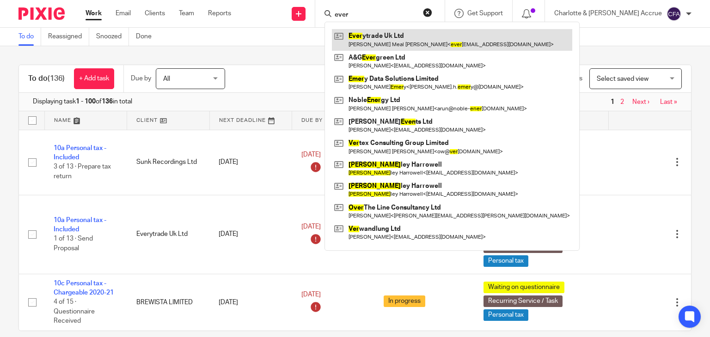
type input "ever"
click at [412, 37] on link at bounding box center [452, 39] width 240 height 21
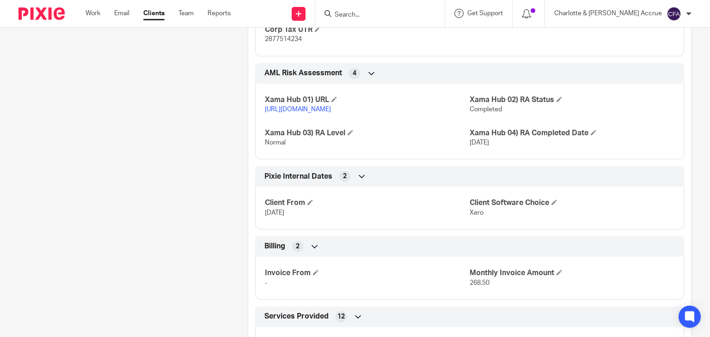
scroll to position [1109, 0]
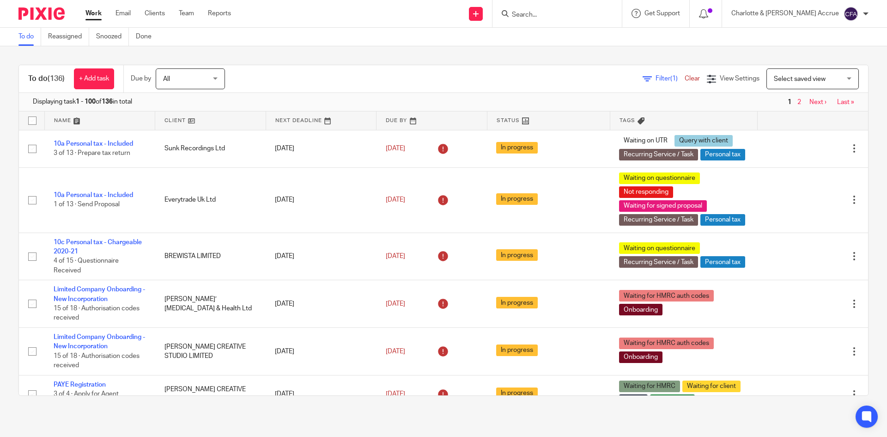
click at [578, 16] on input "Search" at bounding box center [552, 15] width 83 height 8
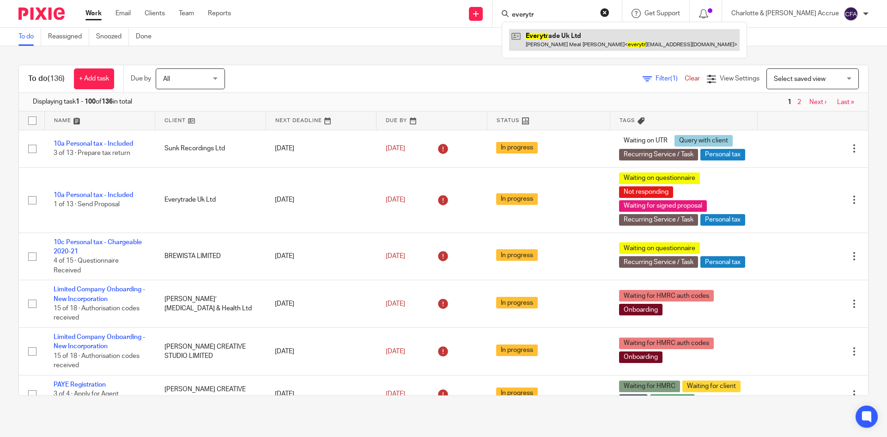
type input "everytr"
click at [589, 36] on link at bounding box center [624, 39] width 231 height 21
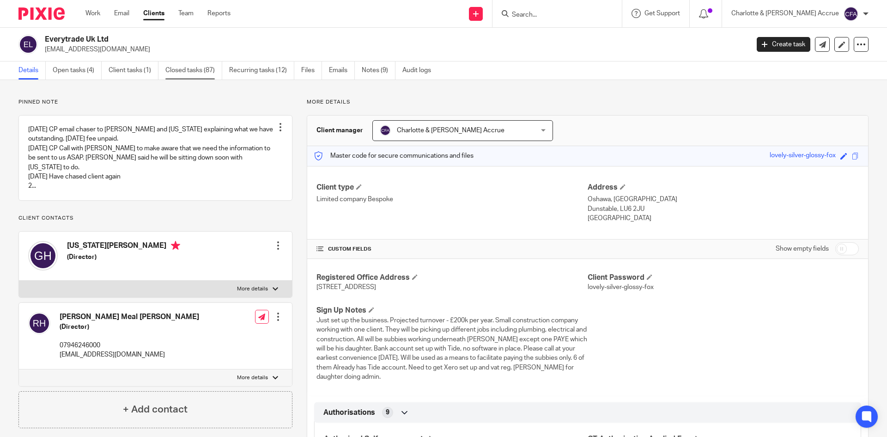
click at [208, 72] on link "Closed tasks (87)" at bounding box center [193, 70] width 57 height 18
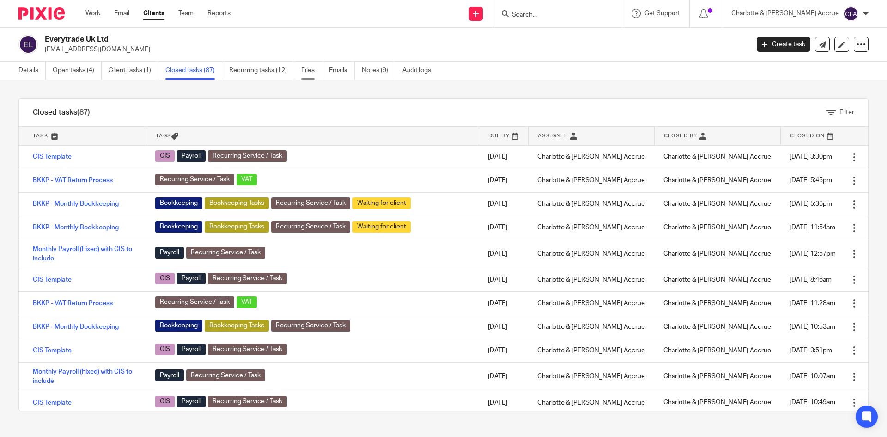
click at [303, 70] on link "Files" at bounding box center [311, 70] width 21 height 18
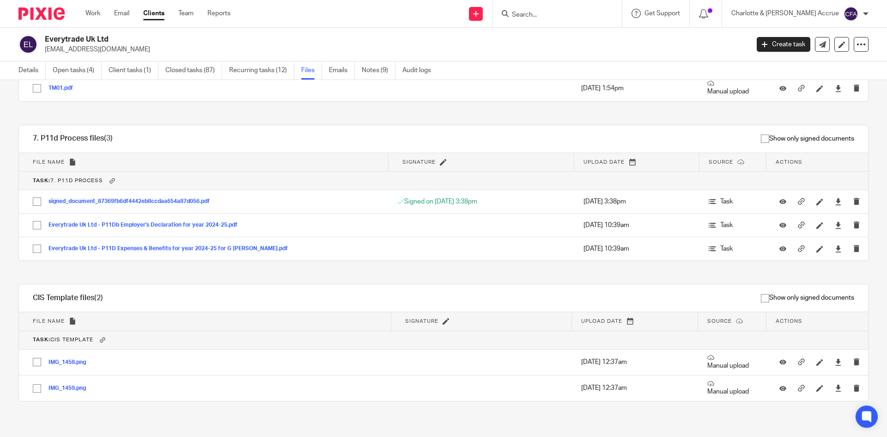
scroll to position [346, 0]
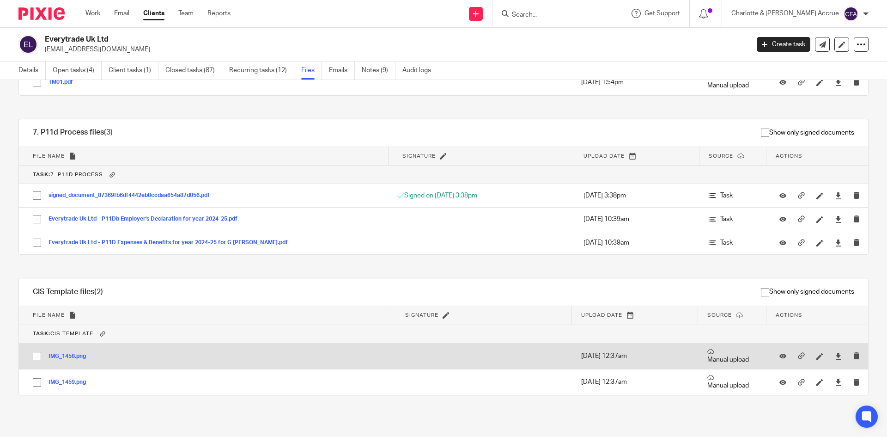
click at [72, 358] on button "IMG_1458.png" at bounding box center [71, 356] width 44 height 6
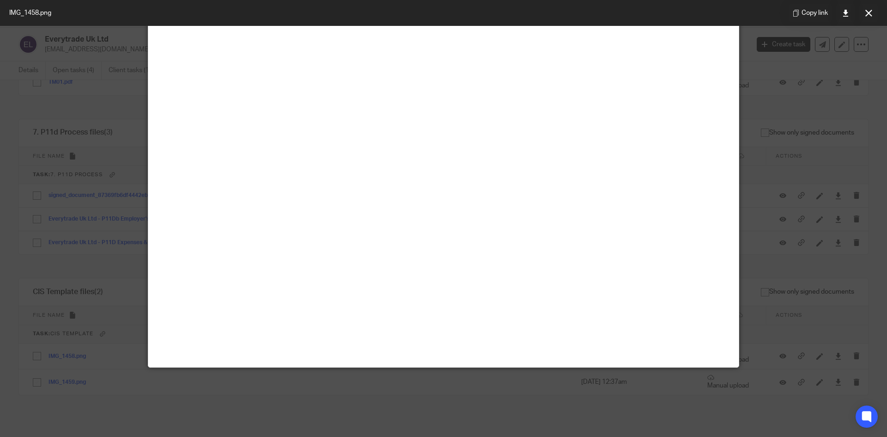
scroll to position [139, 0]
click at [874, 14] on button at bounding box center [868, 13] width 18 height 18
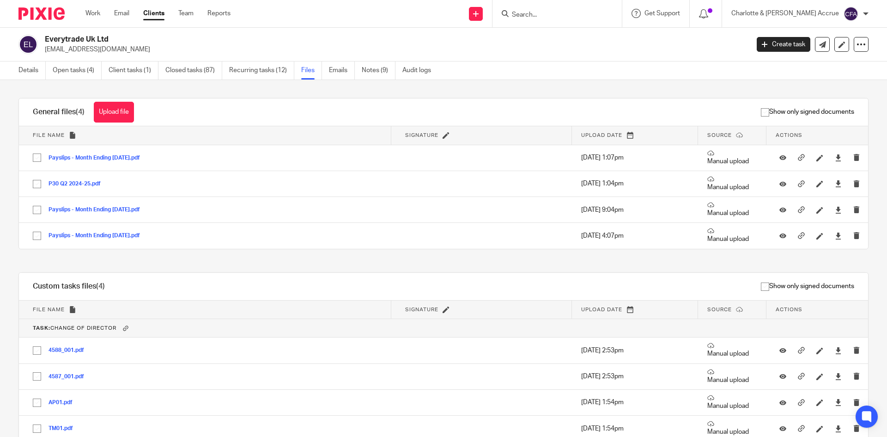
scroll to position [0, 0]
click at [177, 74] on link "Closed tasks (87)" at bounding box center [193, 70] width 57 height 18
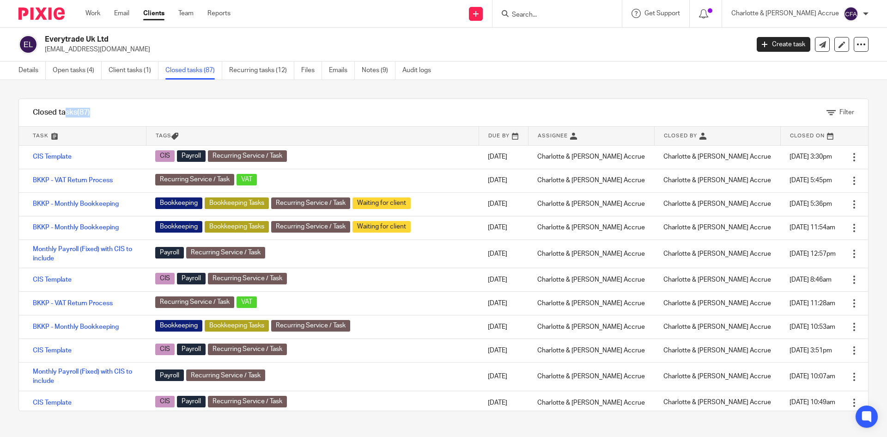
drag, startPoint x: 28, startPoint y: 108, endPoint x: 102, endPoint y: 112, distance: 73.6
click at [102, 112] on div "Closed tasks (87)" at bounding box center [61, 112] width 85 height 27
click at [103, 113] on div "Closed tasks (87)" at bounding box center [61, 112] width 85 height 27
click at [594, 15] on input "Search" at bounding box center [552, 15] width 83 height 8
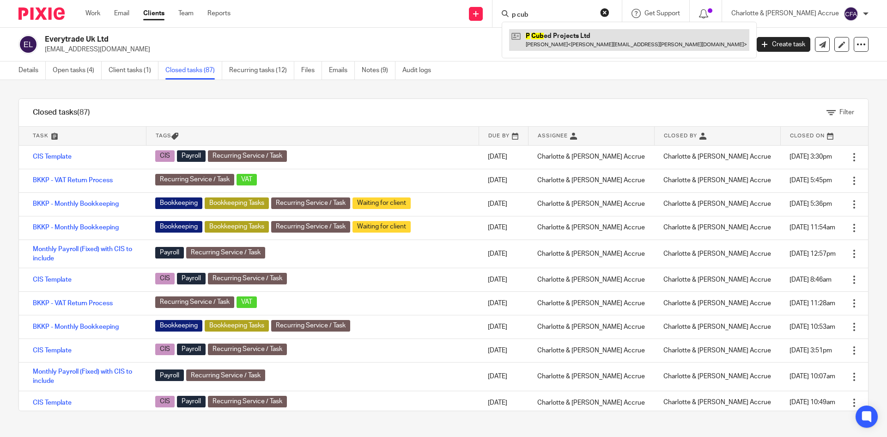
type input "p cub"
click at [582, 37] on link at bounding box center [629, 39] width 240 height 21
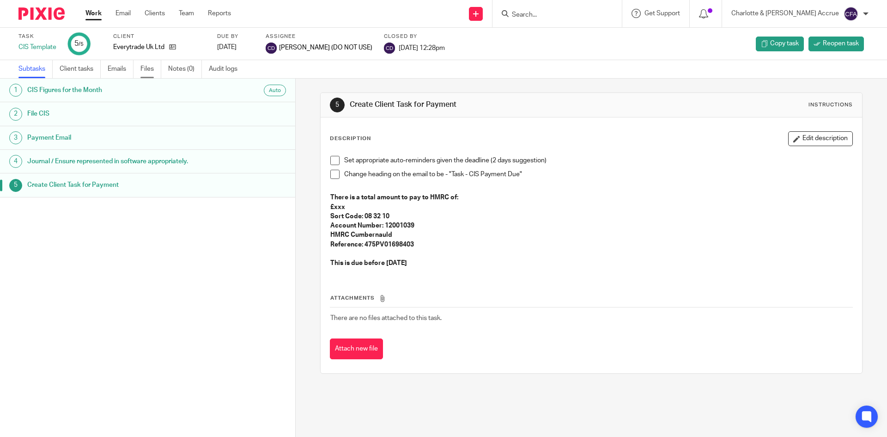
click at [149, 67] on link "Files" at bounding box center [150, 69] width 21 height 18
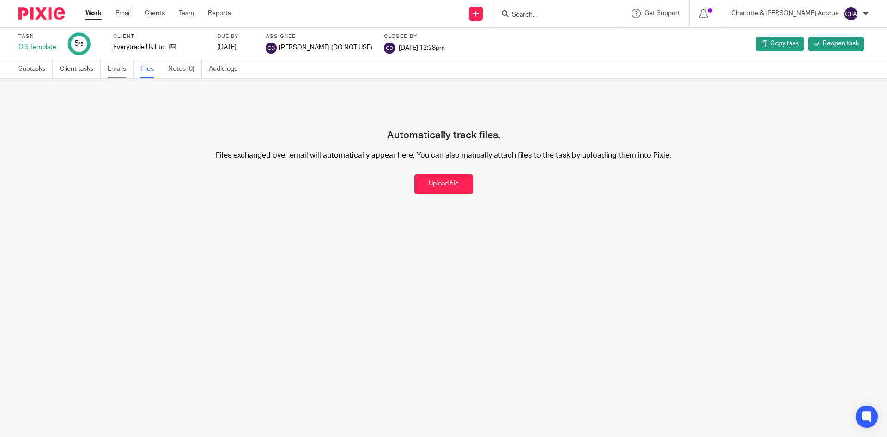
click at [109, 65] on link "Emails" at bounding box center [121, 69] width 26 height 18
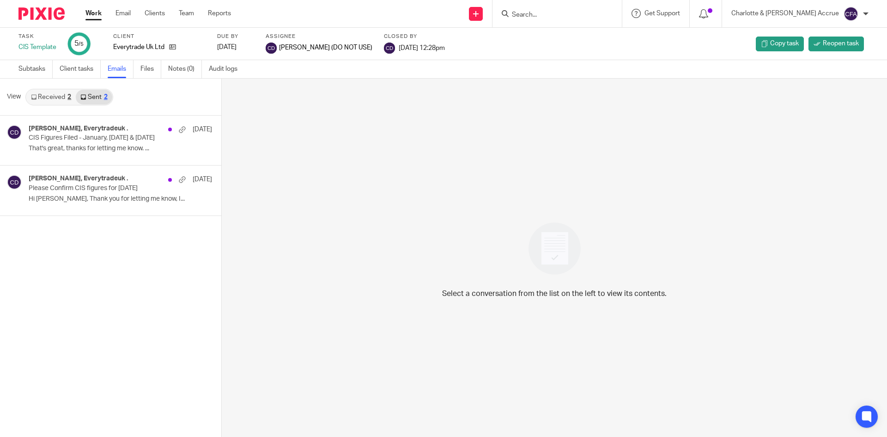
click at [107, 183] on div "[PERSON_NAME], Everytradeuk . [DATE]" at bounding box center [120, 179] width 183 height 9
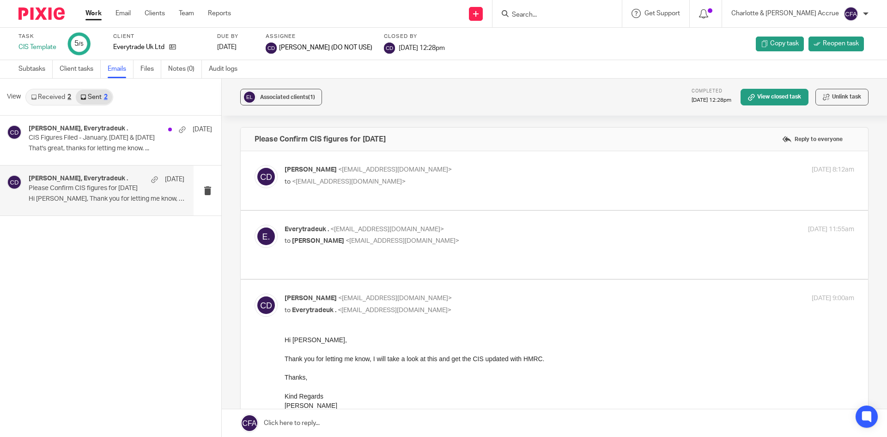
click at [459, 184] on p "to <everytradeuk@outlook.com>" at bounding box center [475, 182] width 380 height 10
checkbox input "true"
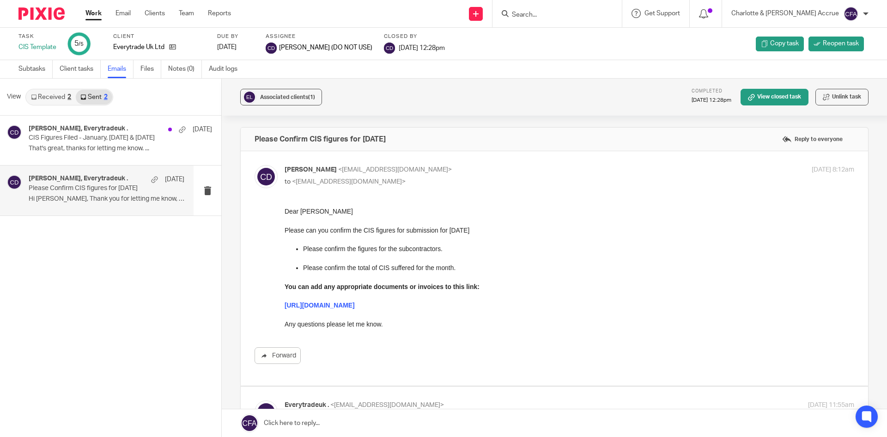
scroll to position [139, 0]
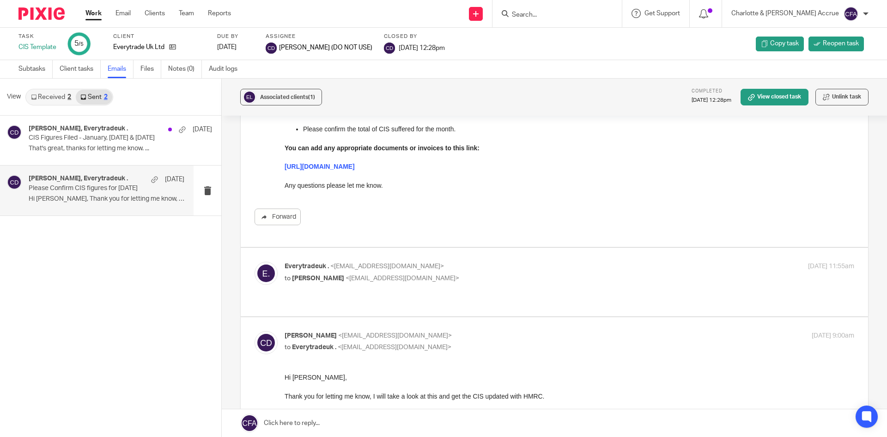
click at [452, 276] on span "<charlotte@accrueaccounting.co.uk>" at bounding box center [403, 278] width 114 height 6
checkbox input "true"
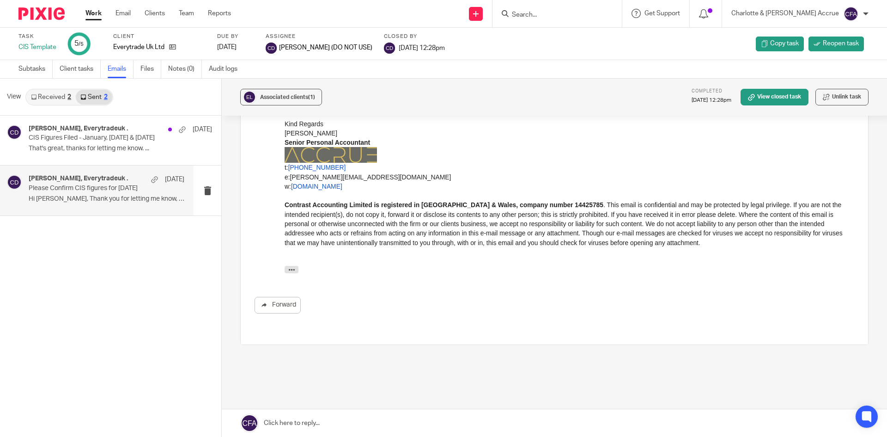
scroll to position [894, 0]
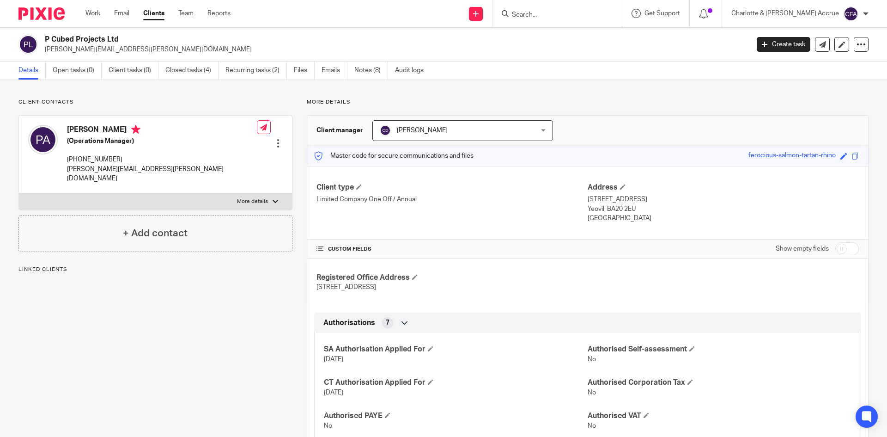
click at [86, 49] on p "paul.anker@p3projects.co.uk" at bounding box center [394, 49] width 698 height 9
click at [73, 52] on p "paul.anker@p3projects.co.uk" at bounding box center [394, 49] width 698 height 9
drag, startPoint x: 73, startPoint y: 49, endPoint x: 145, endPoint y: 48, distance: 71.6
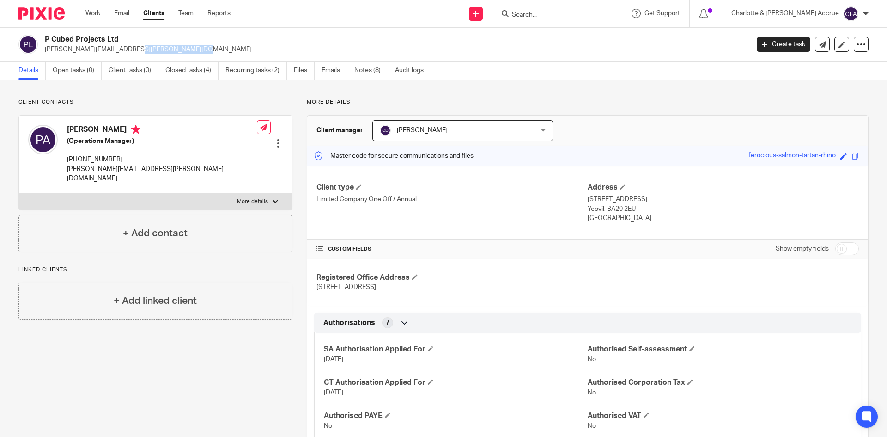
click at [145, 48] on p "[PERSON_NAME][EMAIL_ADDRESS][PERSON_NAME][DOMAIN_NAME]" at bounding box center [394, 49] width 698 height 9
click at [107, 53] on p "paul.anker@p3projects.co.uk" at bounding box center [394, 49] width 698 height 9
click at [107, 49] on p "[PERSON_NAME][EMAIL_ADDRESS][PERSON_NAME][DOMAIN_NAME]" at bounding box center [394, 49] width 698 height 9
click at [92, 49] on p "[PERSON_NAME][EMAIL_ADDRESS][PERSON_NAME][DOMAIN_NAME]" at bounding box center [394, 49] width 698 height 9
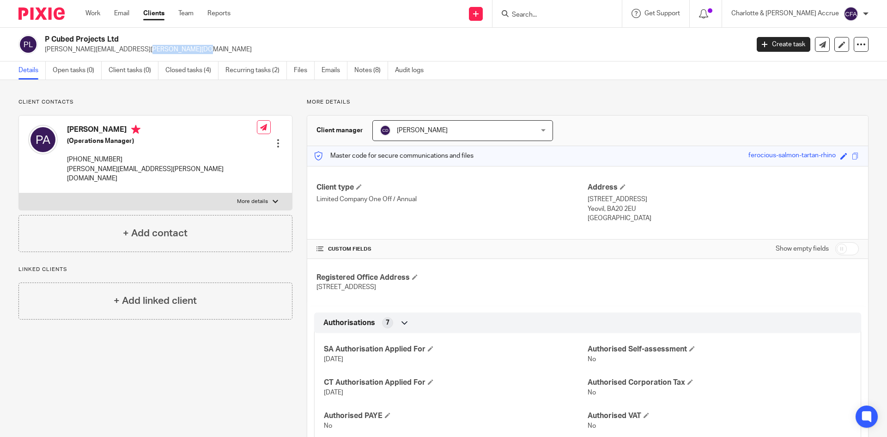
drag, startPoint x: 84, startPoint y: 49, endPoint x: 132, endPoint y: 45, distance: 48.6
click at [132, 45] on p "paul.anker@p3projects.co.uk" at bounding box center [394, 49] width 698 height 9
drag, startPoint x: 576, startPoint y: 199, endPoint x: 620, endPoint y: 221, distance: 49.2
click at [620, 221] on div "Client type Limited Company One Off / Annual Address 228 Preston Road Yeovil, B…" at bounding box center [587, 203] width 561 height 74
click at [620, 222] on p "England" at bounding box center [723, 217] width 271 height 9
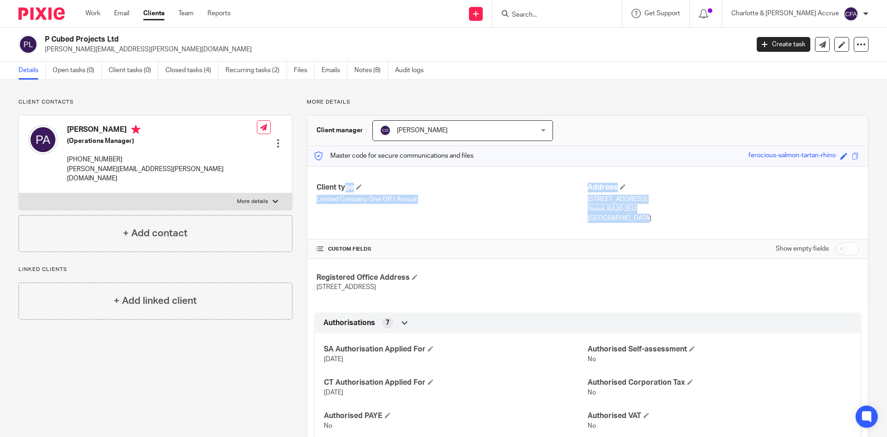
drag, startPoint x: 303, startPoint y: 189, endPoint x: 626, endPoint y: 227, distance: 324.6
click at [626, 227] on div "Client type Limited Company One Off / Annual Address 228 Preston Road Yeovil, B…" at bounding box center [587, 203] width 561 height 74
click at [385, 65] on link "Notes (8)" at bounding box center [371, 70] width 34 height 18
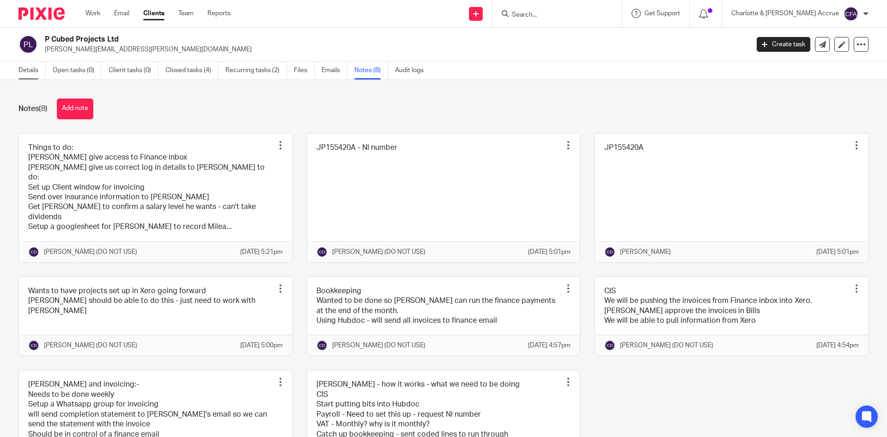
click at [36, 73] on link "Details" at bounding box center [31, 70] width 27 height 18
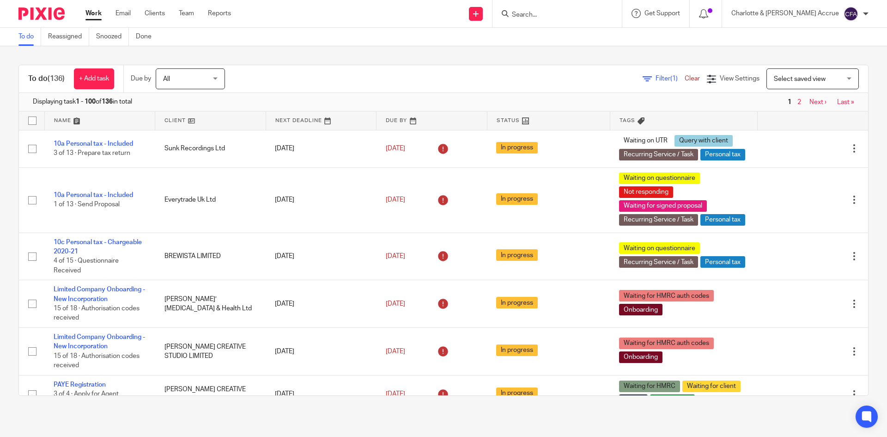
drag, startPoint x: 582, startPoint y: 17, endPoint x: 579, endPoint y: 12, distance: 5.2
click at [580, 14] on input "Search" at bounding box center [552, 15] width 83 height 8
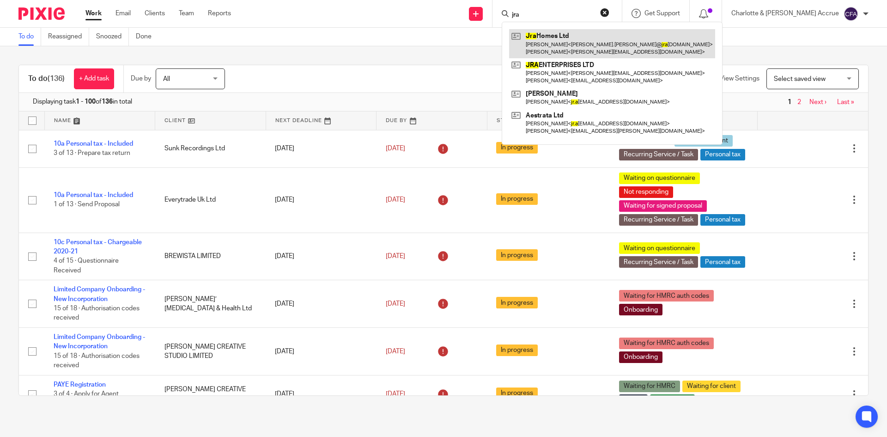
type input "jra"
click at [589, 34] on link at bounding box center [612, 43] width 206 height 29
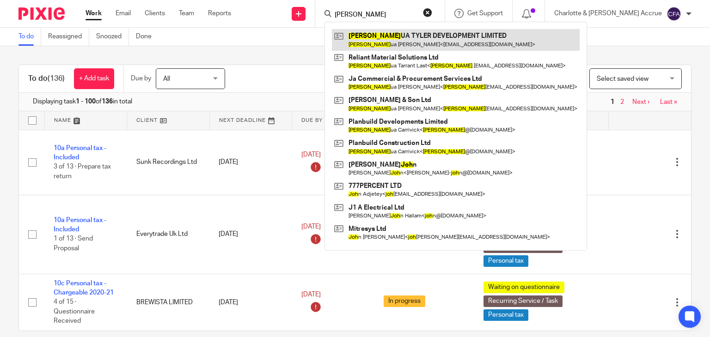
type input "josh"
click at [426, 37] on link at bounding box center [456, 39] width 248 height 21
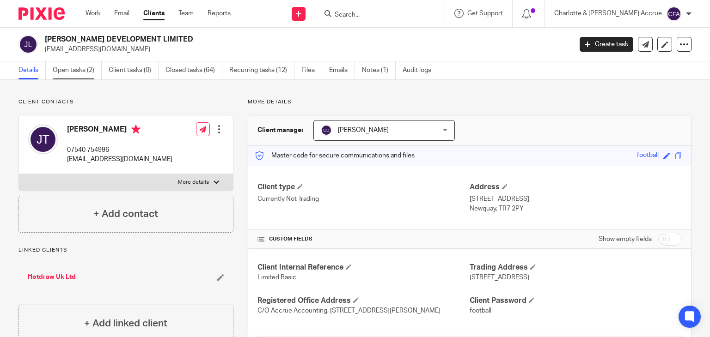
click at [62, 73] on link "Open tasks (2)" at bounding box center [77, 70] width 49 height 18
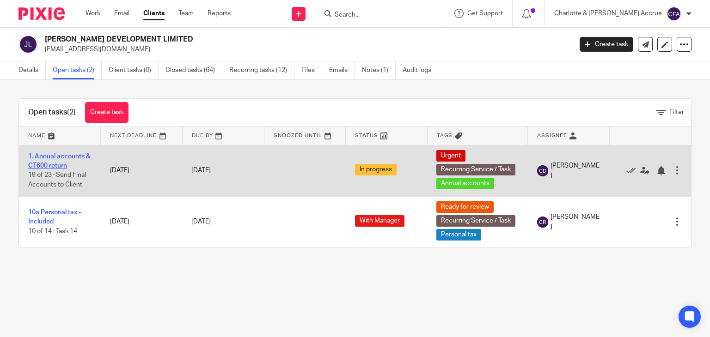
click at [72, 157] on link "1. Annual accounts & CT600 return" at bounding box center [59, 161] width 62 height 16
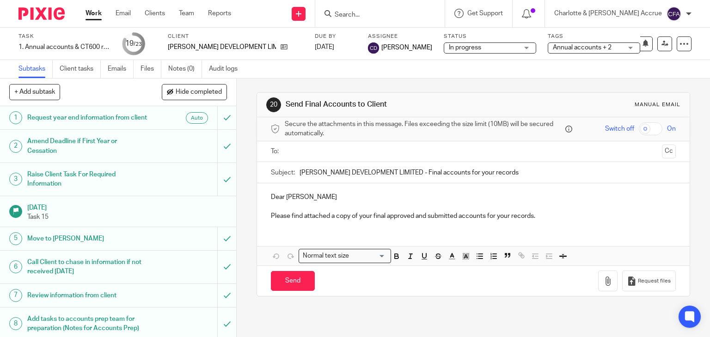
scroll to position [463, 0]
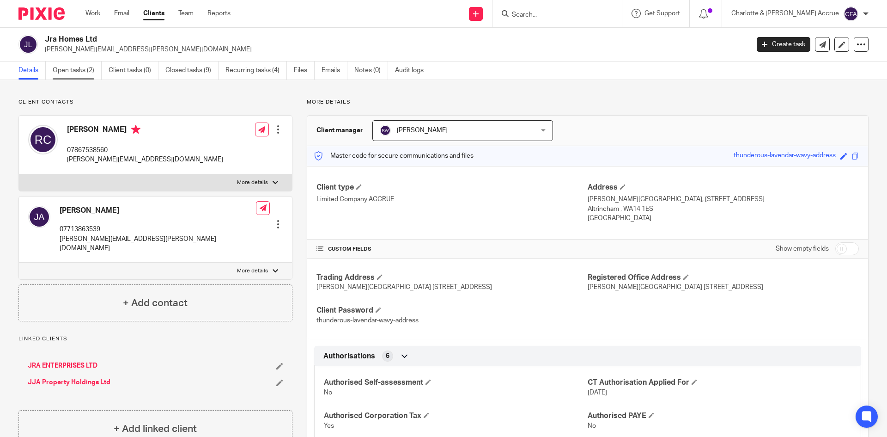
click at [85, 72] on link "Open tasks (2)" at bounding box center [77, 70] width 49 height 18
click at [581, 13] on input "Search" at bounding box center [552, 15] width 83 height 8
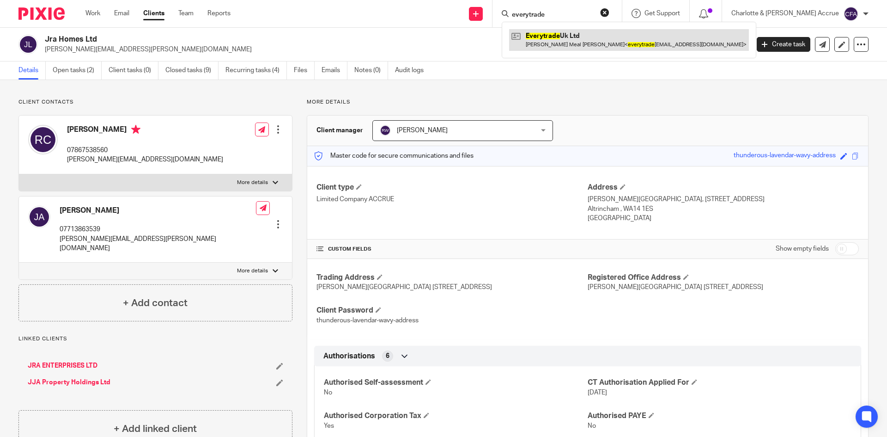
type input "everytrade"
click at [607, 36] on link at bounding box center [629, 39] width 240 height 21
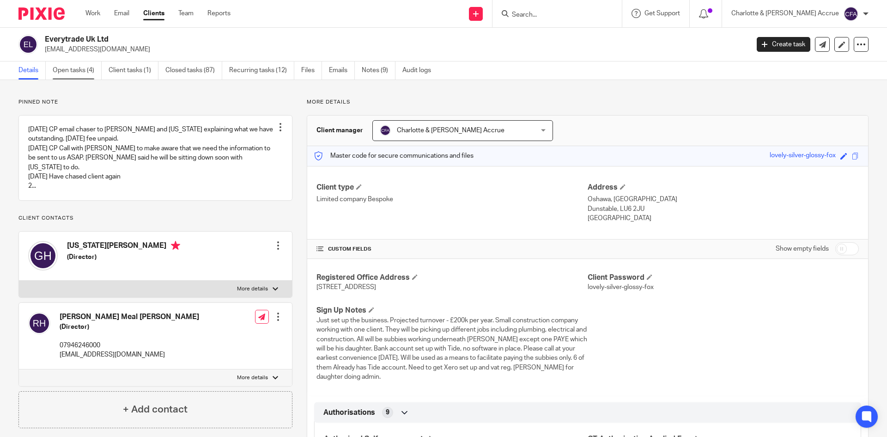
click at [85, 68] on link "Open tasks (4)" at bounding box center [77, 70] width 49 height 18
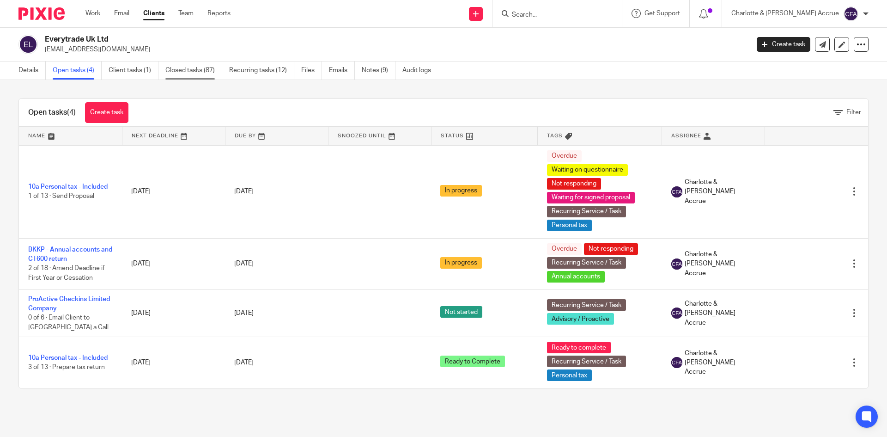
click at [191, 70] on link "Closed tasks (87)" at bounding box center [193, 70] width 57 height 18
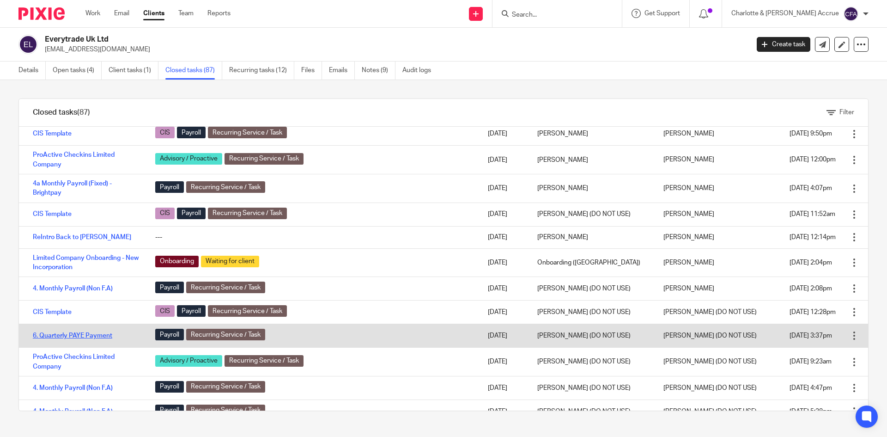
scroll to position [1899, 0]
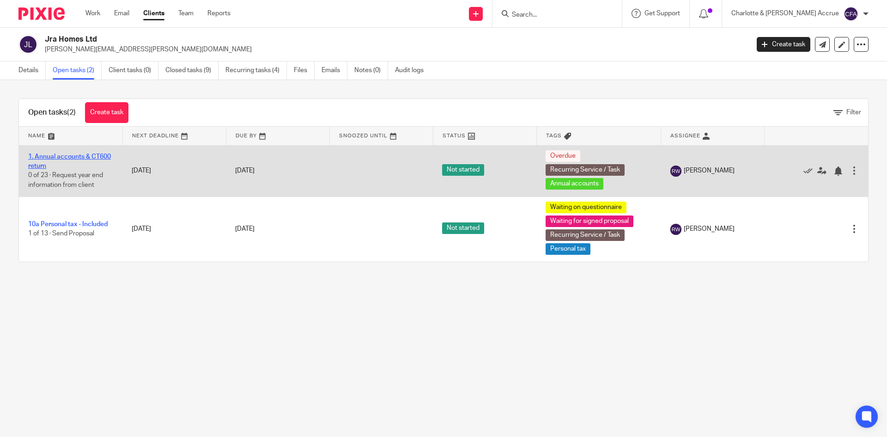
click at [65, 158] on link "1. Annual accounts & CT600 return" at bounding box center [69, 161] width 83 height 16
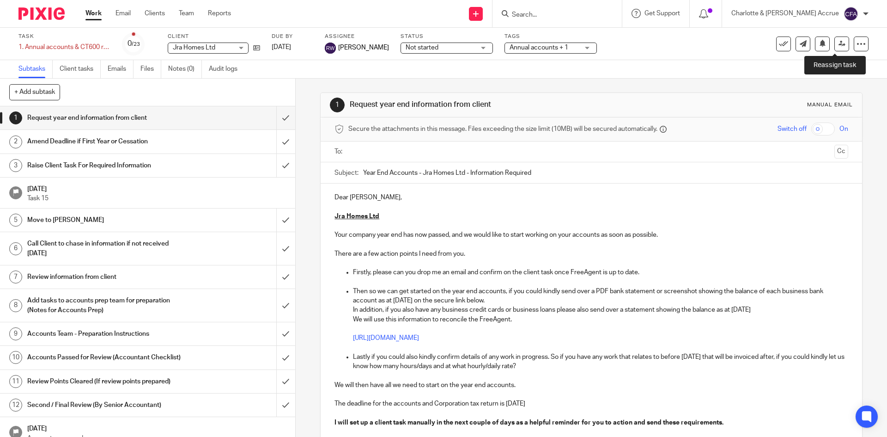
click at [839, 44] on icon at bounding box center [842, 43] width 7 height 7
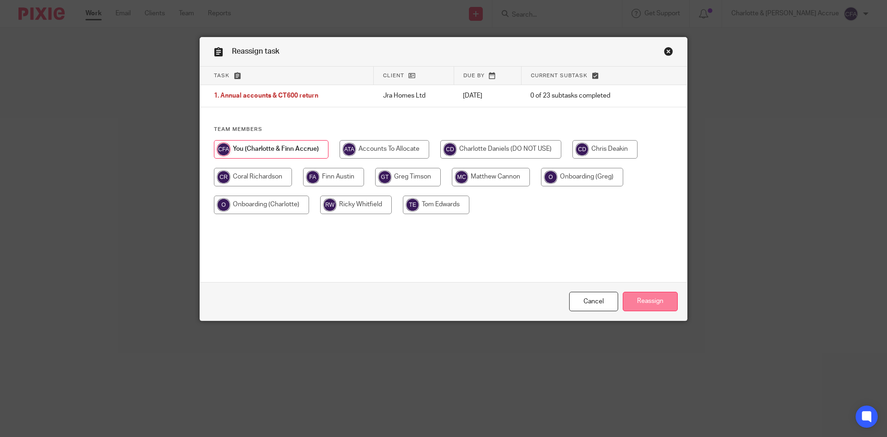
click at [643, 295] on input "Reassign" at bounding box center [650, 302] width 55 height 20
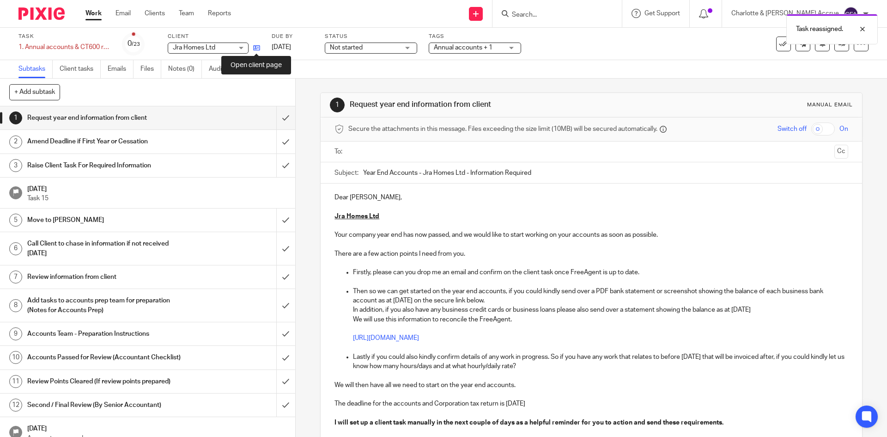
click at [256, 46] on icon at bounding box center [256, 47] width 7 height 7
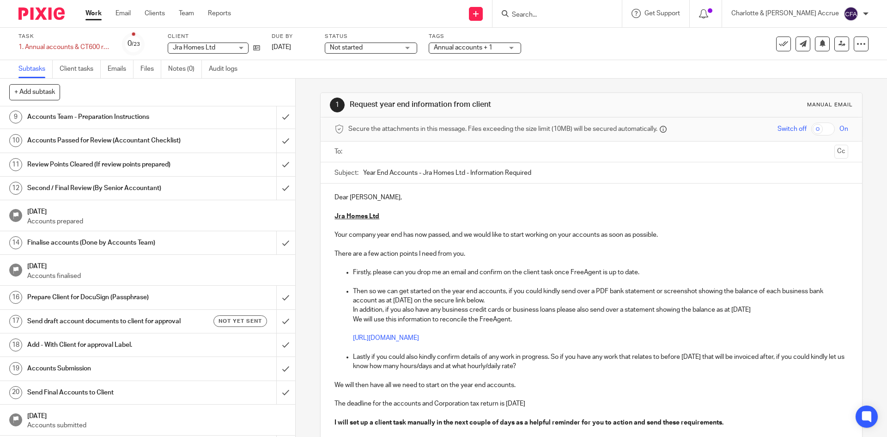
scroll to position [231, 0]
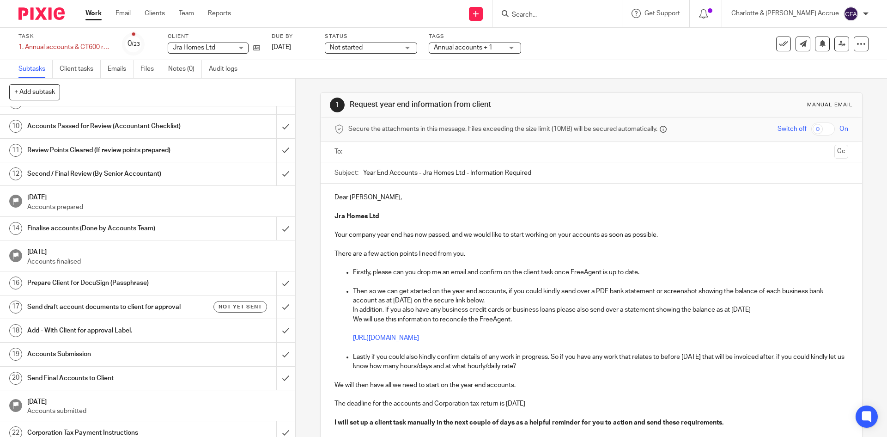
click at [155, 284] on h1 "Prepare Client for DocuSign (Passphrase)" at bounding box center [107, 283] width 160 height 14
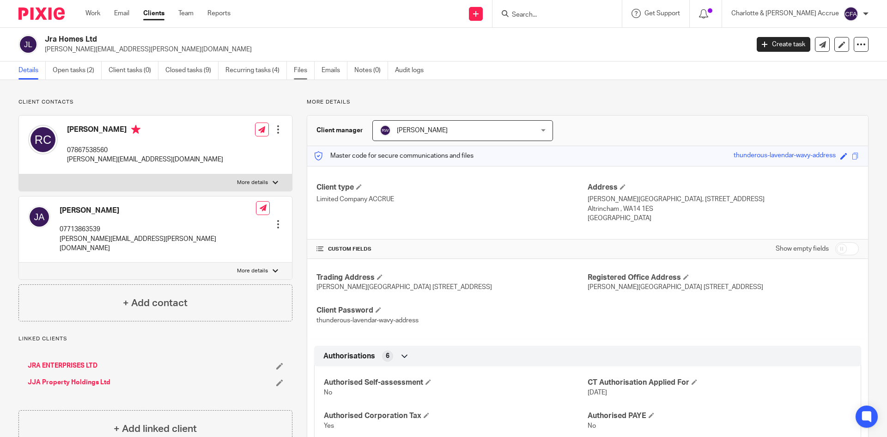
click at [310, 65] on link "Files" at bounding box center [304, 70] width 21 height 18
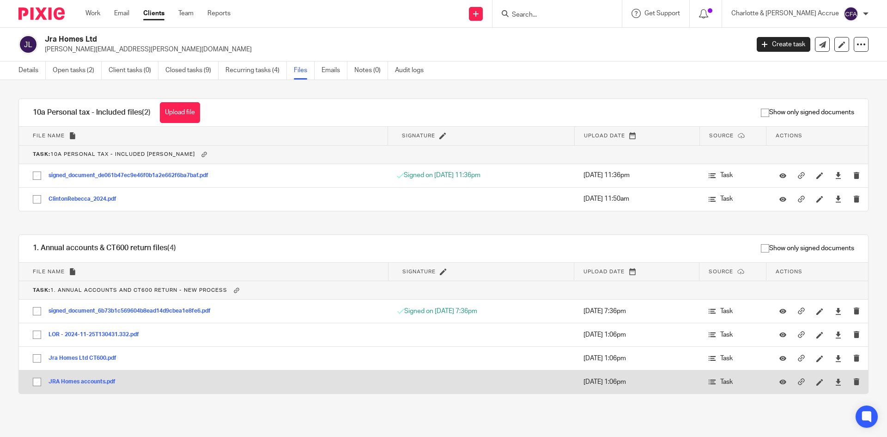
drag, startPoint x: 95, startPoint y: 382, endPoint x: 95, endPoint y: 376, distance: 5.5
click at [95, 380] on button "JRA Homes accounts.pdf" at bounding box center [86, 381] width 74 height 6
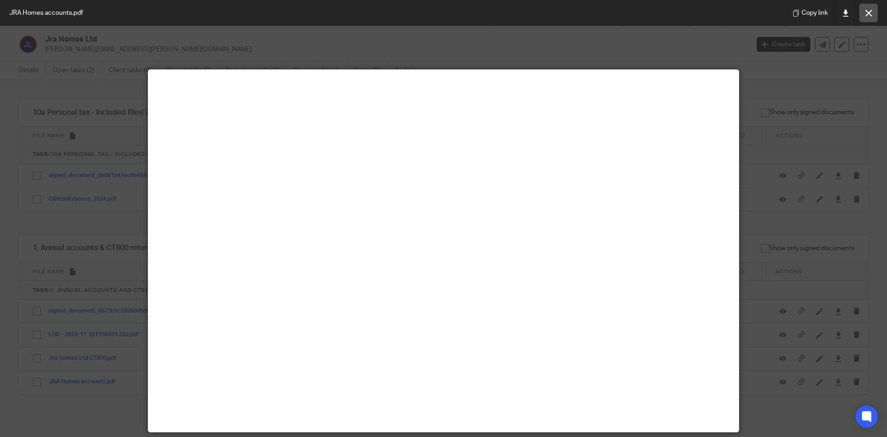
click at [865, 5] on button at bounding box center [868, 13] width 18 height 18
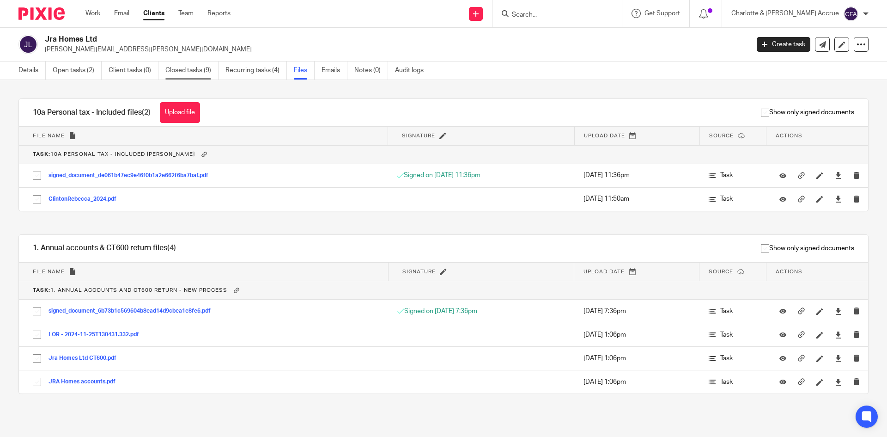
click at [203, 70] on link "Closed tasks (9)" at bounding box center [191, 70] width 53 height 18
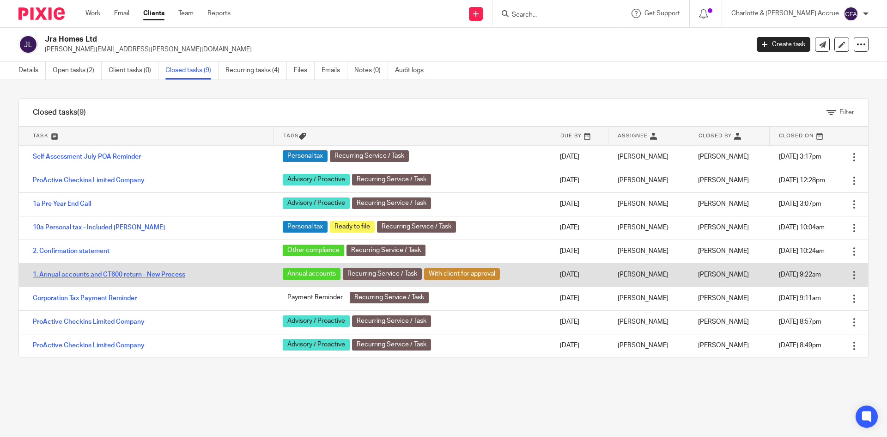
click at [91, 273] on link "1. Annual accounts and CT600 return - New Process" at bounding box center [109, 274] width 152 height 6
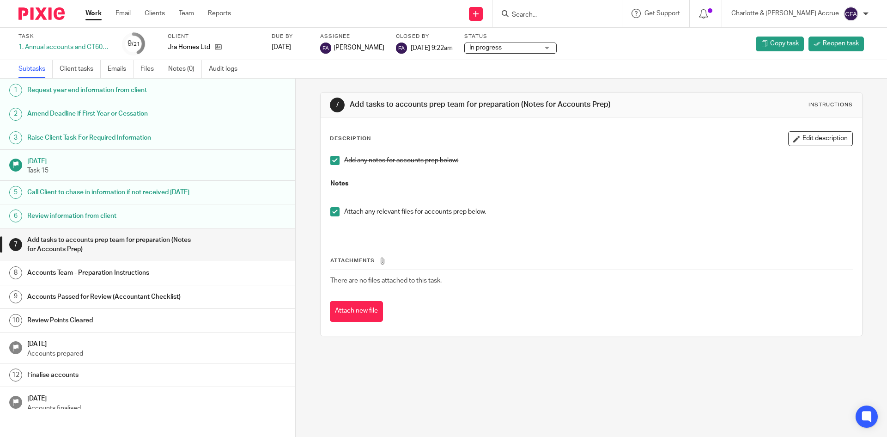
click at [114, 65] on link "Emails" at bounding box center [121, 69] width 26 height 18
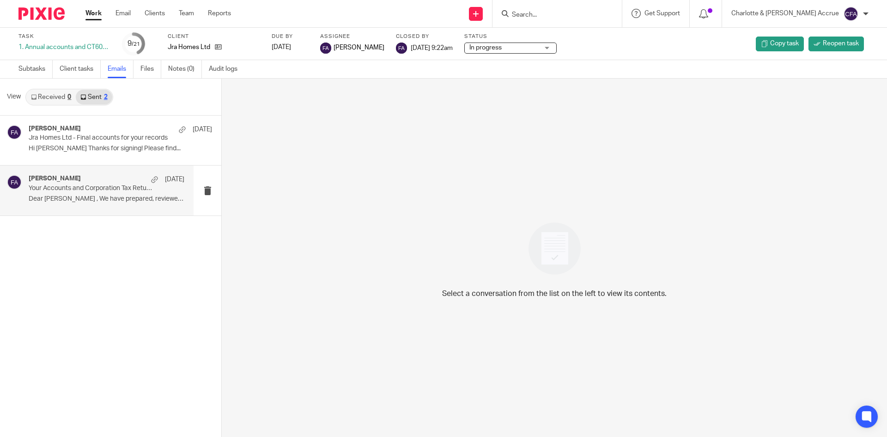
click at [112, 195] on p "Dear Jonathon , We have prepared, reviewed,..." at bounding box center [107, 199] width 156 height 8
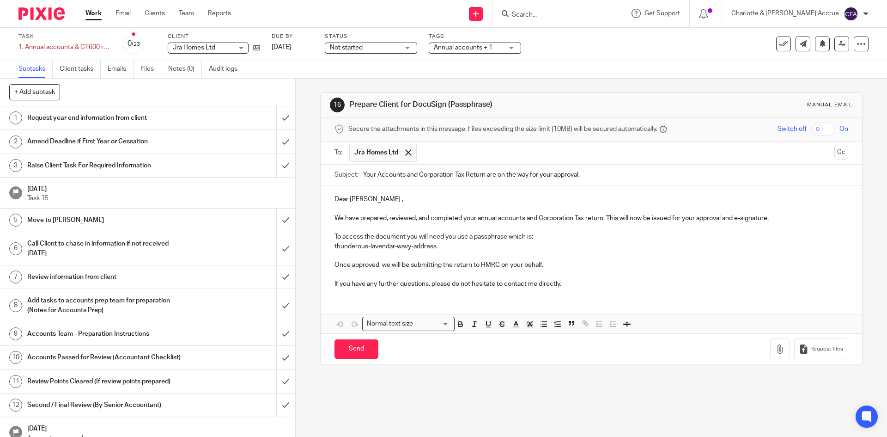
click at [355, 194] on p "Dear Rebecca ," at bounding box center [590, 198] width 513 height 9
click at [328, 246] on div "Dear Jonathon, We have prepared, reviewed, and completed your annual accounts a…" at bounding box center [591, 240] width 541 height 110
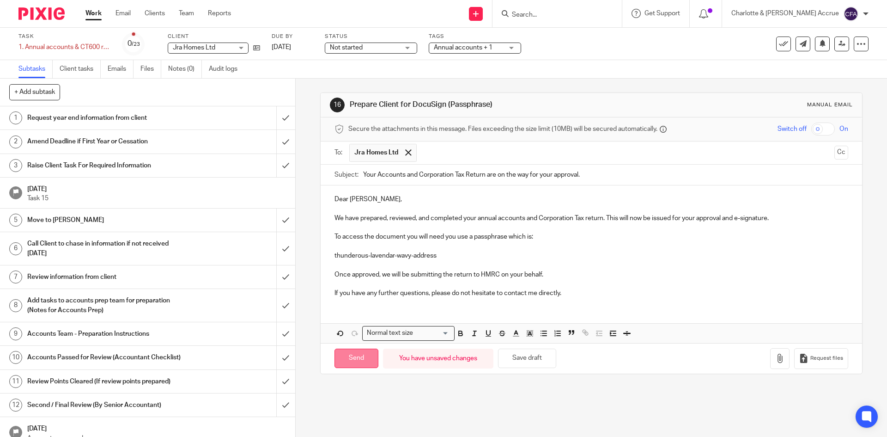
click at [352, 358] on input "Send" at bounding box center [356, 358] width 44 height 20
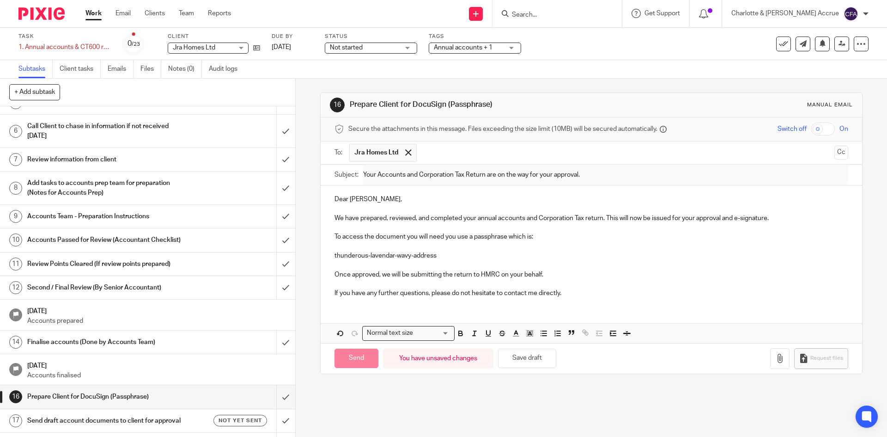
scroll to position [277, 0]
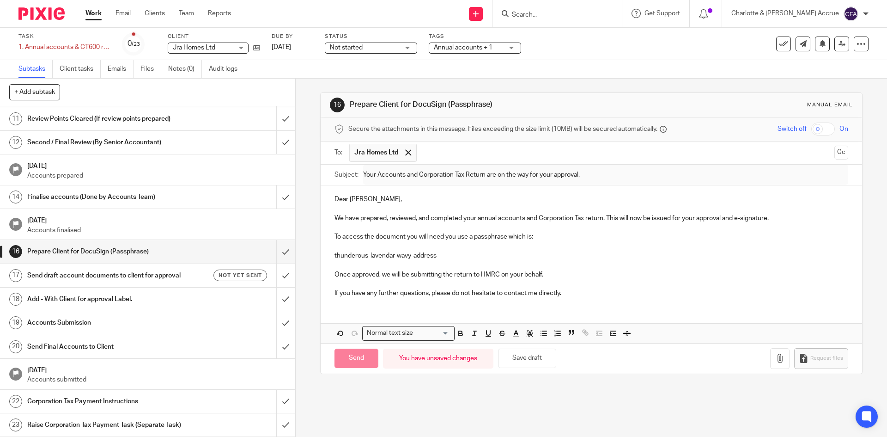
click at [111, 268] on h1 "Send draft account documents to client for approval" at bounding box center [107, 275] width 160 height 14
type input "Sent"
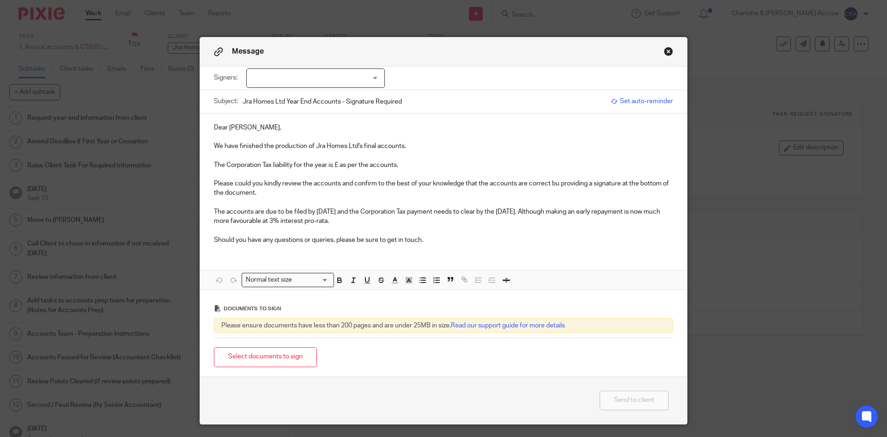
click at [286, 82] on div at bounding box center [315, 77] width 139 height 19
click at [296, 97] on span "Jonathon Armstrong" at bounding box center [284, 97] width 51 height 6
checkbox input "true"
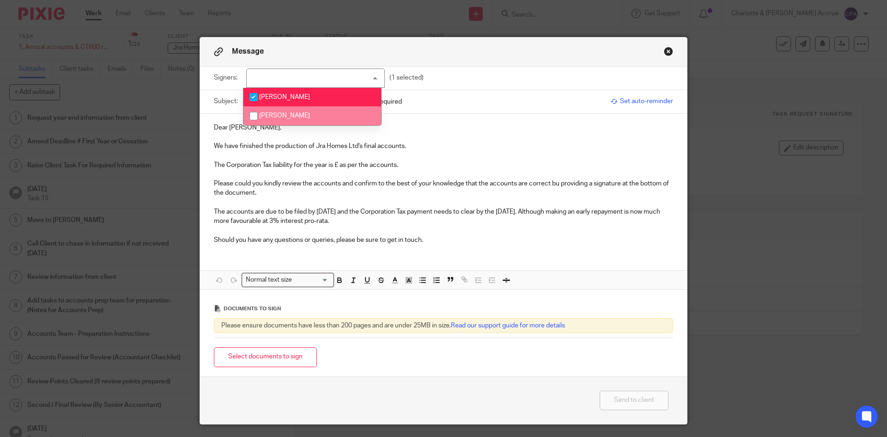
click at [274, 159] on p at bounding box center [443, 155] width 459 height 9
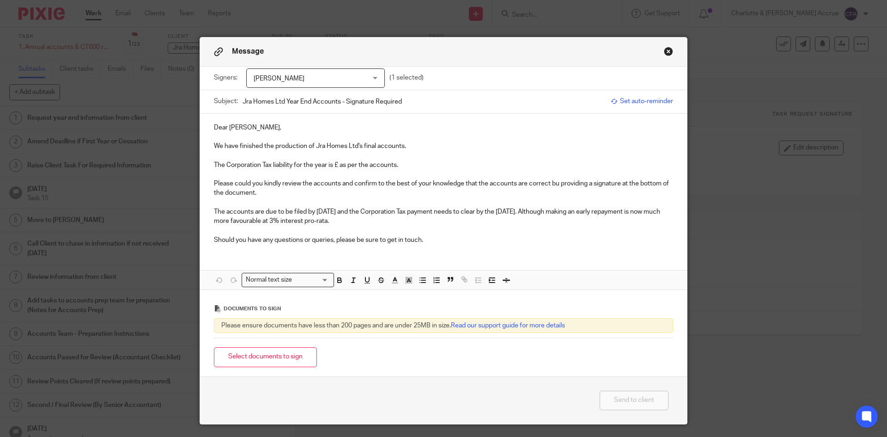
click at [225, 130] on p "Dear Rebecca," at bounding box center [443, 127] width 459 height 9
click at [233, 128] on p "Dear Rebecca," at bounding box center [443, 127] width 459 height 9
click at [336, 167] on p "The Corporation Tax liability for the year is £ as per the accounts." at bounding box center [443, 164] width 459 height 9
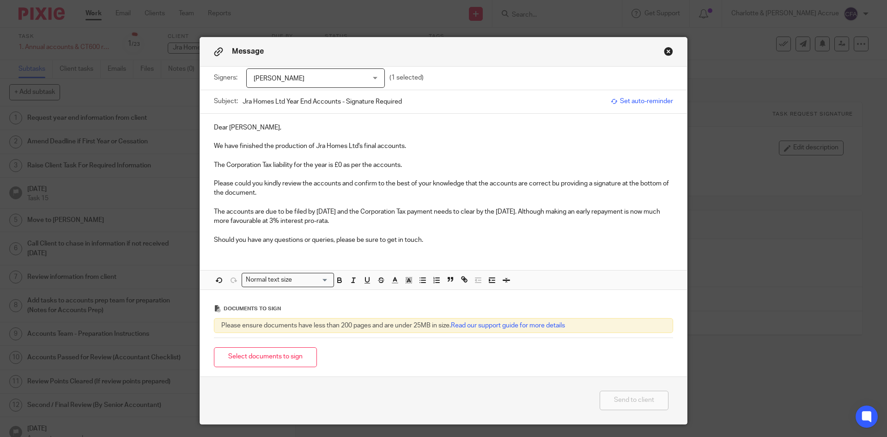
drag, startPoint x: 305, startPoint y: 227, endPoint x: 349, endPoint y: 213, distance: 46.3
click at [349, 213] on p "The accounts are due to be filed by 30 Nov 2025 and the Corporation Tax payment…" at bounding box center [443, 216] width 459 height 19
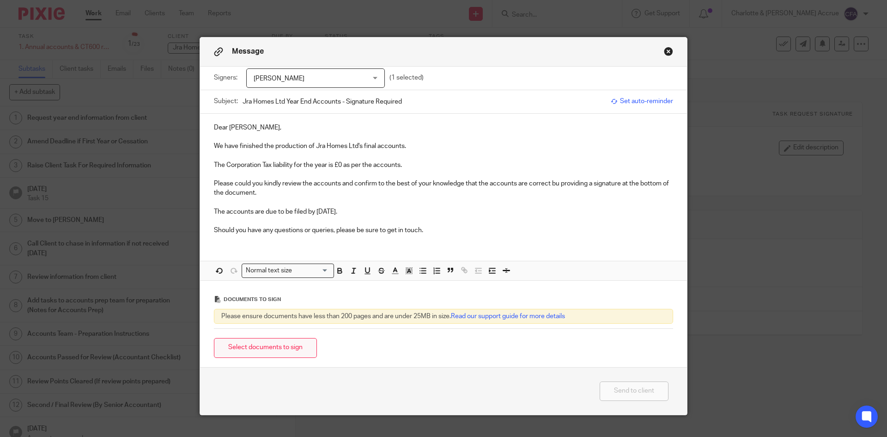
click at [261, 349] on button "Select documents to sign" at bounding box center [265, 348] width 103 height 20
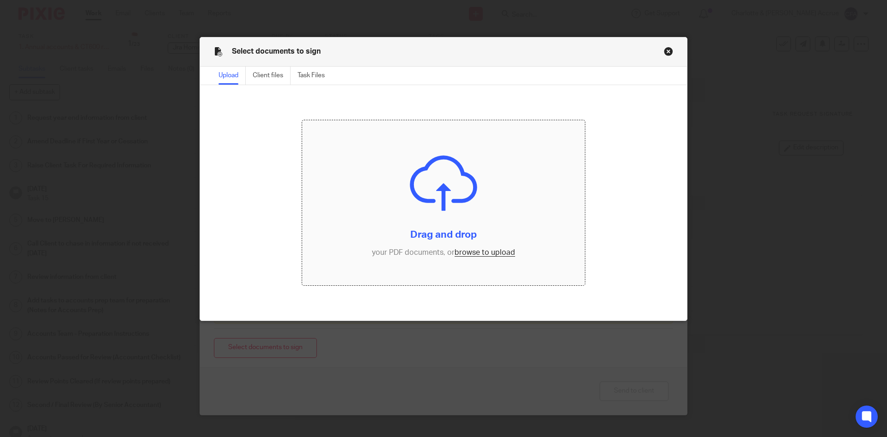
click at [492, 255] on input "file" at bounding box center [443, 202] width 283 height 165
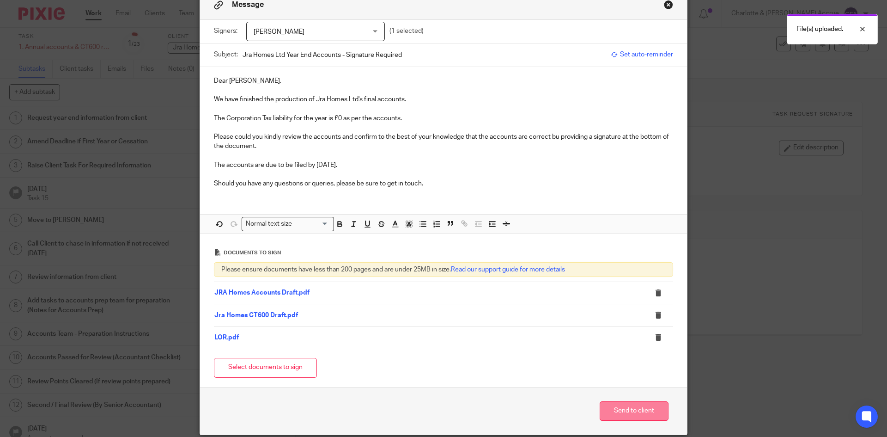
scroll to position [82, 0]
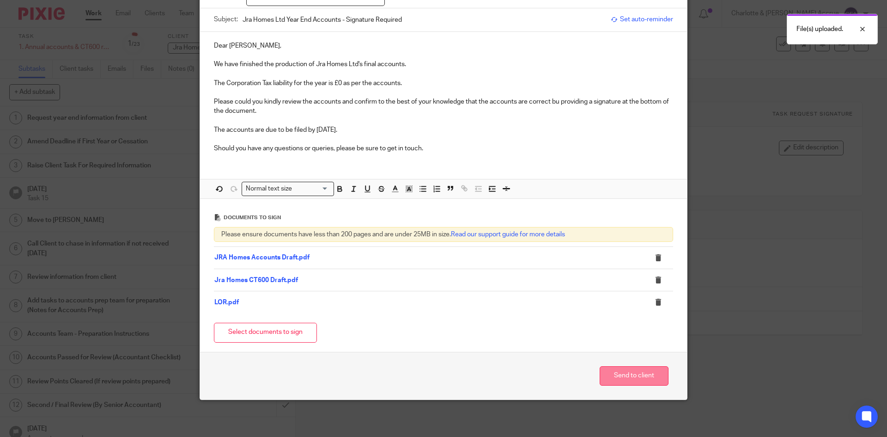
click at [634, 377] on button "Send to client" at bounding box center [634, 376] width 69 height 20
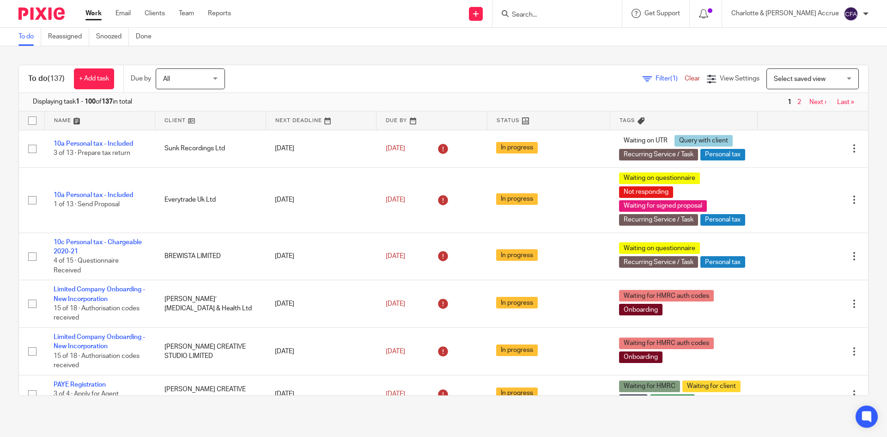
drag, startPoint x: 557, startPoint y: 7, endPoint x: 561, endPoint y: 14, distance: 7.7
click at [558, 8] on form at bounding box center [560, 14] width 98 height 12
click at [561, 14] on input "Search" at bounding box center [552, 15] width 83 height 8
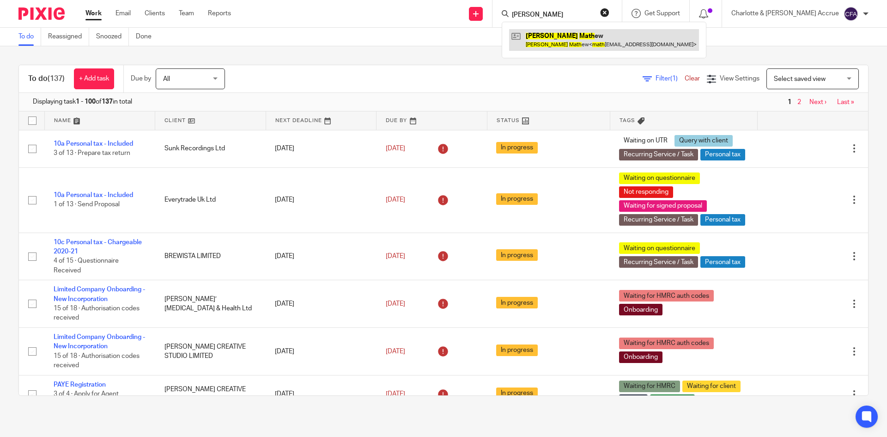
type input "elza matt"
click at [597, 33] on link at bounding box center [604, 39] width 190 height 21
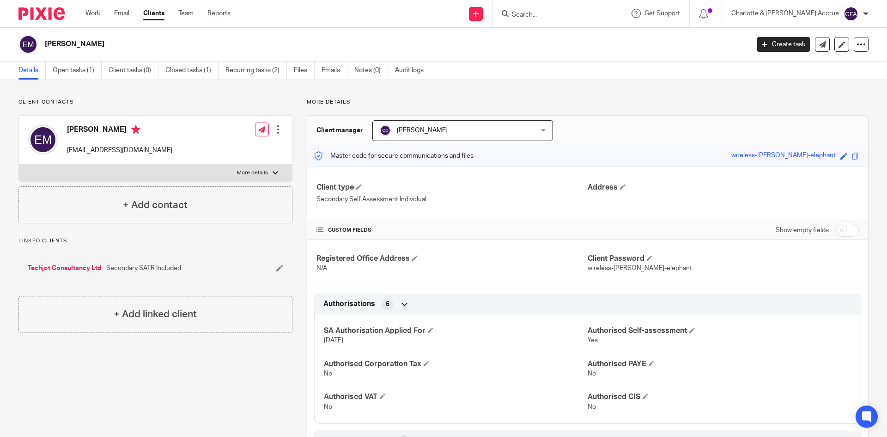
click at [574, 12] on input "Search" at bounding box center [552, 15] width 83 height 8
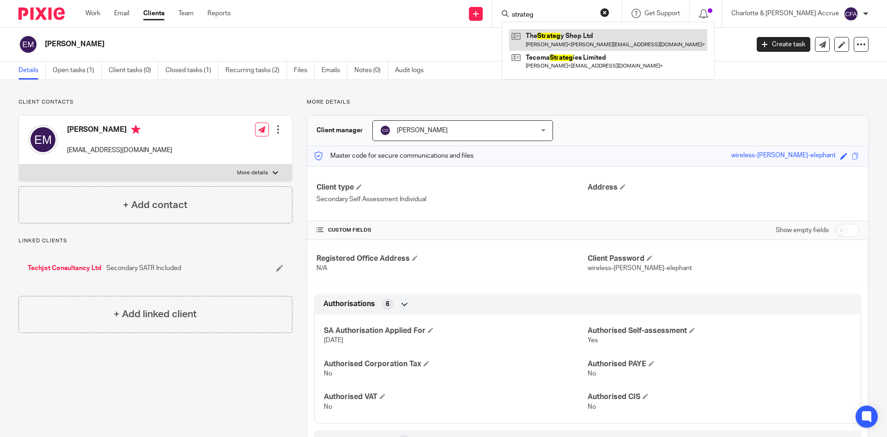
type input "strateg"
click at [595, 31] on link at bounding box center [608, 39] width 198 height 21
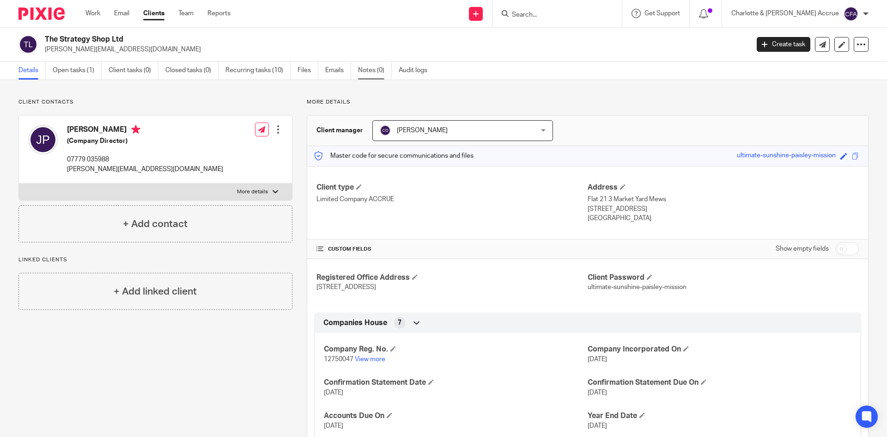
click at [367, 70] on link "Notes (0)" at bounding box center [375, 70] width 34 height 18
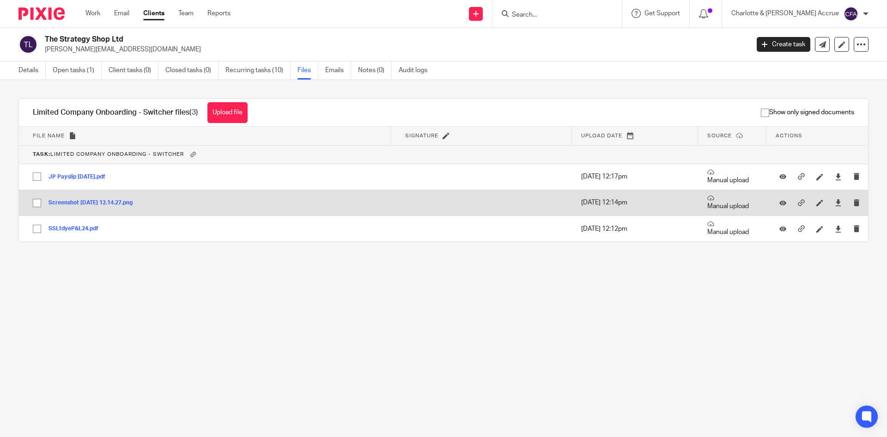
click at [91, 203] on button "Screenshot 2025-07-30 at 12.14.27.png" at bounding box center [94, 203] width 91 height 6
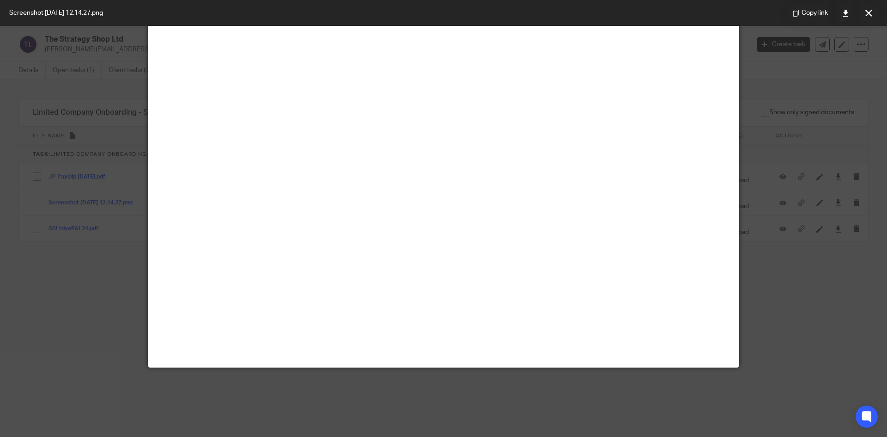
scroll to position [115, 0]
click at [870, 11] on icon at bounding box center [868, 13] width 7 height 7
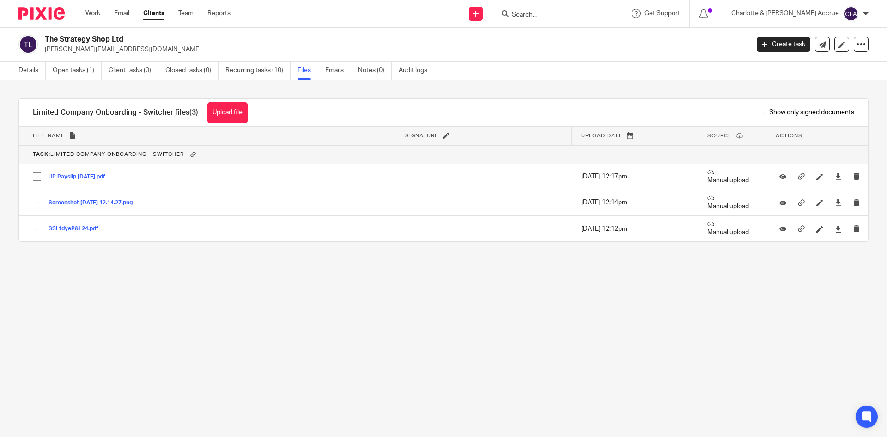
click at [572, 12] on input "Search" at bounding box center [552, 15] width 83 height 8
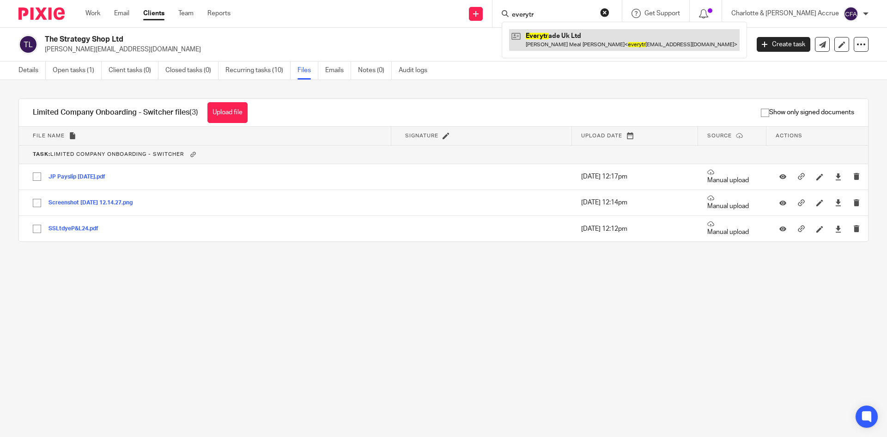
type input "everytr"
click at [590, 45] on link at bounding box center [624, 39] width 231 height 21
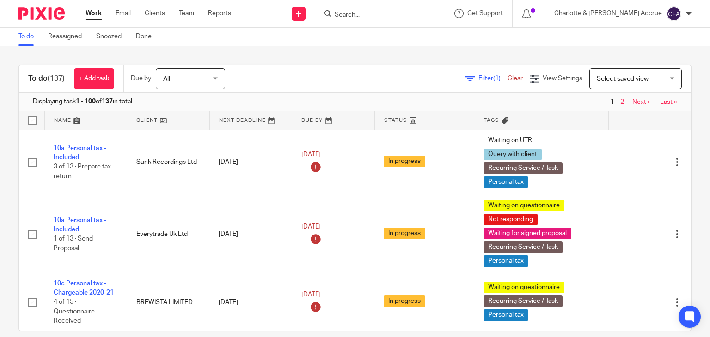
click at [416, 20] on div at bounding box center [379, 13] width 129 height 27
click at [411, 11] on input "Search" at bounding box center [375, 15] width 83 height 8
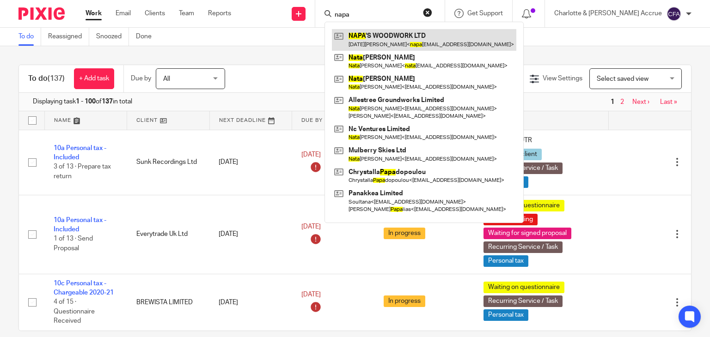
type input "napa"
click at [416, 34] on link at bounding box center [424, 39] width 184 height 21
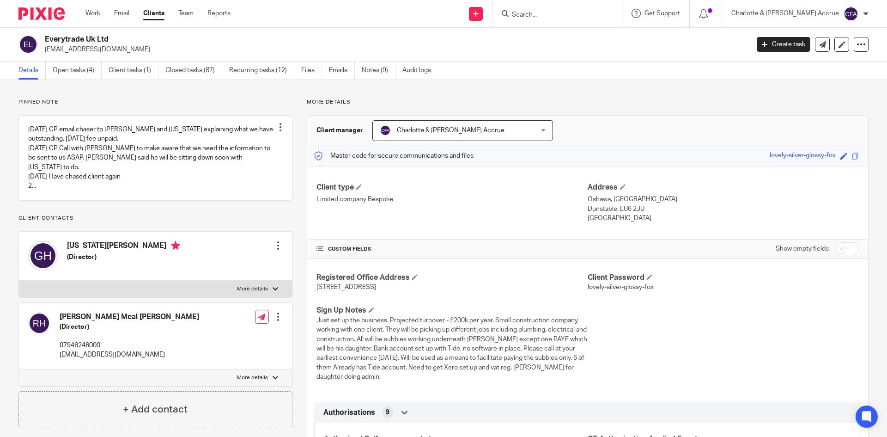
click at [84, 52] on p "[EMAIL_ADDRESS][DOMAIN_NAME]" at bounding box center [394, 49] width 698 height 9
copy main "[EMAIL_ADDRESS][DOMAIN_NAME] Create task Update from Companies House Export dat…"
click at [582, 16] on input "Search" at bounding box center [552, 15] width 83 height 8
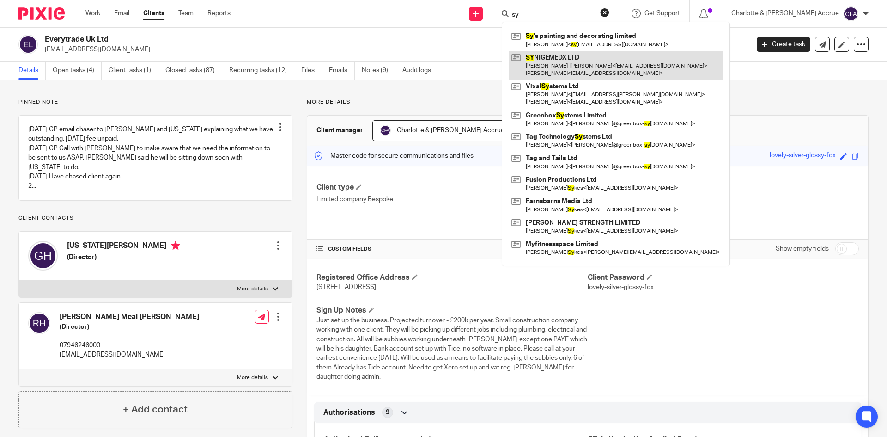
type input "sy"
click at [596, 61] on link at bounding box center [615, 65] width 213 height 29
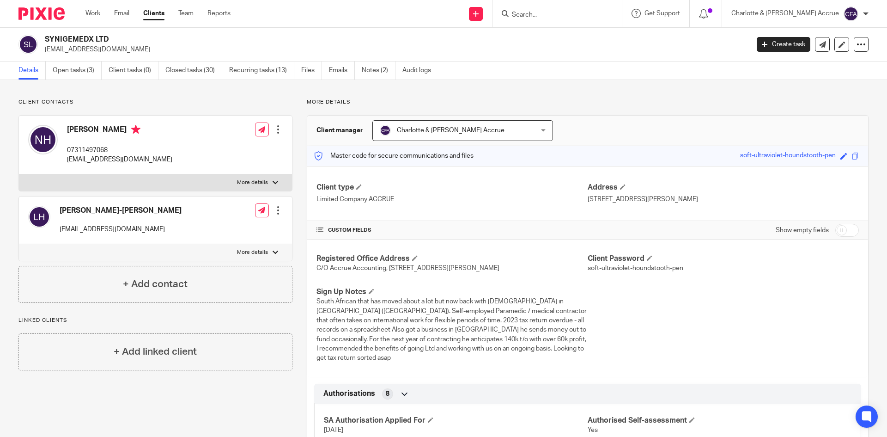
click at [575, 17] on input "Search" at bounding box center [552, 15] width 83 height 8
type input "07954372040"
click at [603, 44] on link at bounding box center [587, 39] width 156 height 21
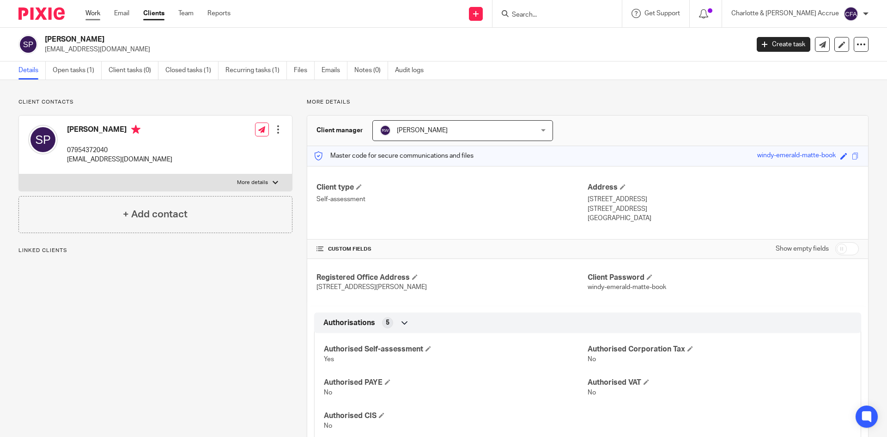
click at [93, 12] on link "Work" at bounding box center [92, 13] width 15 height 9
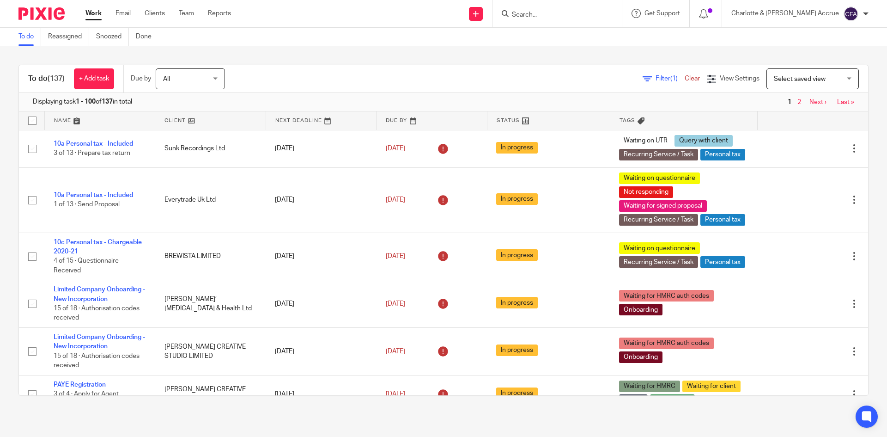
click at [594, 18] on input "Search" at bounding box center [552, 15] width 83 height 8
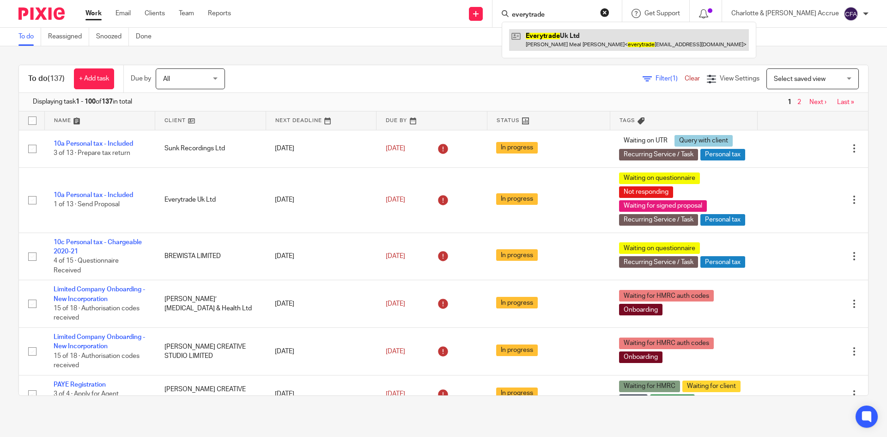
type input "everytrade"
click at [596, 35] on link at bounding box center [629, 39] width 240 height 21
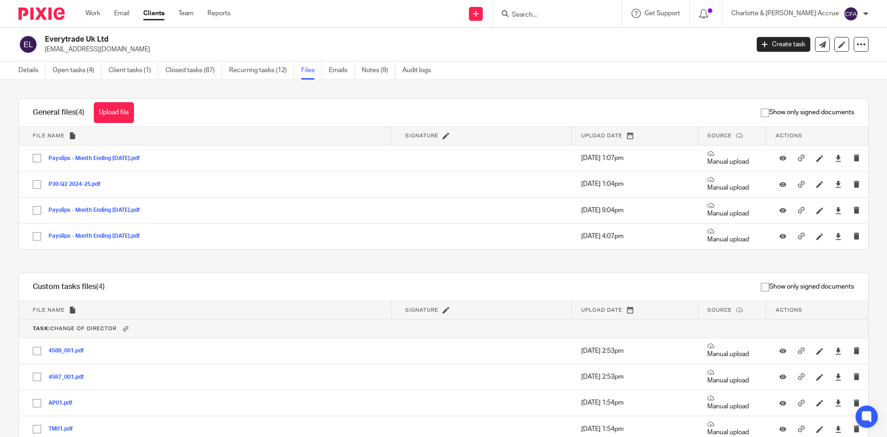
click at [99, 47] on p "everytradeuk@outlook.com" at bounding box center [394, 49] width 698 height 9
click at [99, 47] on p "[EMAIL_ADDRESS][DOMAIN_NAME]" at bounding box center [394, 49] width 698 height 9
copy main "[EMAIL_ADDRESS][DOMAIN_NAME] Create task Update from Companies House Export dat…"
click at [569, 17] on input "Search" at bounding box center [552, 15] width 83 height 8
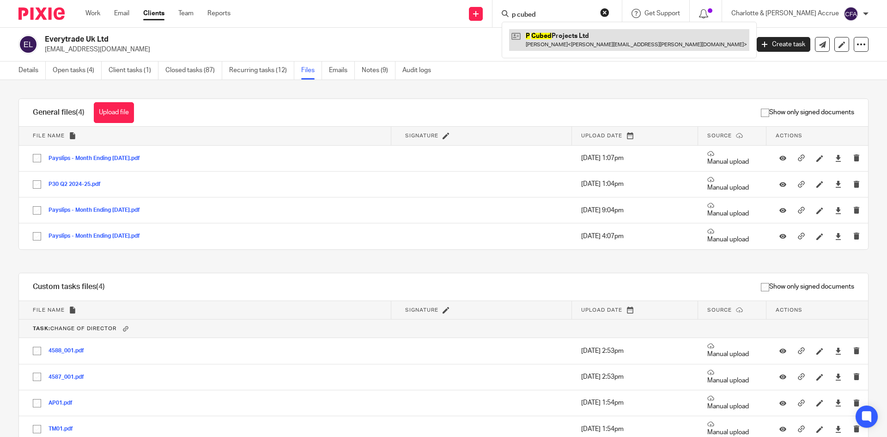
type input "p cubed"
click at [583, 34] on link at bounding box center [629, 39] width 240 height 21
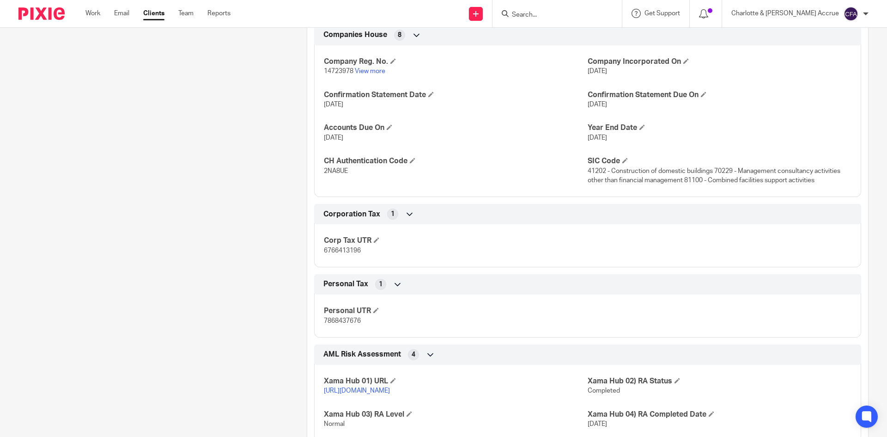
scroll to position [878, 0]
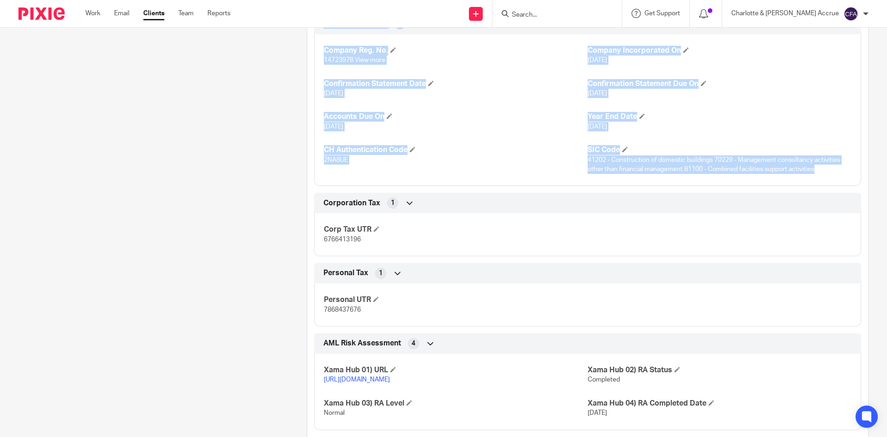
drag, startPoint x: 830, startPoint y: 173, endPoint x: 299, endPoint y: 33, distance: 549.1
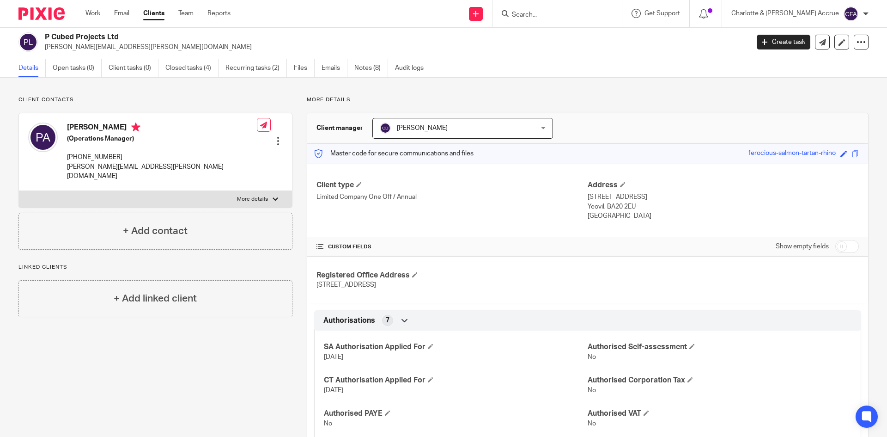
scroll to position [0, 0]
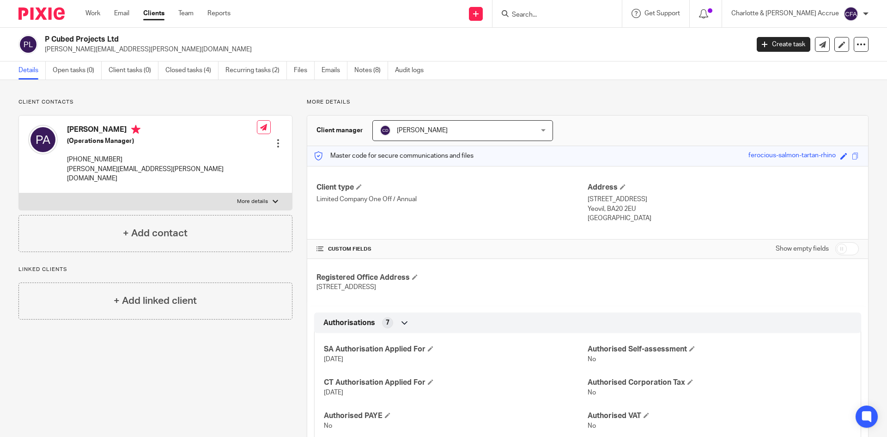
click at [566, 13] on input "Search" at bounding box center [552, 15] width 83 height 8
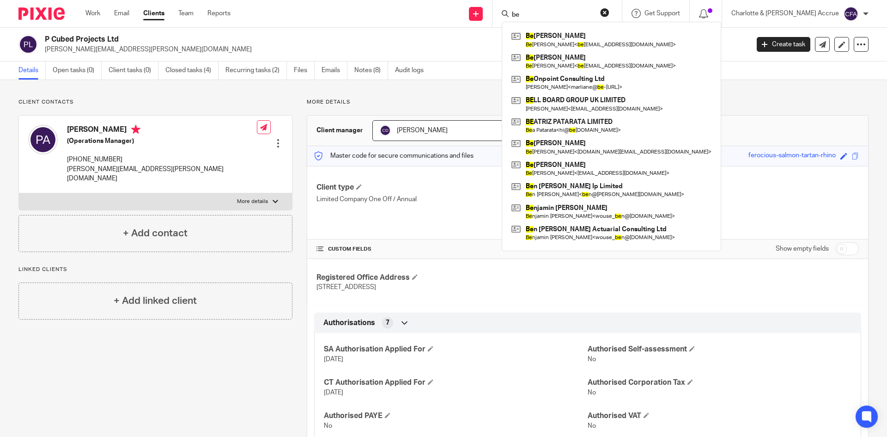
type input "b"
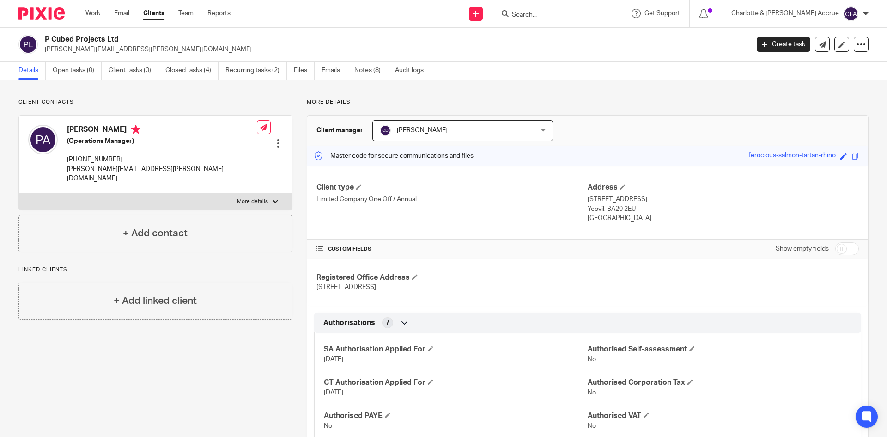
type input "e"
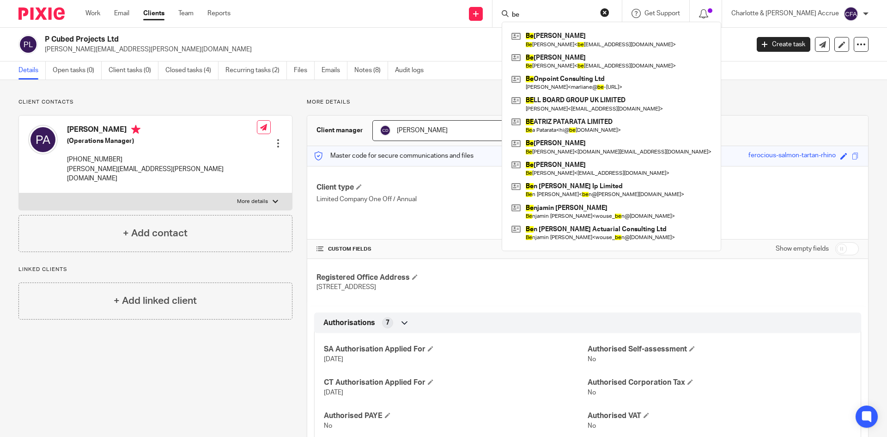
type input "b"
click at [559, 15] on input "be" at bounding box center [552, 15] width 83 height 8
type input "b"
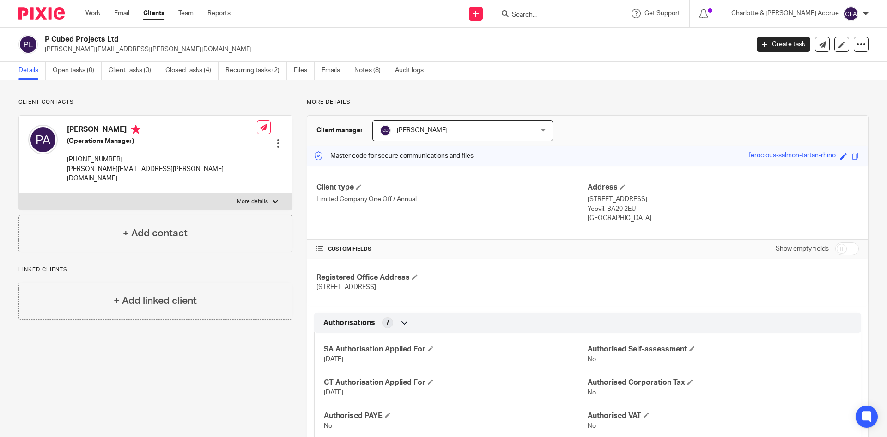
type input "b"
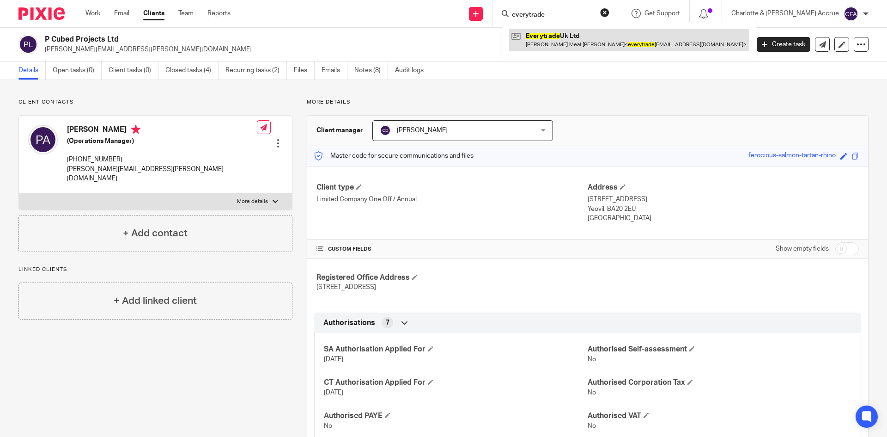
type input "everytrade"
click at [624, 40] on link at bounding box center [629, 39] width 240 height 21
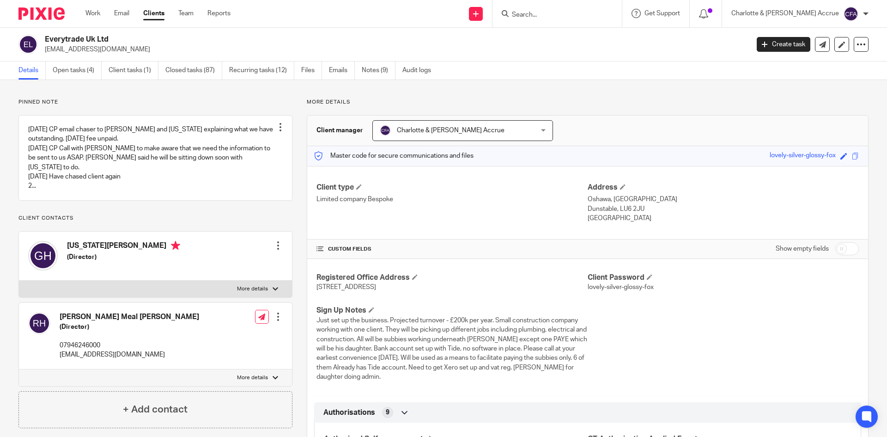
click at [86, 49] on p "[EMAIL_ADDRESS][DOMAIN_NAME]" at bounding box center [394, 49] width 698 height 9
copy main "[EMAIL_ADDRESS][DOMAIN_NAME] Create task Update from Companies House Export dat…"
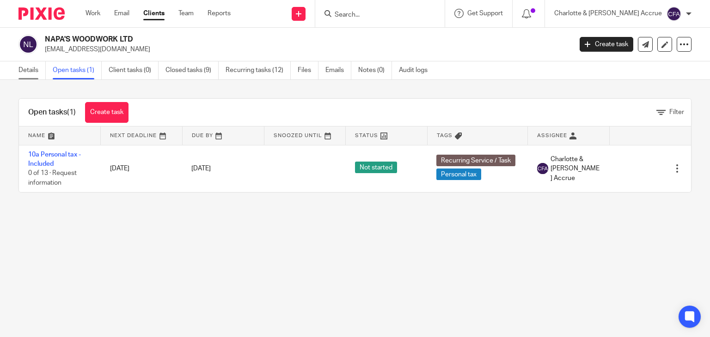
click at [33, 75] on link "Details" at bounding box center [31, 70] width 27 height 18
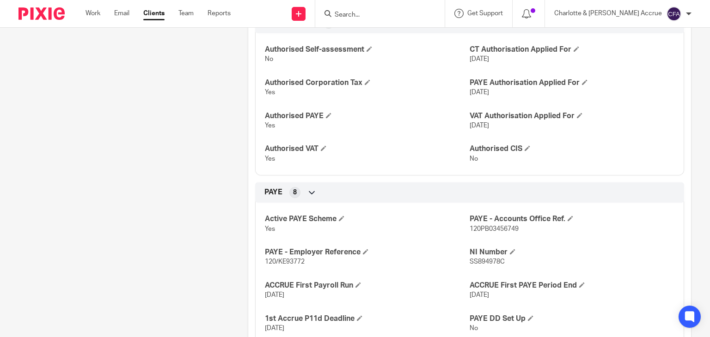
scroll to position [647, 0]
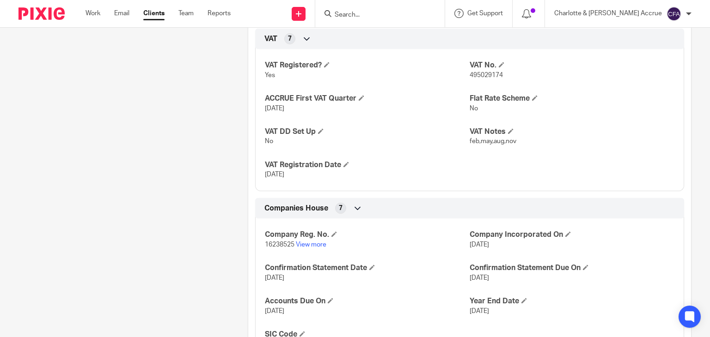
click at [417, 17] on input "Search" at bounding box center [375, 15] width 83 height 8
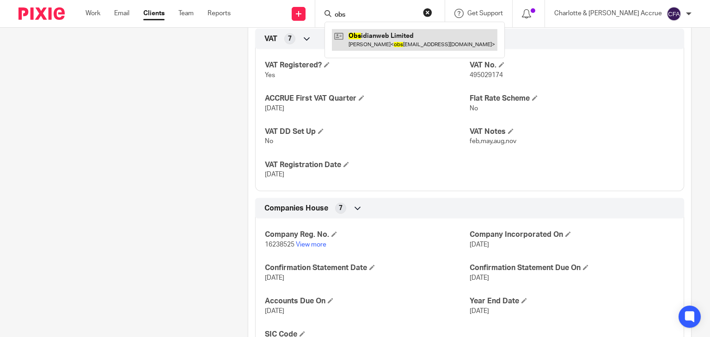
type input "obs"
click at [431, 39] on link at bounding box center [414, 39] width 165 height 21
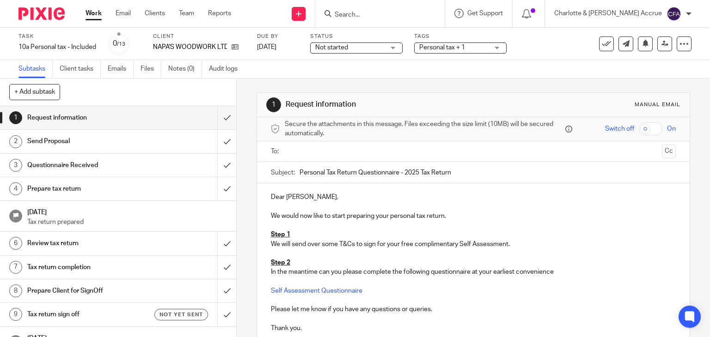
click at [386, 8] on form at bounding box center [383, 14] width 98 height 12
click at [386, 11] on input "Search" at bounding box center [375, 15] width 83 height 8
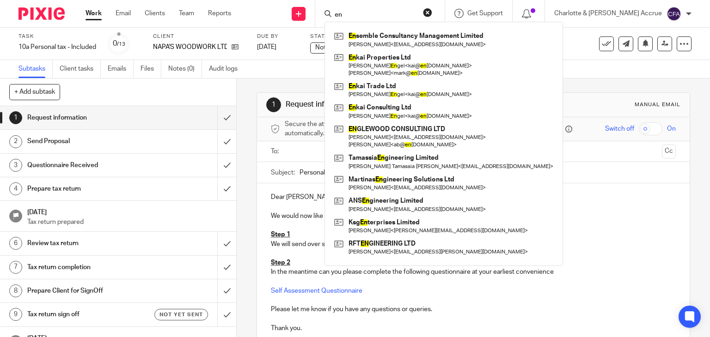
type input "e"
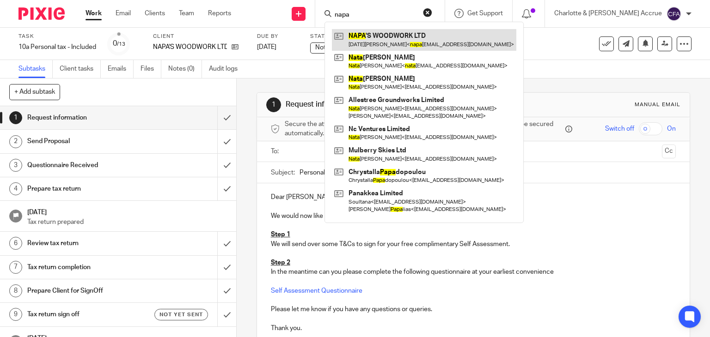
type input "napa"
click at [421, 42] on link at bounding box center [424, 39] width 184 height 21
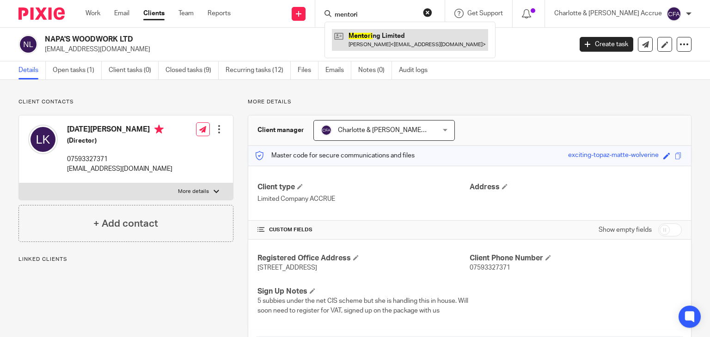
type input "mentori"
click at [409, 37] on link at bounding box center [410, 39] width 156 height 21
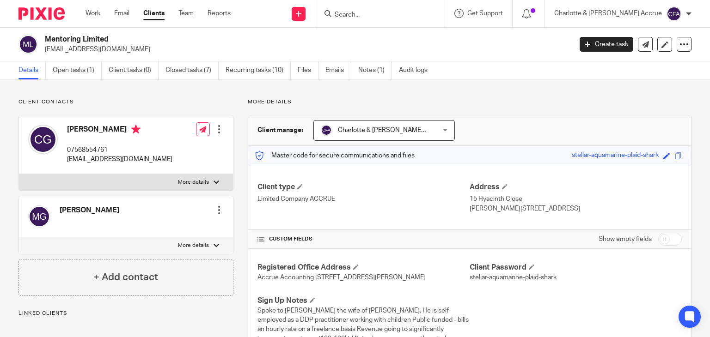
click at [87, 38] on h2 "Mentoring Limited" at bounding box center [253, 40] width 417 height 10
click at [87, 37] on h2 "Mentoring Limited" at bounding box center [253, 40] width 417 height 10
click at [140, 43] on h2 "Mentoring Limited" at bounding box center [253, 40] width 417 height 10
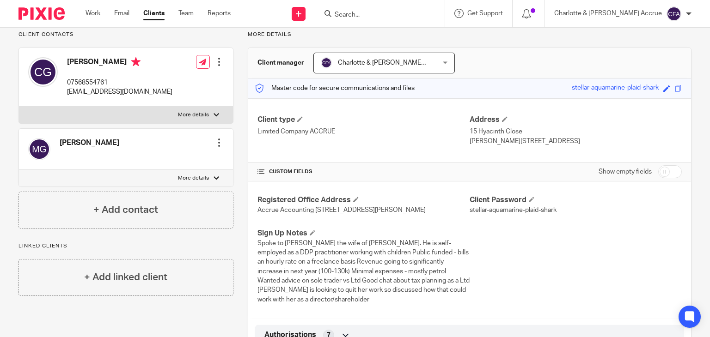
scroll to position [92, 0]
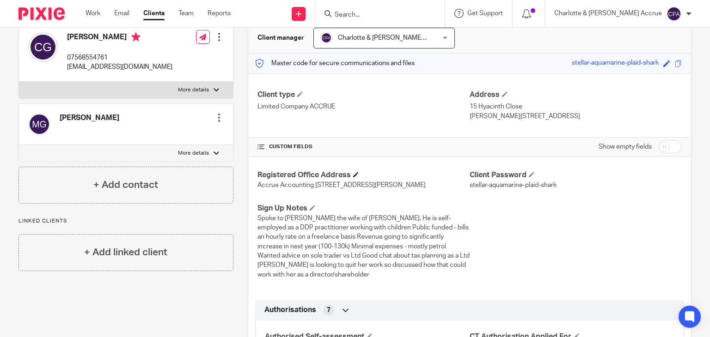
drag, startPoint x: 373, startPoint y: 192, endPoint x: 255, endPoint y: 176, distance: 119.4
click at [257, 171] on div "Registered Office Address Accrue Accounting Unit E4 Arena Business Centre, Holy…" at bounding box center [363, 179] width 212 height 19
click at [257, 176] on h4 "Registered Office Address" at bounding box center [363, 175] width 212 height 10
drag, startPoint x: 255, startPoint y: 176, endPoint x: 361, endPoint y: 203, distance: 109.2
click at [361, 203] on div "Registered Office Address Accrue Accounting Unit E4 Arena Business Centre, Holy…" at bounding box center [469, 225] width 443 height 137
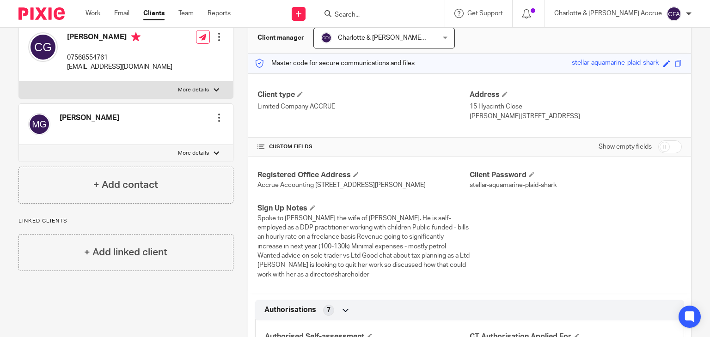
click at [360, 202] on div "Registered Office Address Accrue Accounting Unit E4 Arena Business Centre, Holy…" at bounding box center [469, 225] width 443 height 137
click at [376, 190] on p "Accrue Accounting Unit E4 Arena Business Centre, Holyrood Close, Poole, United …" at bounding box center [363, 185] width 212 height 9
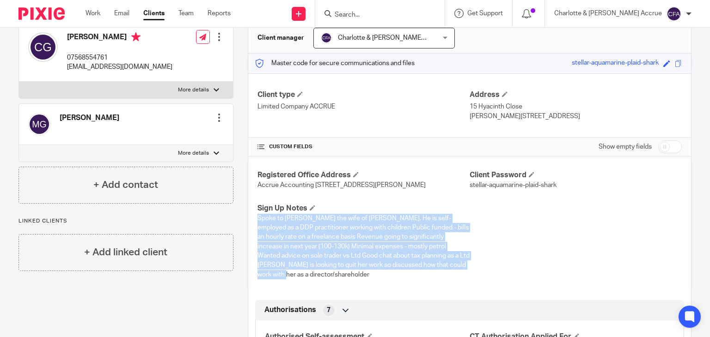
drag, startPoint x: 255, startPoint y: 225, endPoint x: 460, endPoint y: 278, distance: 210.9
click at [460, 278] on p "Spoke to Mel the wife of Chad. He is self-employed as a DDP practitioner workin…" at bounding box center [363, 247] width 212 height 66
click at [459, 280] on div "Registered Office Address Accrue Accounting Unit E4 Arena Business Centre, Holy…" at bounding box center [469, 225] width 443 height 137
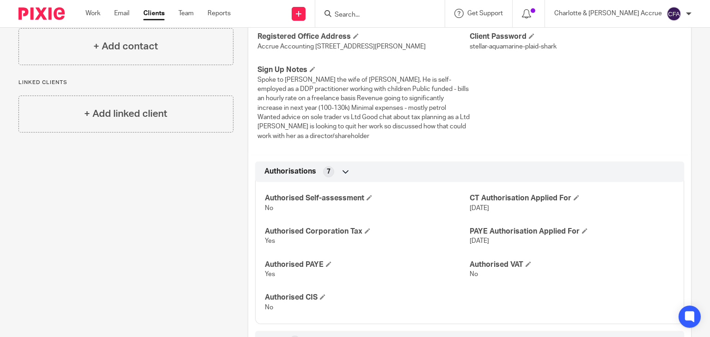
scroll to position [0, 0]
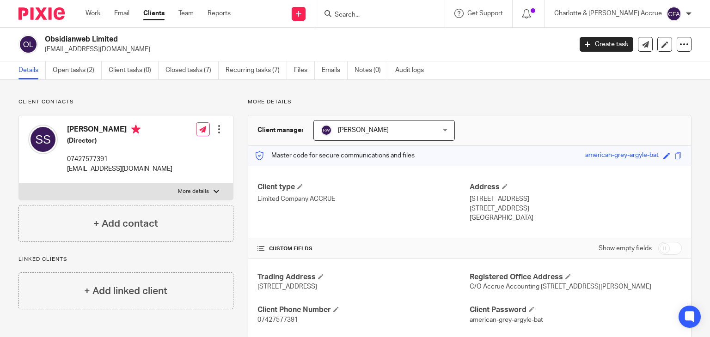
click at [412, 12] on input "Search" at bounding box center [375, 15] width 83 height 8
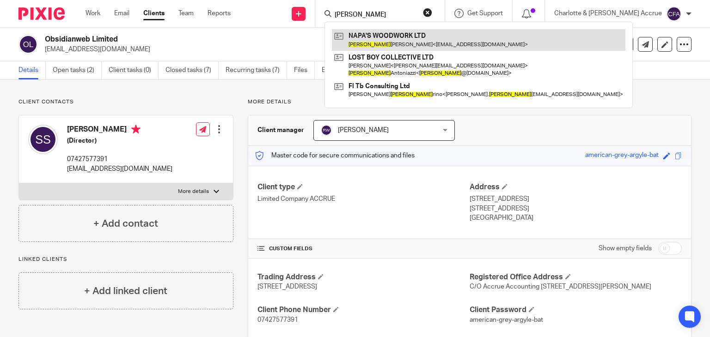
type input "lucia"
click at [415, 34] on link at bounding box center [478, 39] width 293 height 21
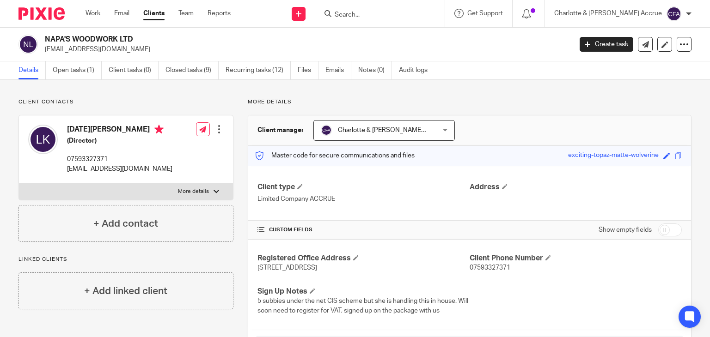
click at [417, 17] on input "Search" at bounding box center [375, 15] width 83 height 8
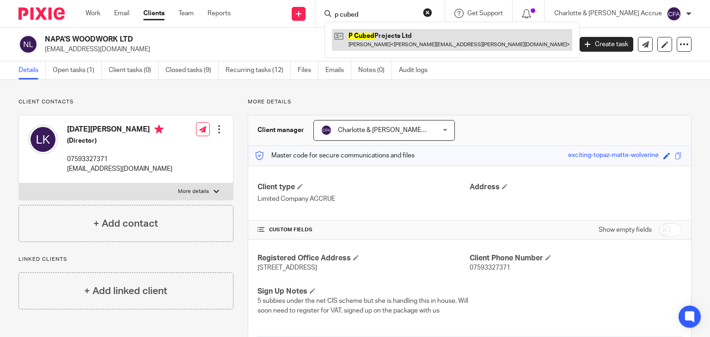
type input "p cubed"
click at [420, 35] on link at bounding box center [452, 39] width 240 height 21
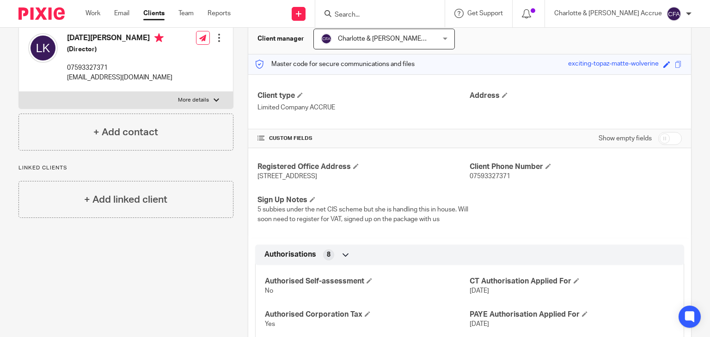
scroll to position [92, 0]
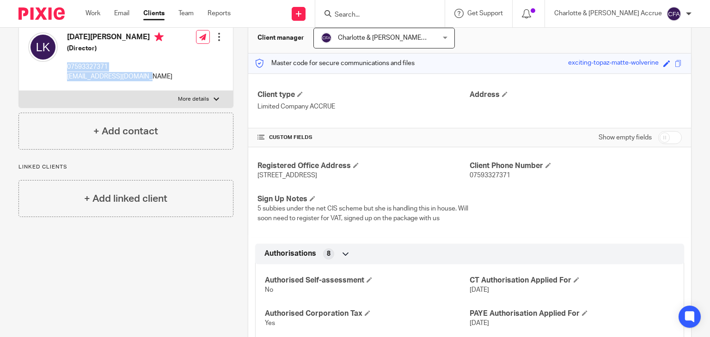
drag, startPoint x: 154, startPoint y: 80, endPoint x: 67, endPoint y: 71, distance: 87.9
click at [67, 71] on div "[DATE][PERSON_NAME] (Director) 07593327371 [EMAIL_ADDRESS][DOMAIN_NAME] Edit co…" at bounding box center [126, 57] width 214 height 68
click at [73, 69] on p "07593327371" at bounding box center [119, 66] width 105 height 9
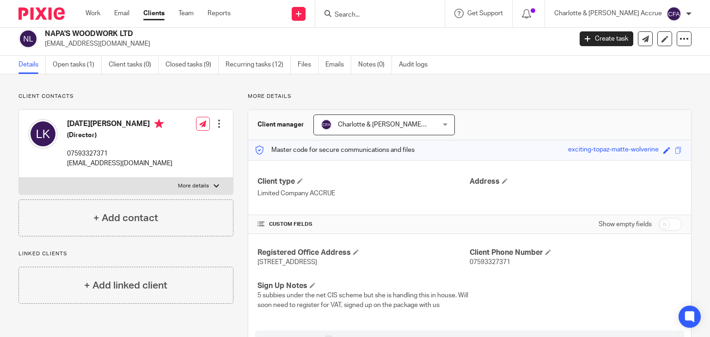
scroll to position [0, 0]
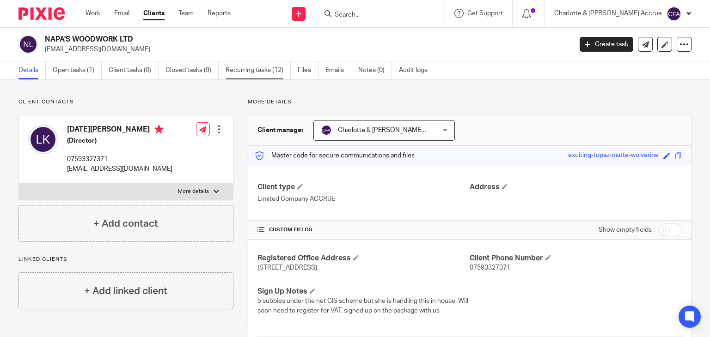
click at [244, 67] on link "Recurring tasks (12)" at bounding box center [257, 70] width 65 height 18
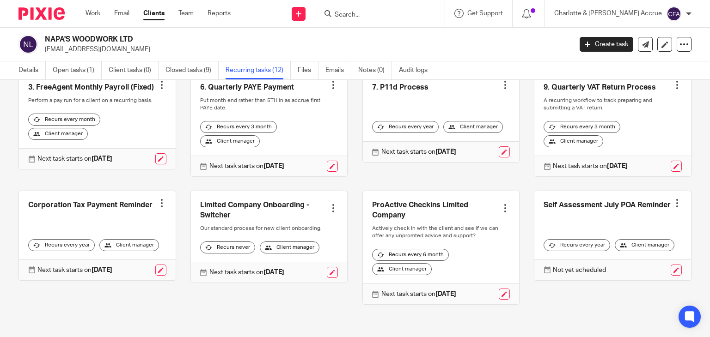
scroll to position [16, 0]
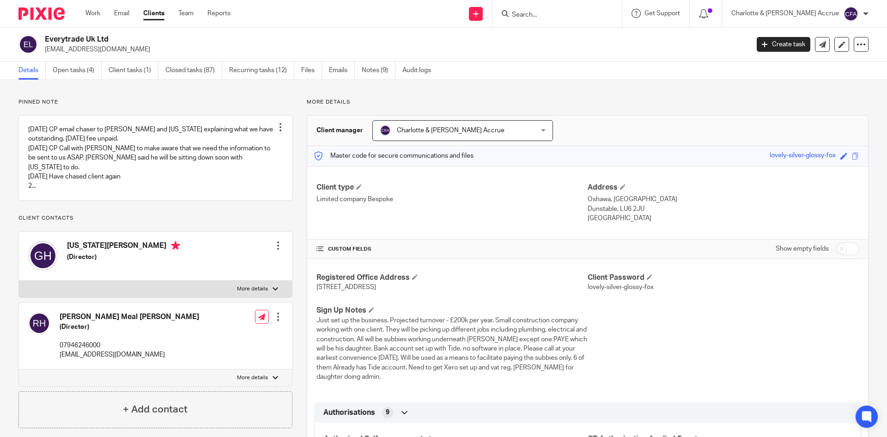
click at [185, 34] on div "Everytrade Uk Ltd [EMAIL_ADDRESS][DOMAIN_NAME] Create task Update from Companie…" at bounding box center [443, 45] width 887 height 34
click at [91, 11] on link "Work" at bounding box center [92, 13] width 15 height 9
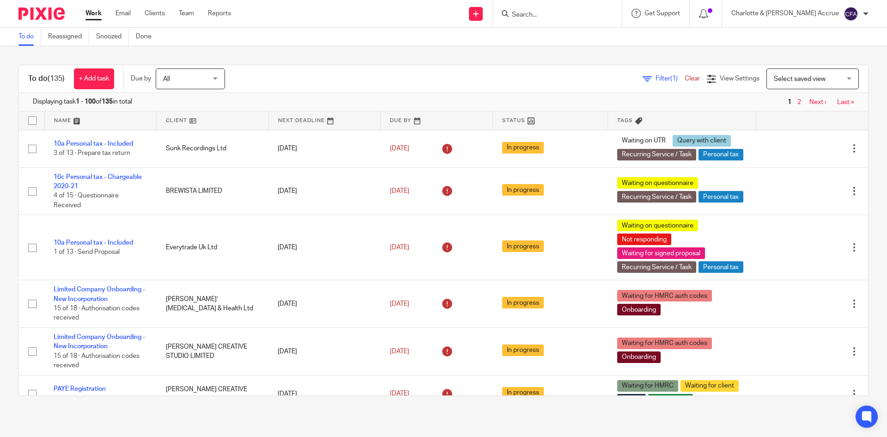
click at [181, 73] on span "All" at bounding box center [187, 78] width 49 height 19
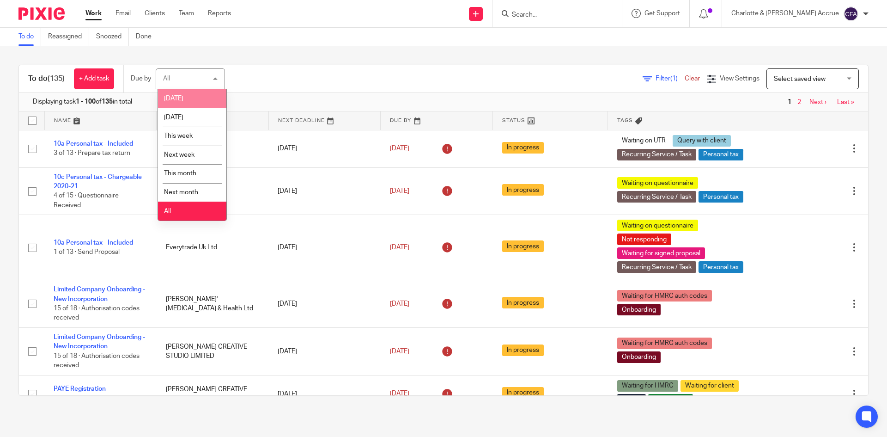
click at [279, 80] on div "Filter (1) Clear View Settings View Settings (1) Filters Clear Save Manage save…" at bounding box center [554, 78] width 627 height 21
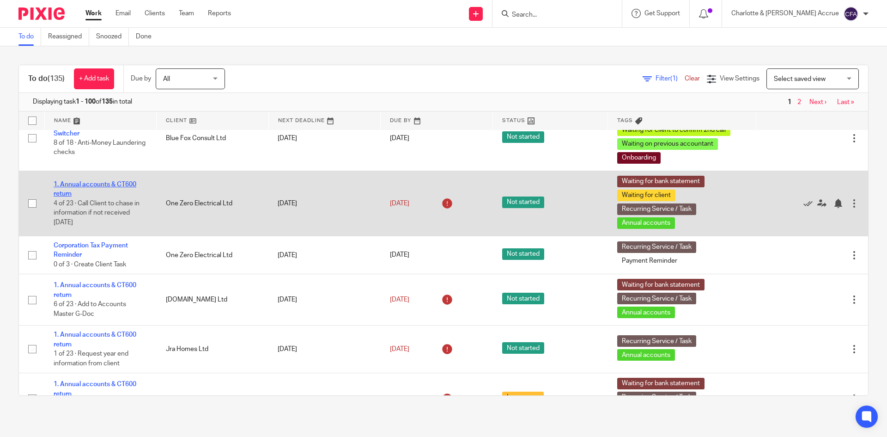
scroll to position [2402, 0]
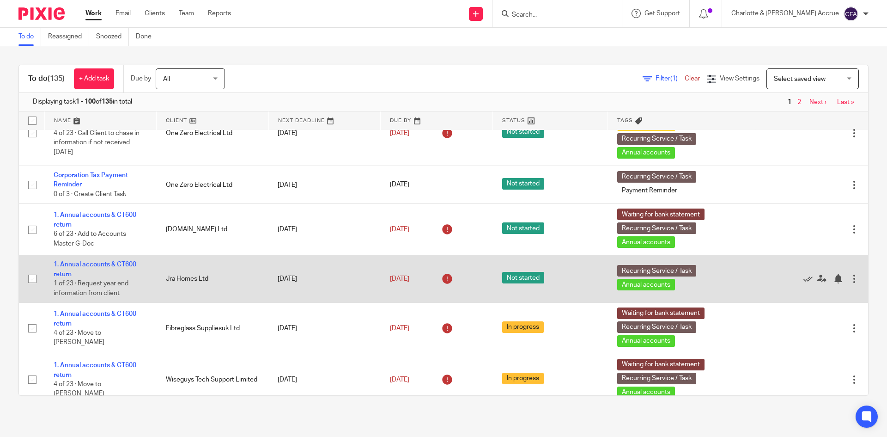
drag, startPoint x: 110, startPoint y: 299, endPoint x: 115, endPoint y: 304, distance: 6.5
click at [115, 303] on td "1. Annual accounts & CT600 return 1 of 23 · Request year end information from c…" at bounding box center [100, 279] width 112 height 48
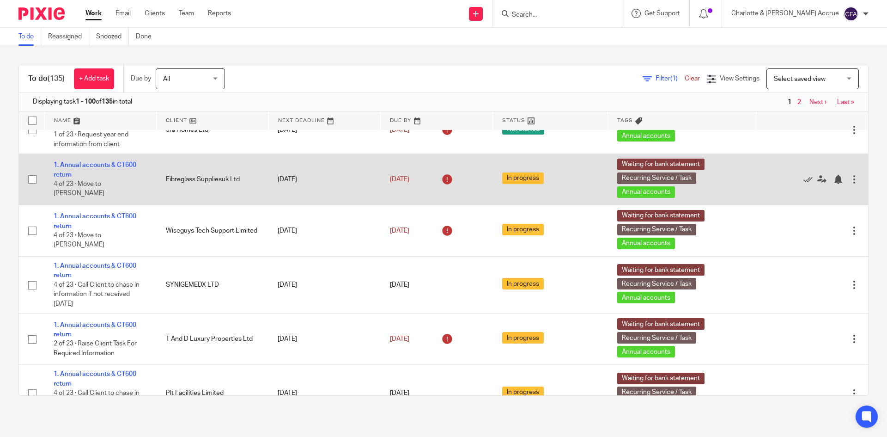
scroll to position [2310, 0]
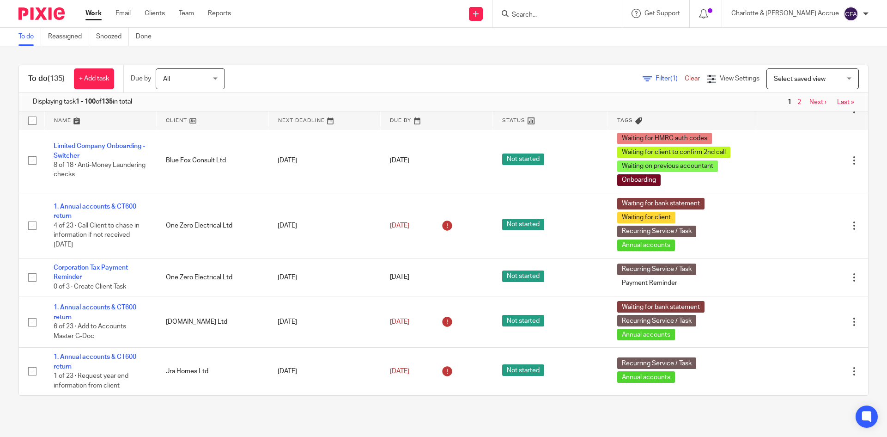
click at [571, 19] on input "Search" at bounding box center [552, 15] width 83 height 8
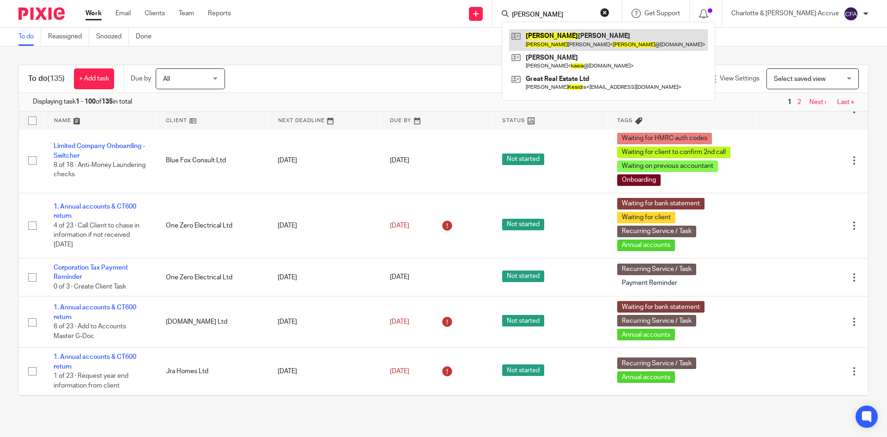
type input "kesia"
click at [606, 31] on link at bounding box center [608, 39] width 199 height 21
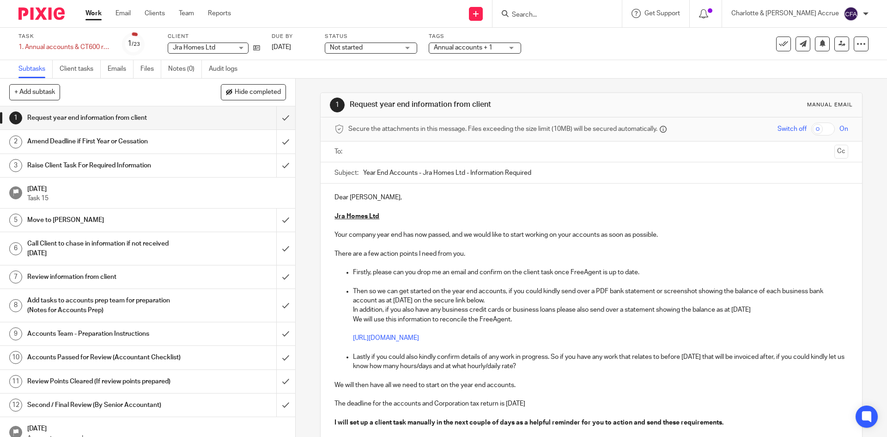
click at [481, 50] on span "Annual accounts + 1" at bounding box center [463, 47] width 59 height 6
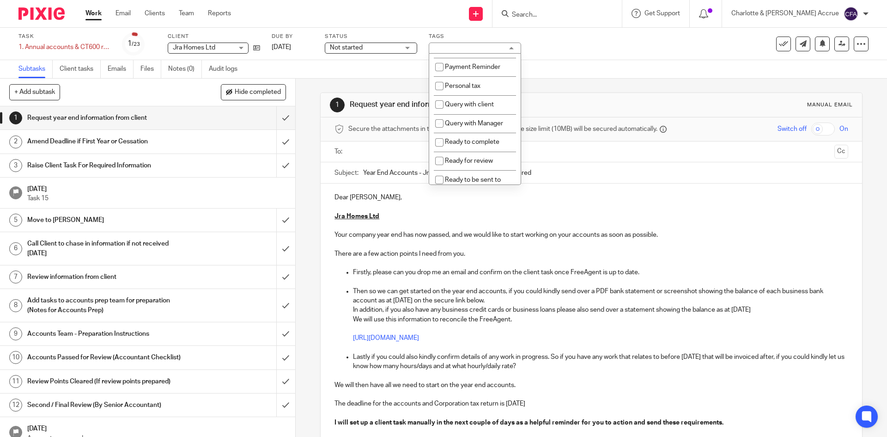
scroll to position [462, 0]
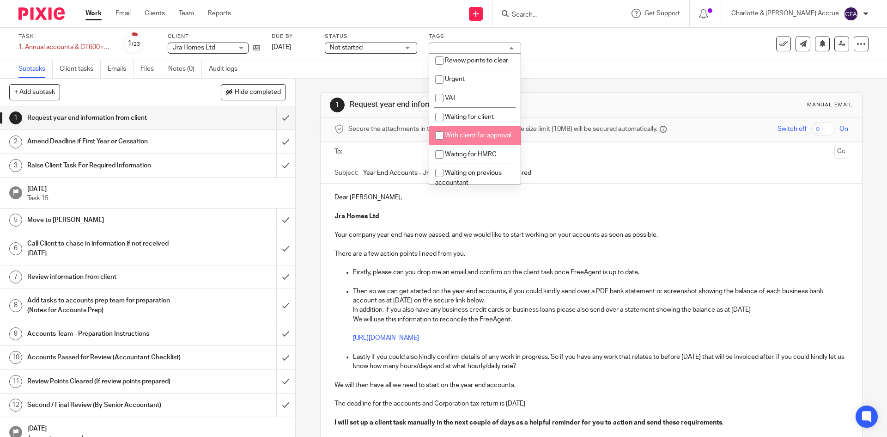
click at [475, 139] on span "With client for approval" at bounding box center [478, 135] width 67 height 6
checkbox input "true"
click at [610, 65] on div "Subtasks Client tasks Emails Files Notes (0) Audit logs" at bounding box center [443, 69] width 887 height 18
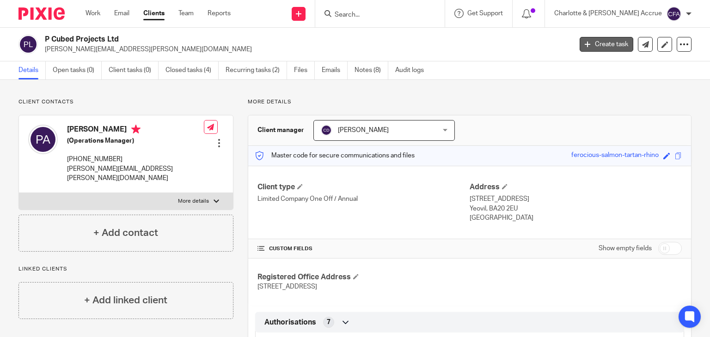
click at [587, 45] on link "Create task" at bounding box center [606, 44] width 54 height 15
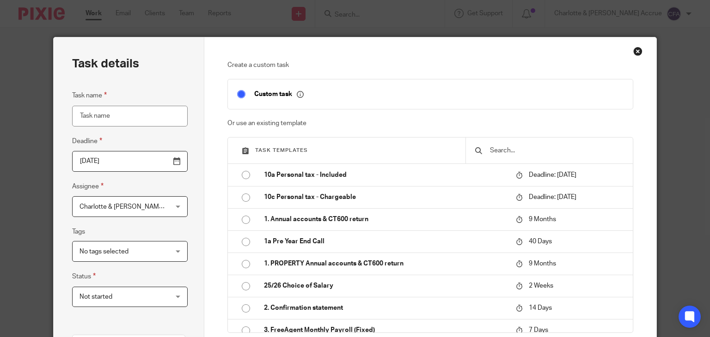
click at [532, 146] on input "text" at bounding box center [556, 151] width 134 height 10
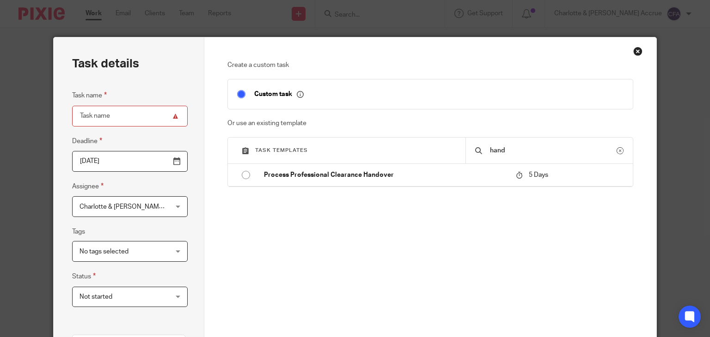
type input "hand"
click at [544, 144] on div "hand" at bounding box center [548, 151] width 167 height 26
click at [521, 151] on input "hand" at bounding box center [553, 151] width 128 height 10
click at [633, 52] on div "Close this dialog window" at bounding box center [637, 51] width 9 height 9
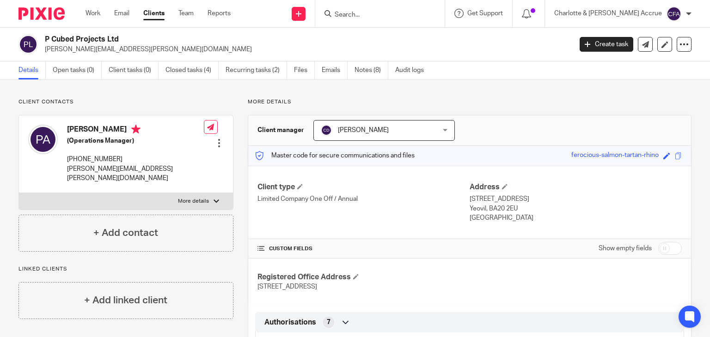
click at [401, 12] on input "Search" at bounding box center [375, 15] width 83 height 8
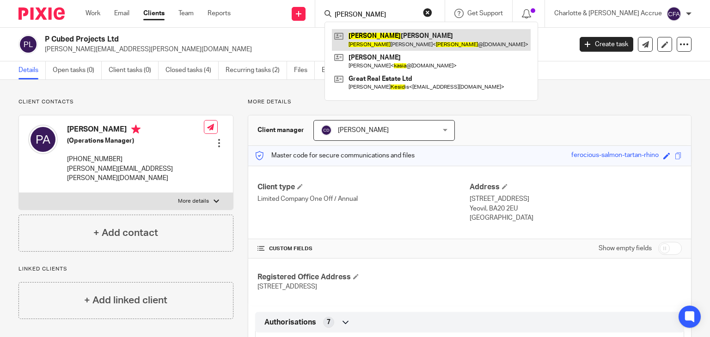
type input "[PERSON_NAME]"
click at [407, 41] on link at bounding box center [431, 39] width 199 height 21
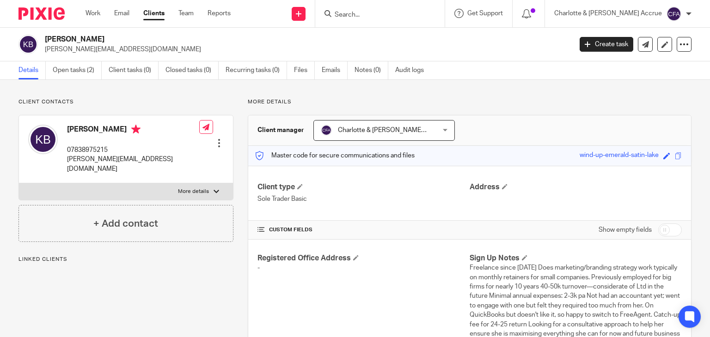
click at [662, 230] on input "checkbox" at bounding box center [670, 230] width 24 height 13
checkbox input "true"
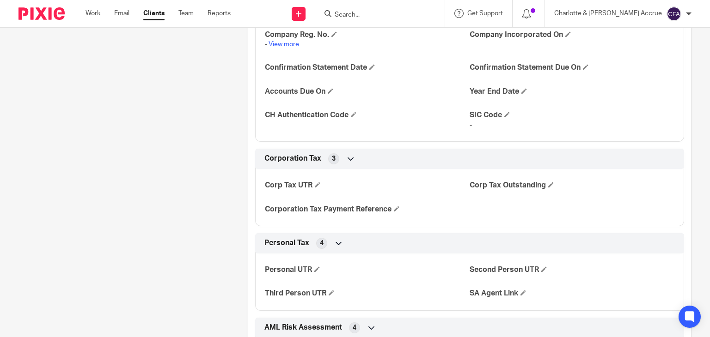
scroll to position [1247, 0]
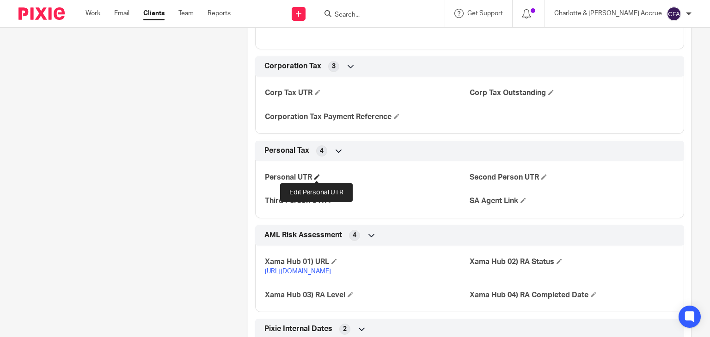
click at [314, 175] on span at bounding box center [317, 177] width 6 height 6
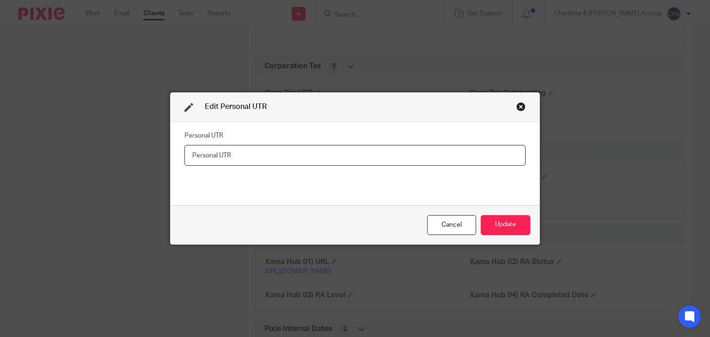
click at [219, 160] on input "text" at bounding box center [354, 155] width 341 height 21
paste input "5495972825"
type input "5495972825"
click at [524, 222] on button "Update" at bounding box center [504, 225] width 49 height 20
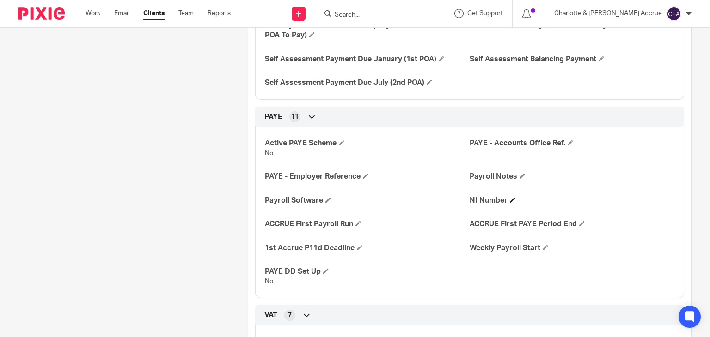
scroll to position [693, 0]
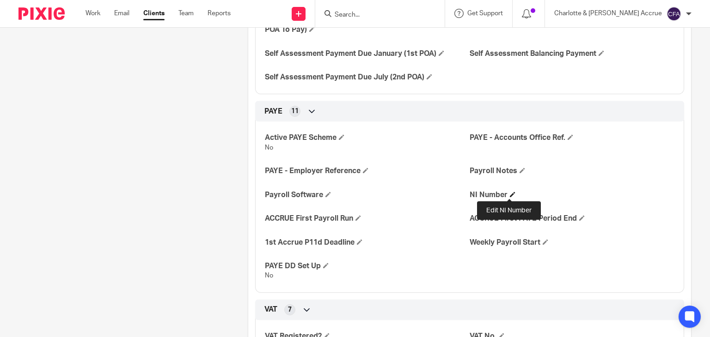
click at [510, 195] on span at bounding box center [513, 195] width 6 height 6
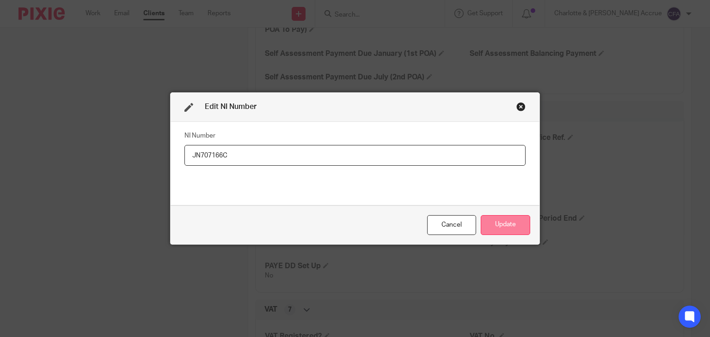
type input "JN707166C"
click at [489, 219] on button "Update" at bounding box center [504, 225] width 49 height 20
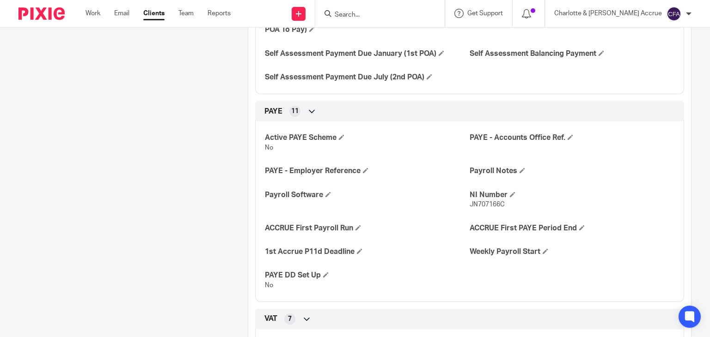
click at [417, 11] on input "Search" at bounding box center [375, 15] width 83 height 8
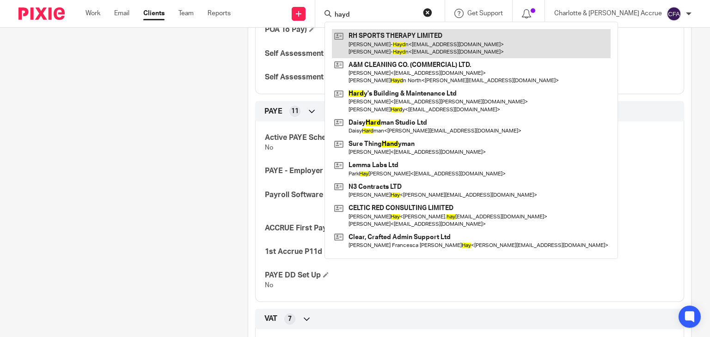
type input "hayd"
click at [423, 48] on link at bounding box center [471, 43] width 279 height 29
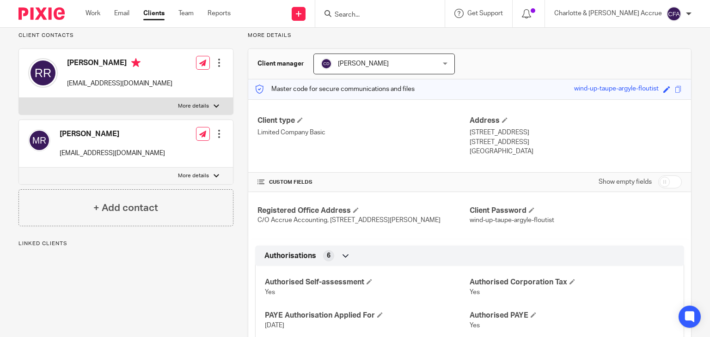
scroll to position [92, 0]
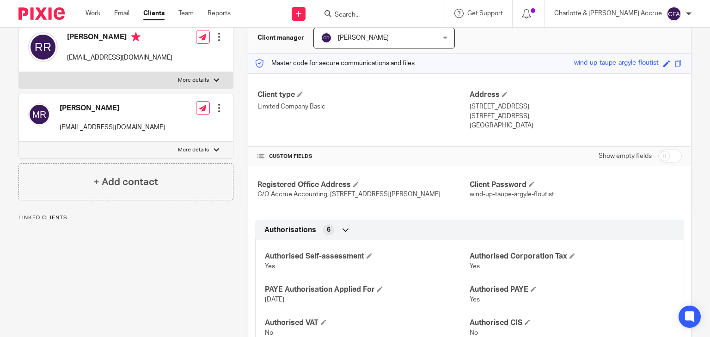
click at [415, 17] on input "Search" at bounding box center [375, 15] width 83 height 8
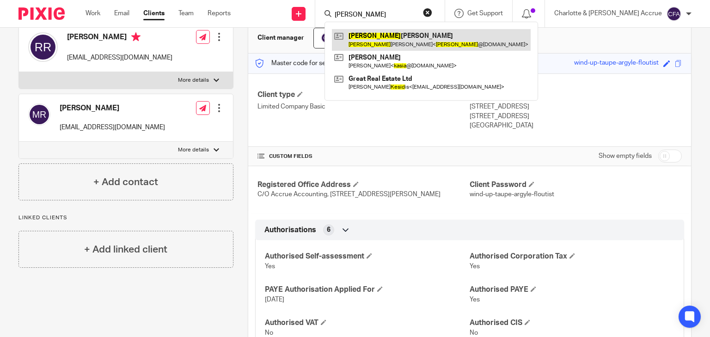
type input "kesia"
click at [410, 41] on link at bounding box center [431, 39] width 199 height 21
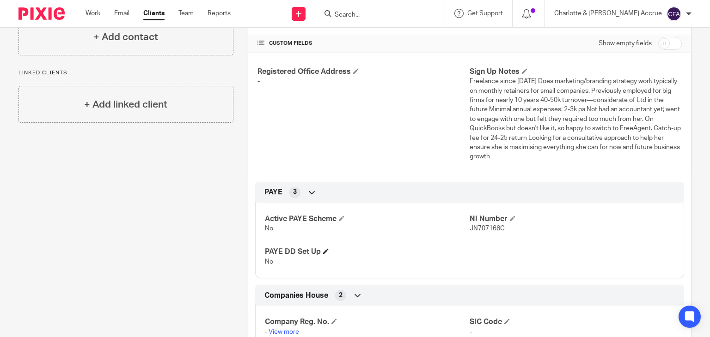
scroll to position [185, 0]
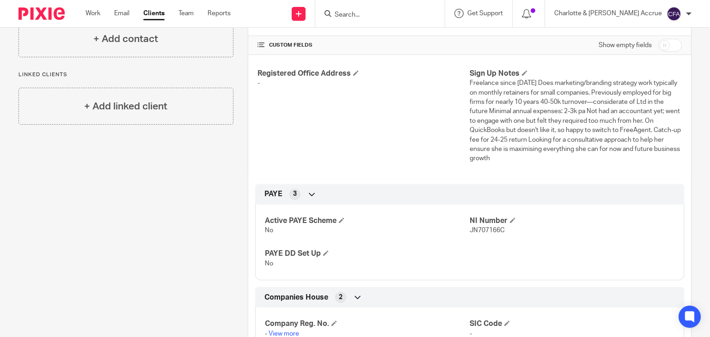
drag, startPoint x: 462, startPoint y: 85, endPoint x: 567, endPoint y: 164, distance: 131.6
click at [567, 164] on div "Registered Office Address - Sign Up Notes Freelance since [DATE] Does marketing…" at bounding box center [469, 116] width 443 height 122
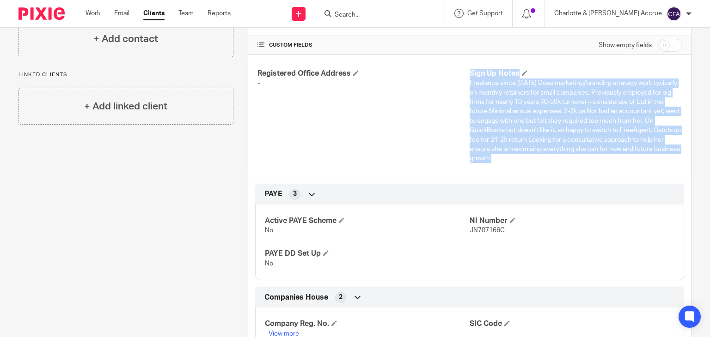
drag, startPoint x: 567, startPoint y: 164, endPoint x: 461, endPoint y: 84, distance: 133.1
click at [461, 84] on div "Registered Office Address - Sign Up Notes Freelance since November 2023 Does ma…" at bounding box center [469, 116] width 443 height 122
click at [302, 108] on div "Registered Office Address -" at bounding box center [363, 116] width 212 height 95
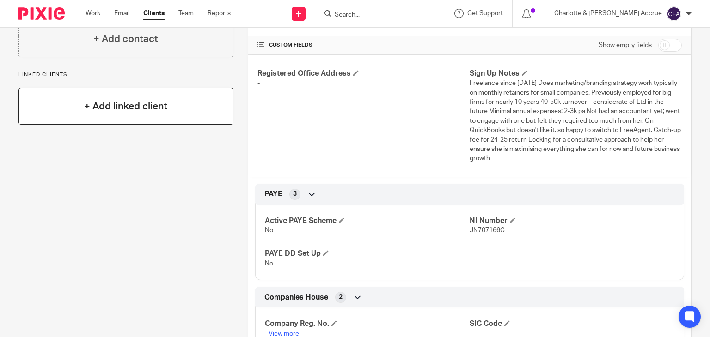
scroll to position [0, 0]
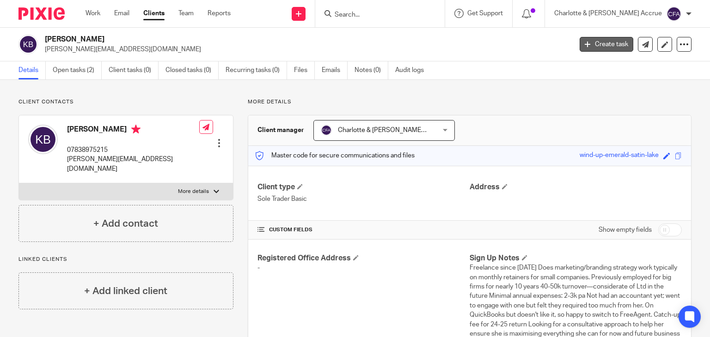
click at [612, 44] on link "Create task" at bounding box center [606, 44] width 54 height 15
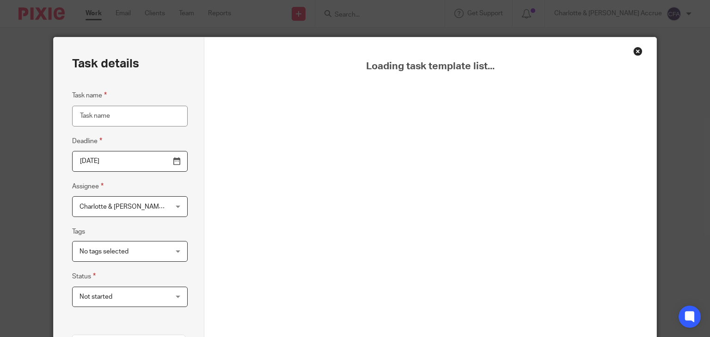
click at [164, 211] on div "Charlotte & [PERSON_NAME] Accrue Charlotte & [PERSON_NAME] Accrue" at bounding box center [129, 206] width 115 height 21
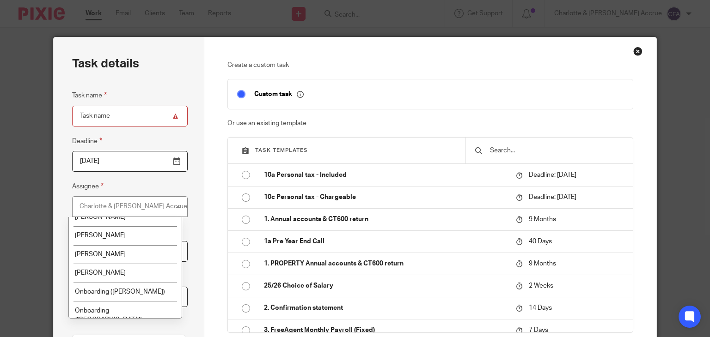
scroll to position [52, 0]
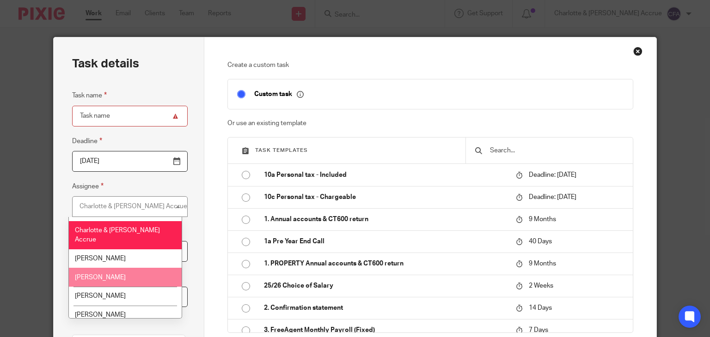
click at [126, 269] on li "[PERSON_NAME]" at bounding box center [125, 277] width 112 height 19
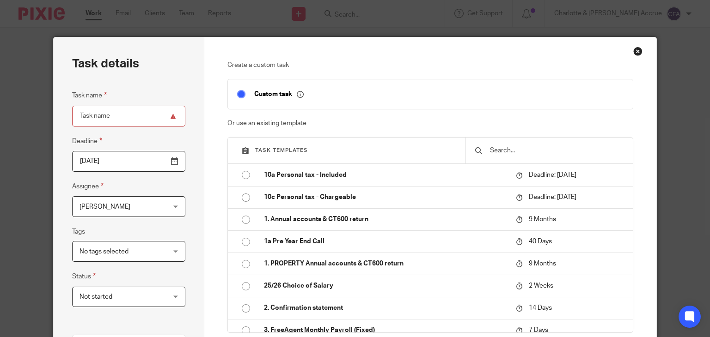
click at [507, 145] on div at bounding box center [548, 151] width 167 height 26
click at [509, 146] on input "text" at bounding box center [556, 151] width 134 height 10
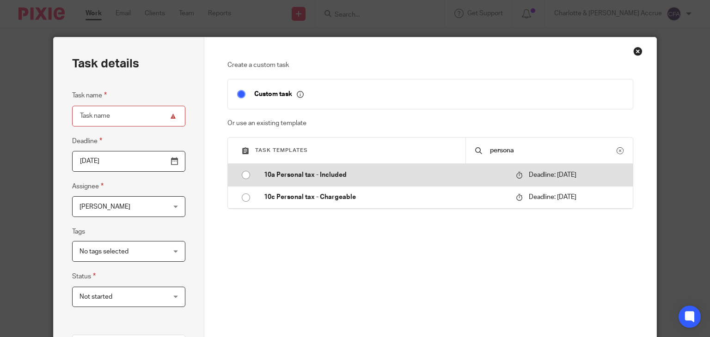
type input "persona"
click at [451, 176] on p "10a Personal tax - Included" at bounding box center [385, 174] width 243 height 9
type input "2026-01-31"
type input "10a Personal tax - Included"
checkbox input "false"
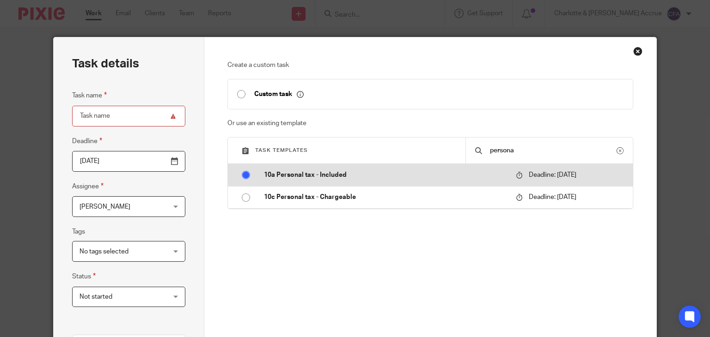
radio input "true"
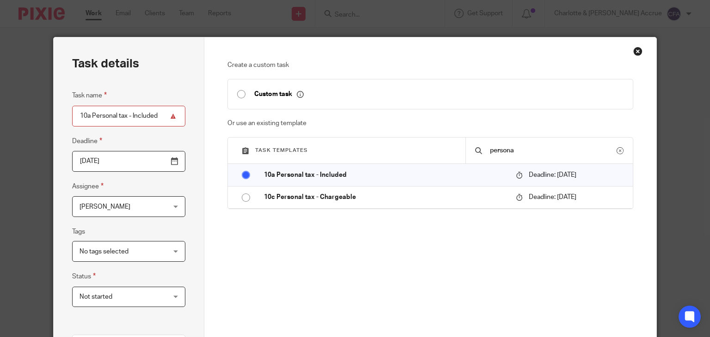
click at [526, 153] on input "persona" at bounding box center [553, 151] width 128 height 10
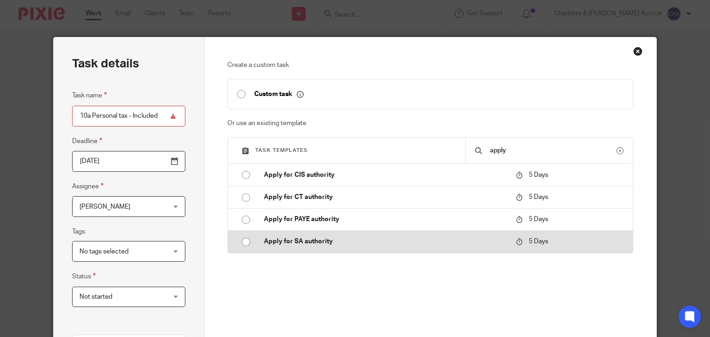
type input "apply"
click at [332, 239] on p "Apply for SA authority" at bounding box center [385, 241] width 243 height 9
type input "2025-09-24"
type input "Apply for SA authority"
radio input "true"
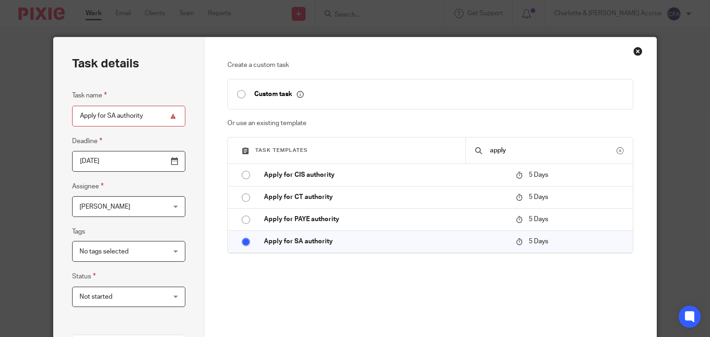
scroll to position [185, 0]
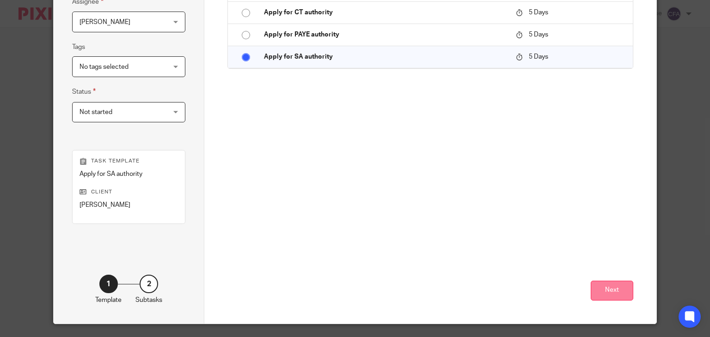
click at [600, 287] on button "Next" at bounding box center [611, 291] width 43 height 20
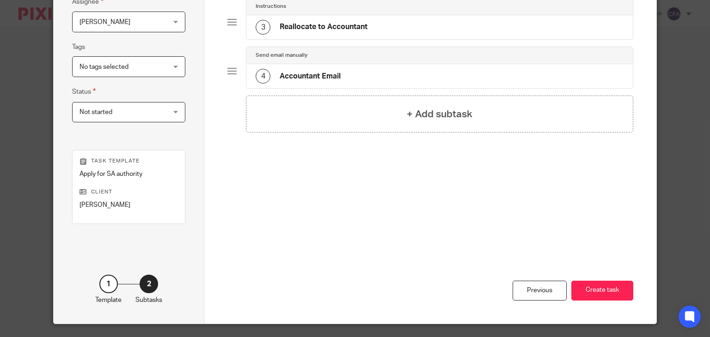
scroll to position [208, 0]
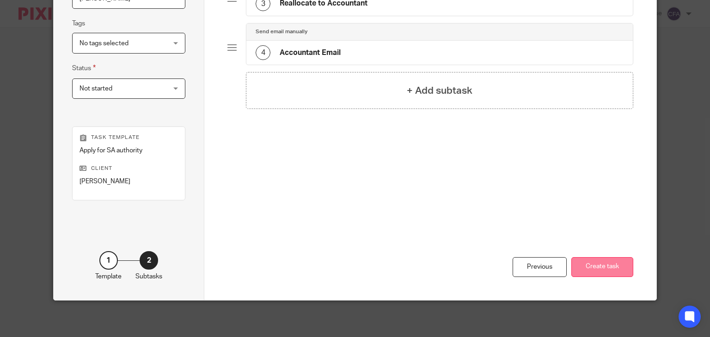
click at [598, 263] on button "Create task" at bounding box center [602, 267] width 62 height 20
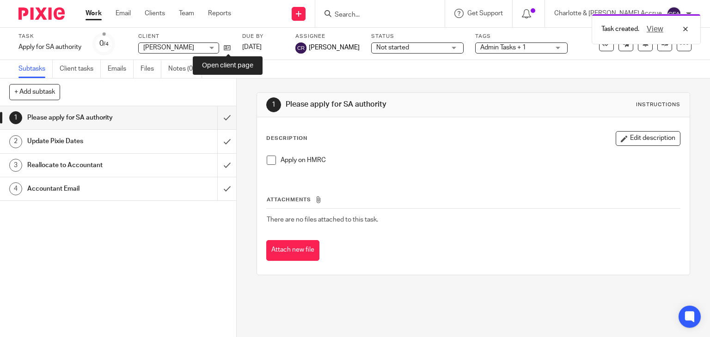
click at [233, 45] on div "Task Apply for SA authority Save Apply for SA authority 0 /4 Client Kesia Bendi…" at bounding box center [298, 44] width 560 height 22
click at [225, 47] on icon at bounding box center [227, 47] width 7 height 7
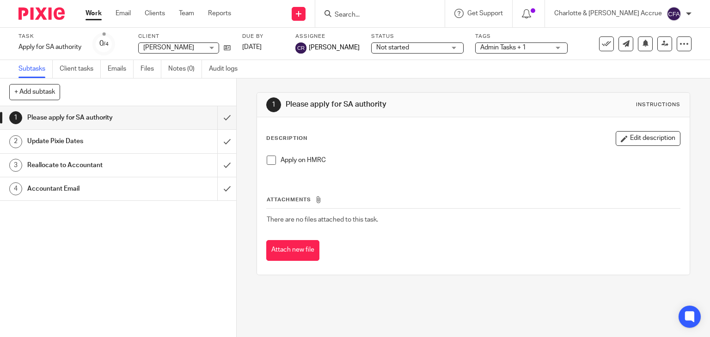
click at [405, 15] on input "Search" at bounding box center [375, 15] width 83 height 8
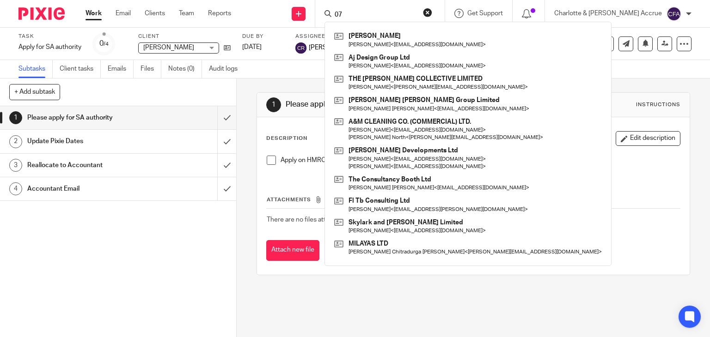
type input "0"
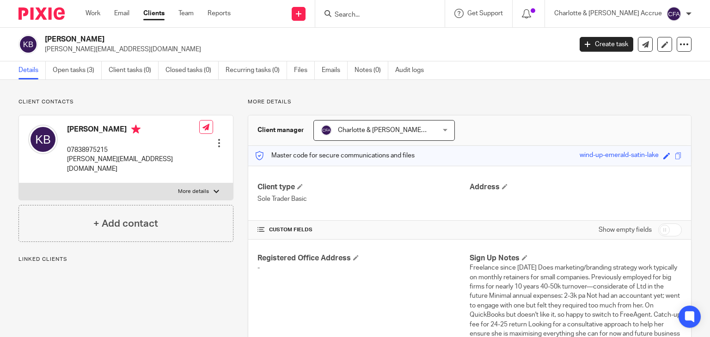
click at [212, 183] on label "More details" at bounding box center [126, 191] width 214 height 17
click at [19, 183] on input "More details" at bounding box center [18, 183] width 0 height 0
checkbox input "true"
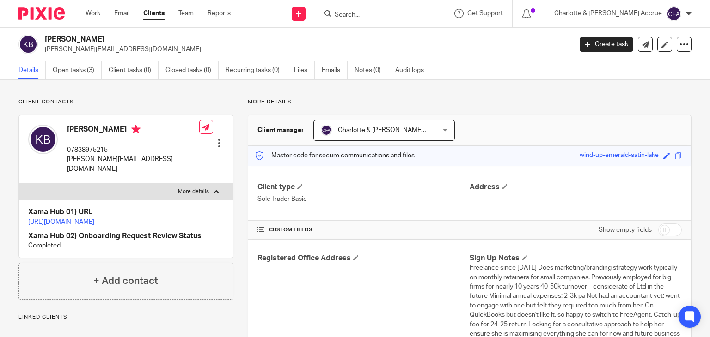
click at [94, 219] on link "[URL][DOMAIN_NAME]" at bounding box center [61, 222] width 66 height 6
click at [504, 186] on h4 "Address" at bounding box center [575, 187] width 212 height 10
click at [503, 185] on span at bounding box center [505, 187] width 6 height 6
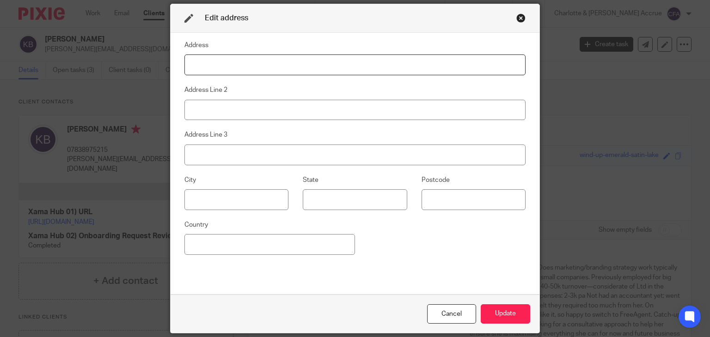
click at [213, 70] on input at bounding box center [354, 65] width 341 height 21
type input "[STREET_ADDRESS]"
type input "Wimbourne"
type input "BH21 3UA"
click at [286, 235] on input at bounding box center [269, 244] width 170 height 21
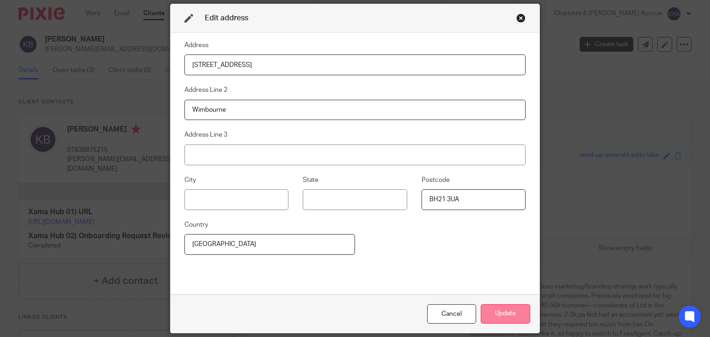
type input "[GEOGRAPHIC_DATA]"
click at [495, 321] on button "Update" at bounding box center [504, 314] width 49 height 20
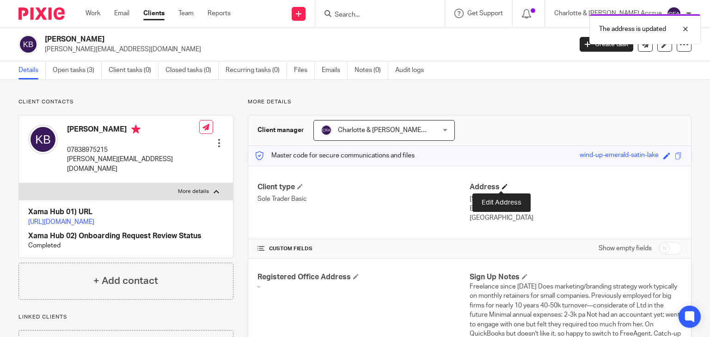
click at [502, 189] on span at bounding box center [505, 187] width 6 height 6
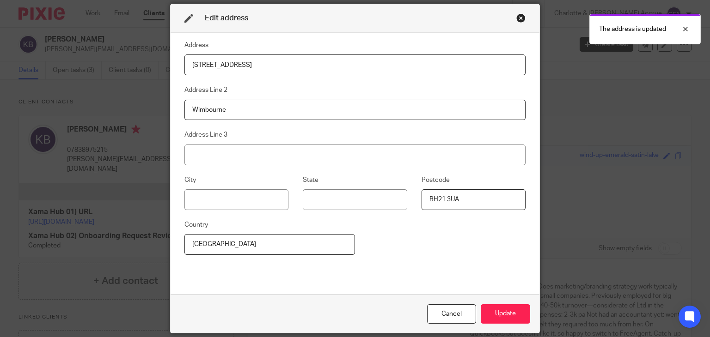
click at [253, 67] on input "[STREET_ADDRESS]" at bounding box center [354, 65] width 341 height 21
click at [493, 316] on button "Update" at bounding box center [504, 314] width 49 height 20
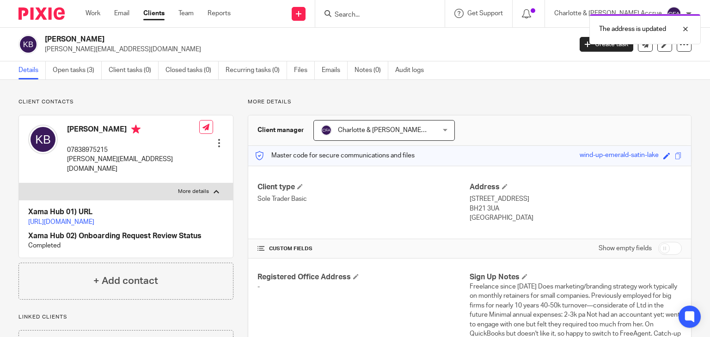
drag, startPoint x: 512, startPoint y: 202, endPoint x: 554, endPoint y: 203, distance: 42.5
click at [554, 203] on div "Address [STREET_ADDRESS] BH21 3UA [GEOGRAPHIC_DATA]" at bounding box center [575, 202] width 212 height 41
drag, startPoint x: 523, startPoint y: 220, endPoint x: 516, endPoint y: 223, distance: 7.7
click at [523, 220] on p "[GEOGRAPHIC_DATA]" at bounding box center [575, 217] width 212 height 9
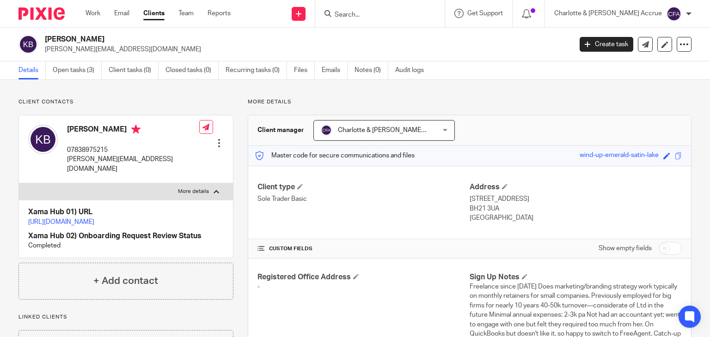
drag, startPoint x: 494, startPoint y: 216, endPoint x: 460, endPoint y: 202, distance: 37.1
click at [460, 202] on div "Client type Sole Trader Basic Address [STREET_ADDRESS] BH21 3UA [GEOGRAPHIC_DAT…" at bounding box center [469, 203] width 443 height 74
click at [461, 203] on p "Sole Trader Basic" at bounding box center [363, 198] width 212 height 9
drag, startPoint x: 469, startPoint y: 200, endPoint x: 525, endPoint y: 222, distance: 59.7
click at [525, 222] on div "Client type Sole Trader Basic Address [STREET_ADDRESS] BH21 3UA [GEOGRAPHIC_DAT…" at bounding box center [469, 203] width 443 height 74
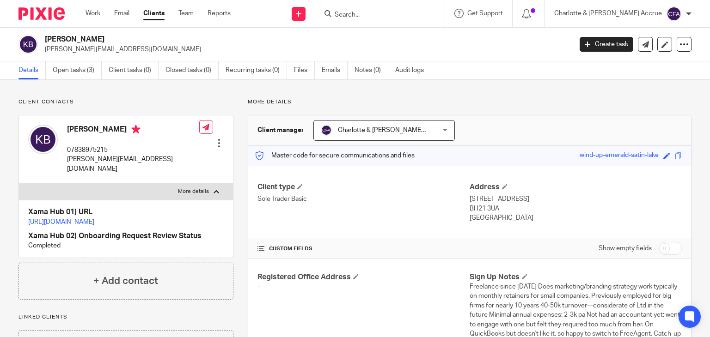
click at [524, 222] on p "[GEOGRAPHIC_DATA]" at bounding box center [575, 217] width 212 height 9
drag, startPoint x: 388, startPoint y: 207, endPoint x: 465, endPoint y: 201, distance: 77.4
click at [469, 201] on div "Address [STREET_ADDRESS] BH21 3UA [GEOGRAPHIC_DATA]" at bounding box center [575, 202] width 212 height 41
click at [469, 201] on p "[STREET_ADDRESS]" at bounding box center [575, 198] width 212 height 9
drag, startPoint x: 465, startPoint y: 201, endPoint x: 518, endPoint y: 222, distance: 57.1
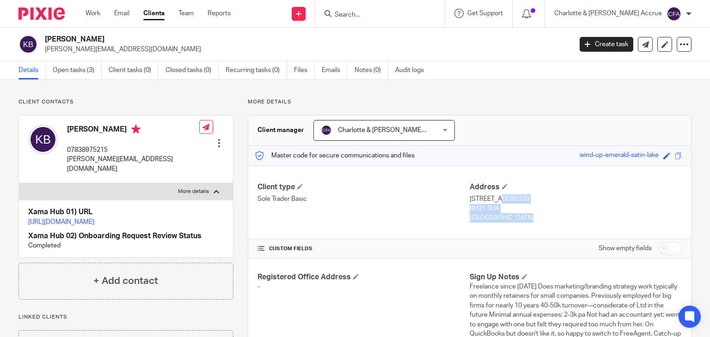
click at [518, 222] on div "Client type Sole Trader Basic Address [STREET_ADDRESS] BH21 3UA [GEOGRAPHIC_DAT…" at bounding box center [469, 203] width 443 height 74
drag, startPoint x: 518, startPoint y: 222, endPoint x: 465, endPoint y: 208, distance: 55.5
click at [465, 208] on div "Client type Sole Trader Basic Address [STREET_ADDRESS] BH21 3UA [GEOGRAPHIC_DAT…" at bounding box center [469, 203] width 443 height 74
click at [469, 208] on p "BH21 3UA" at bounding box center [575, 208] width 212 height 9
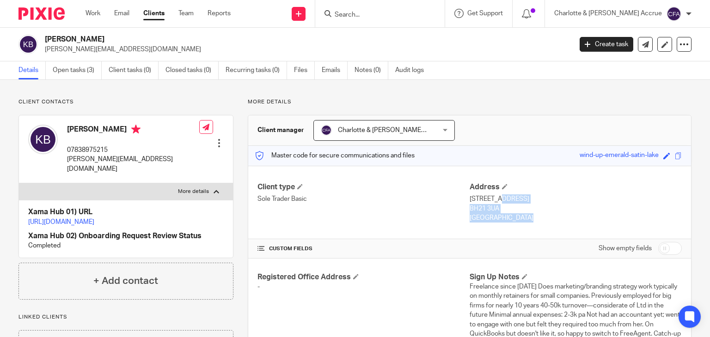
drag, startPoint x: 463, startPoint y: 197, endPoint x: 523, endPoint y: 219, distance: 63.9
click at [523, 219] on div "Client type Sole Trader Basic Address [STREET_ADDRESS] BH21 3UA [GEOGRAPHIC_DAT…" at bounding box center [469, 203] width 443 height 74
click at [523, 219] on p "[GEOGRAPHIC_DATA]" at bounding box center [575, 217] width 212 height 9
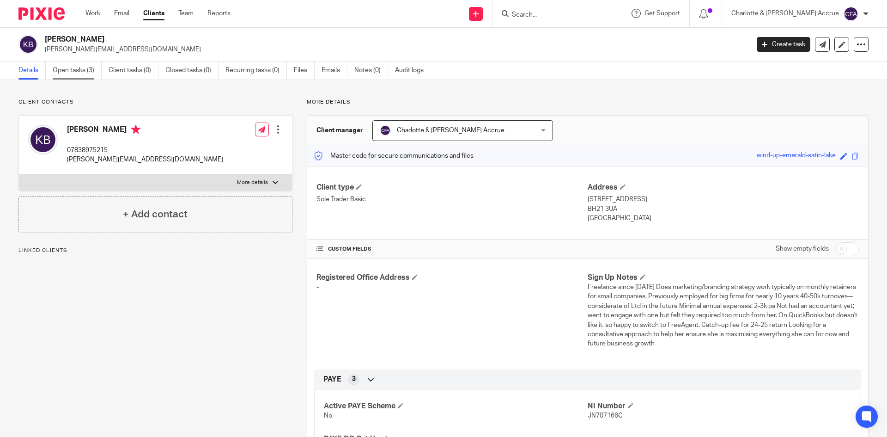
click at [70, 70] on link "Open tasks (3)" at bounding box center [77, 70] width 49 height 18
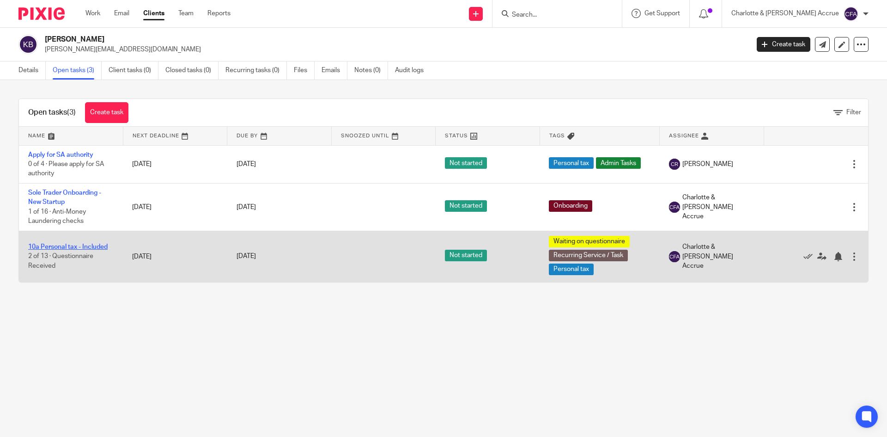
click at [60, 244] on link "10a Personal tax - Included" at bounding box center [67, 246] width 79 height 6
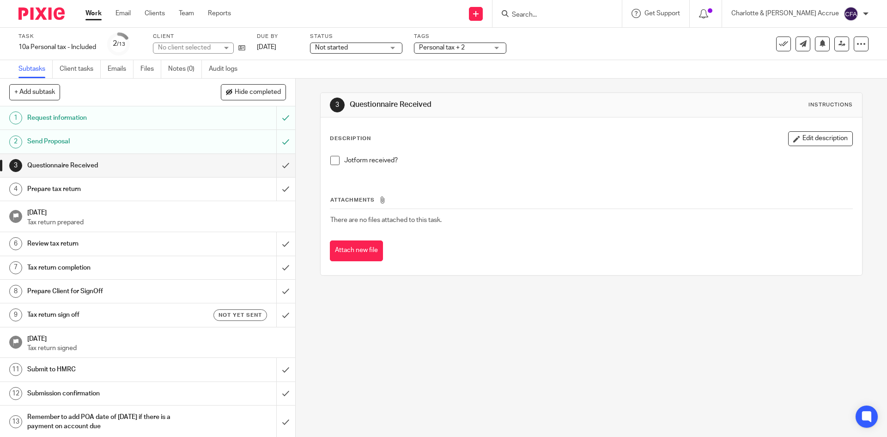
drag, startPoint x: 443, startPoint y: 56, endPoint x: 451, endPoint y: 49, distance: 10.8
click at [443, 56] on div "Task 10a Personal tax - Included Save 10a Personal tax - Included 2 /13 Client …" at bounding box center [443, 44] width 887 height 32
click at [451, 49] on span "Personal tax + 2" at bounding box center [442, 47] width 46 height 6
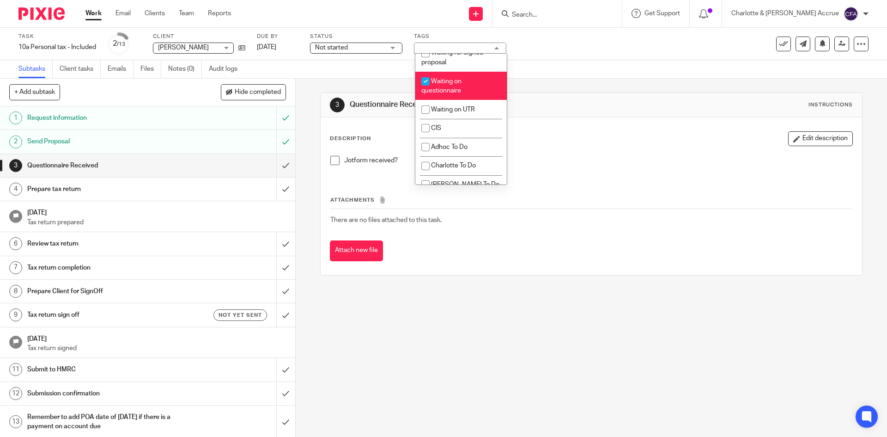
scroll to position [785, 0]
click at [460, 89] on span "Waiting on questionnaire" at bounding box center [441, 81] width 40 height 16
checkbox input "false"
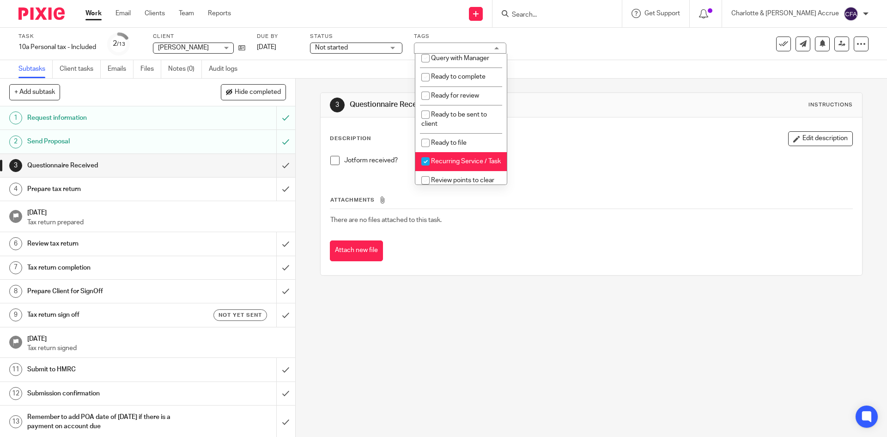
scroll to position [323, 0]
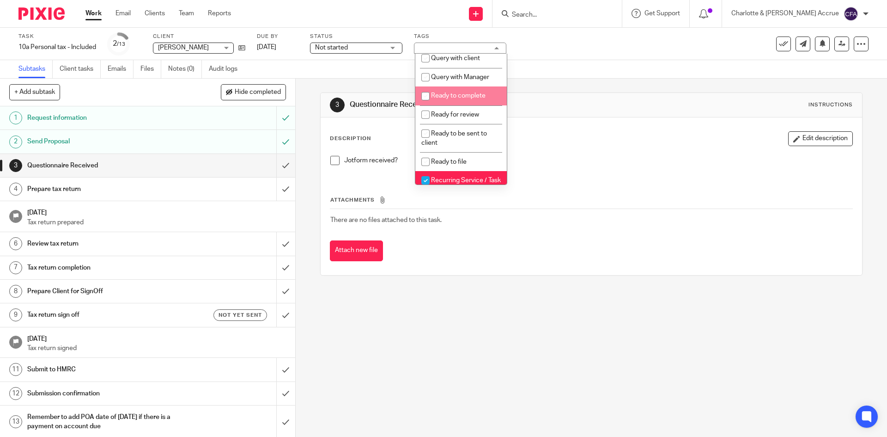
click at [462, 99] on span "Ready to complete" at bounding box center [458, 95] width 55 height 6
checkbox input "true"
click at [552, 76] on div "Subtasks Client tasks Emails Files Notes (0) Audit logs" at bounding box center [443, 69] width 887 height 18
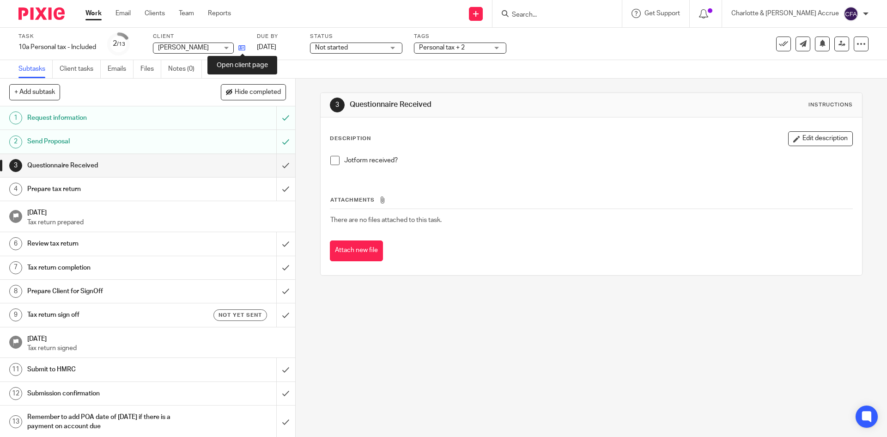
click at [243, 48] on icon at bounding box center [241, 47] width 7 height 7
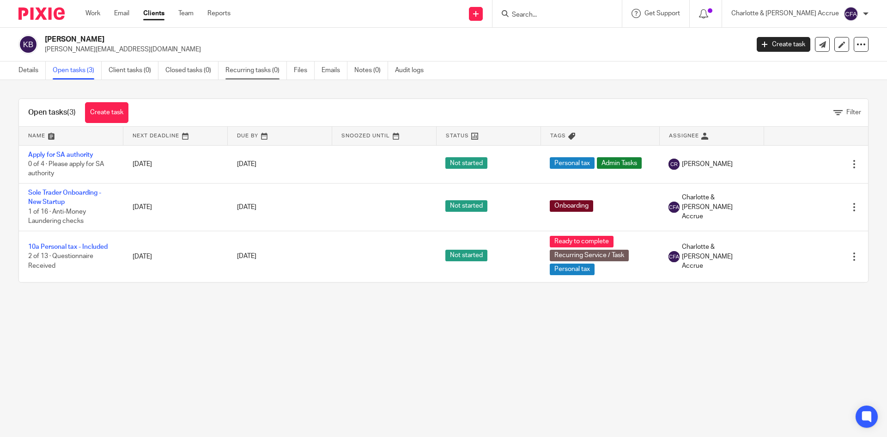
click at [265, 62] on link "Recurring tasks (0)" at bounding box center [255, 70] width 61 height 18
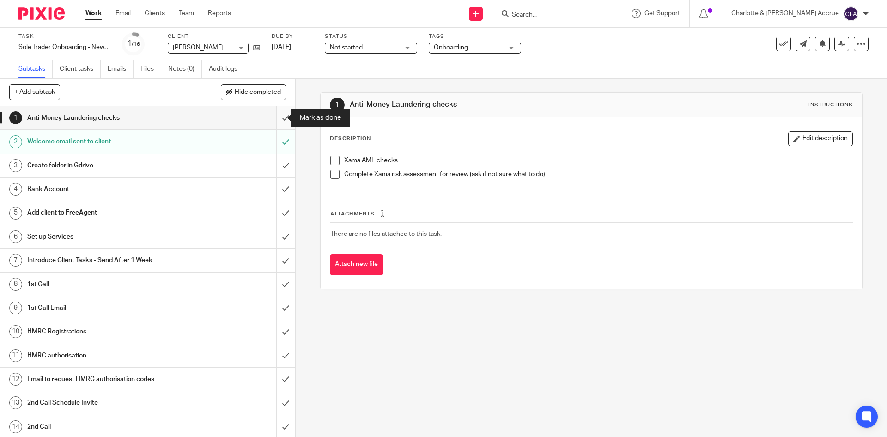
click at [281, 117] on input "submit" at bounding box center [147, 117] width 295 height 23
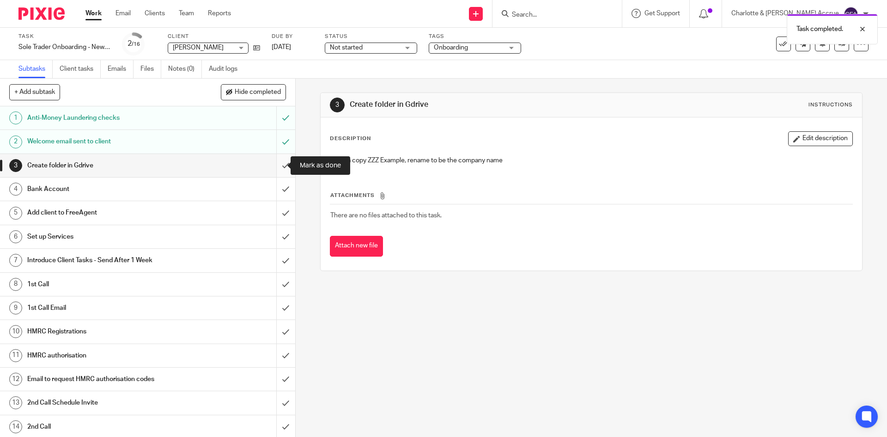
click at [281, 165] on input "submit" at bounding box center [147, 165] width 295 height 23
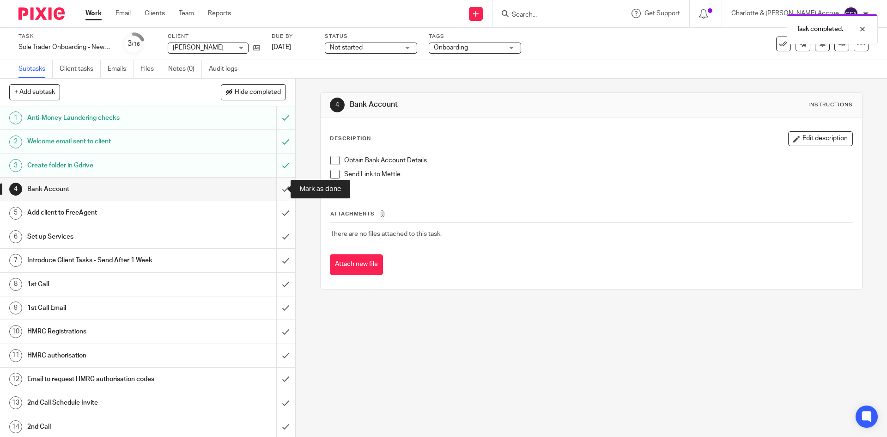
click at [276, 189] on input "submit" at bounding box center [147, 188] width 295 height 23
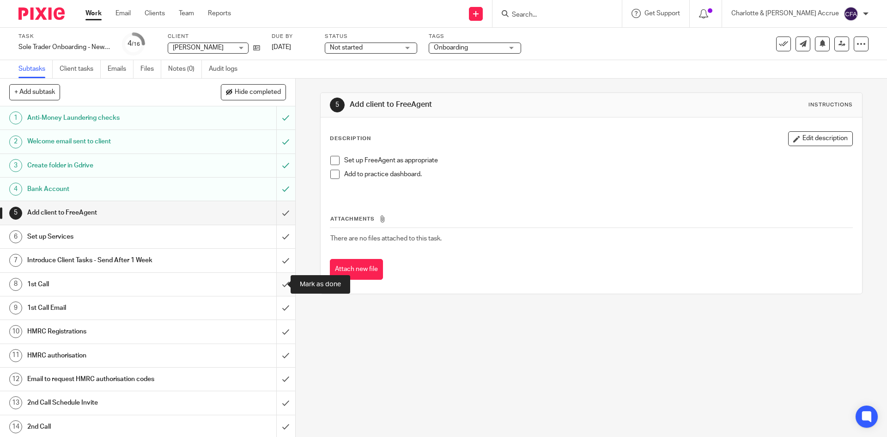
click at [271, 286] on input "submit" at bounding box center [147, 284] width 295 height 23
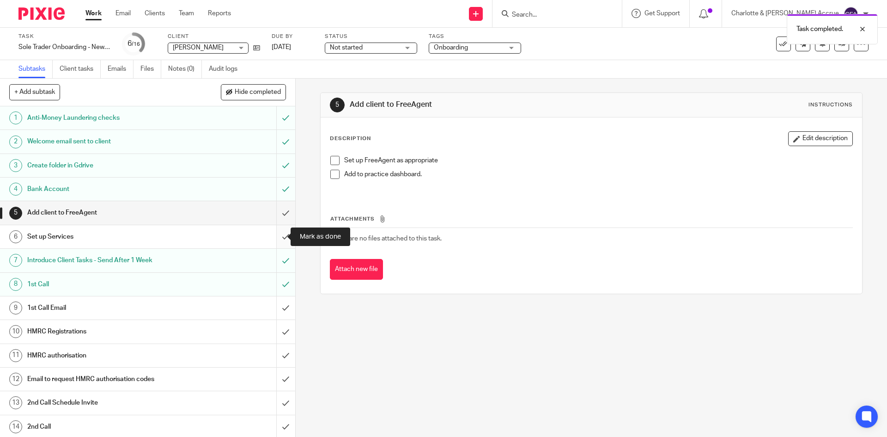
click at [276, 233] on input "submit" at bounding box center [147, 236] width 295 height 23
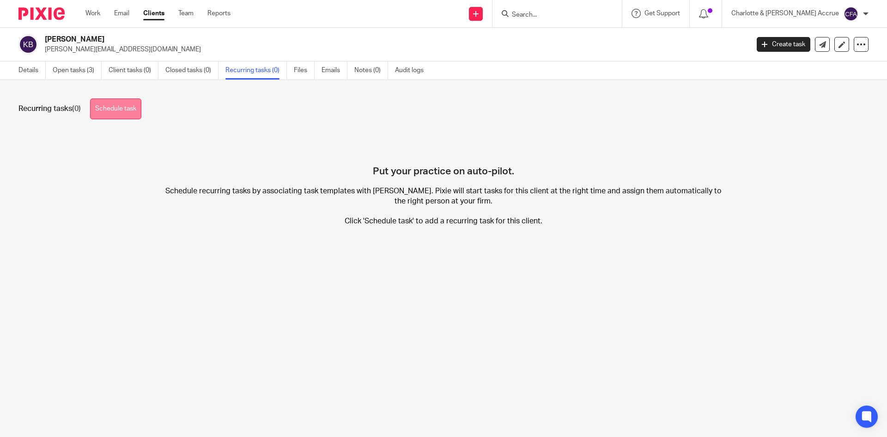
click at [122, 108] on link "Schedule task" at bounding box center [115, 108] width 51 height 21
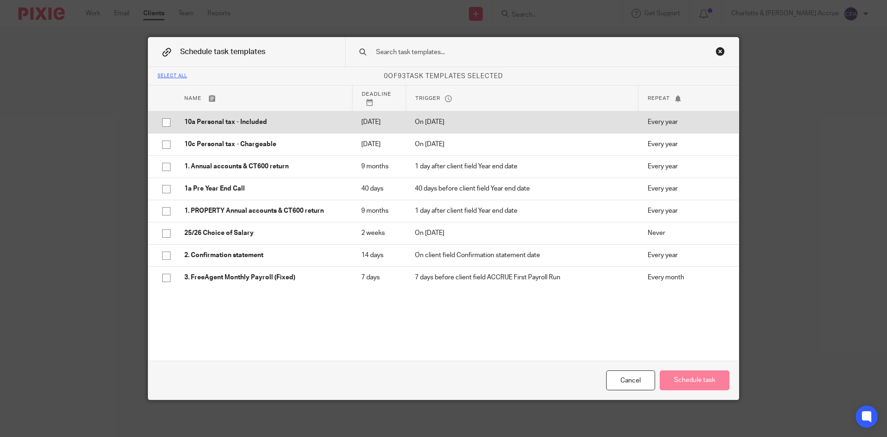
click at [229, 123] on p "10a Personal tax - Included" at bounding box center [263, 121] width 158 height 9
checkbox input "true"
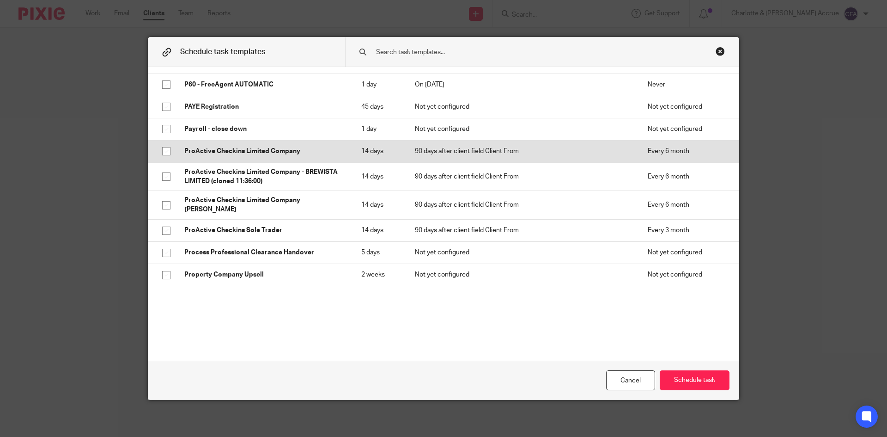
scroll to position [1617, 0]
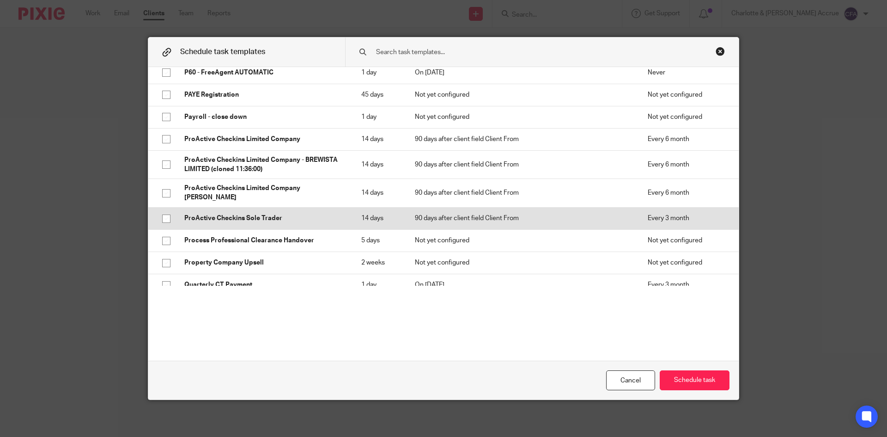
click at [257, 216] on td "ProActive Checkins Sole Trader" at bounding box center [263, 218] width 177 height 22
checkbox input "true"
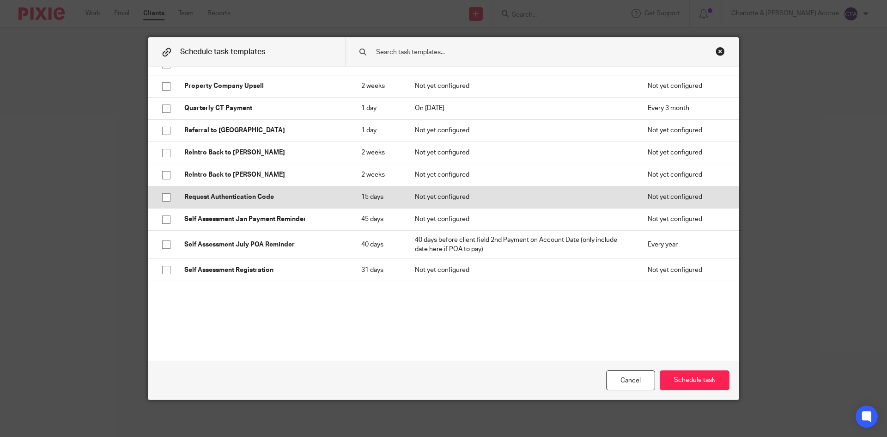
scroll to position [1802, 0]
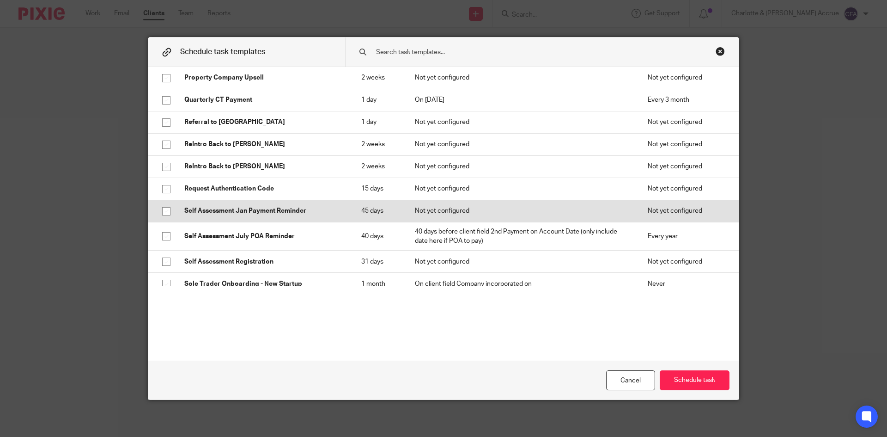
click at [256, 215] on p "Self Assessment Jan Payment Reminder" at bounding box center [263, 210] width 158 height 9
checkbox input "true"
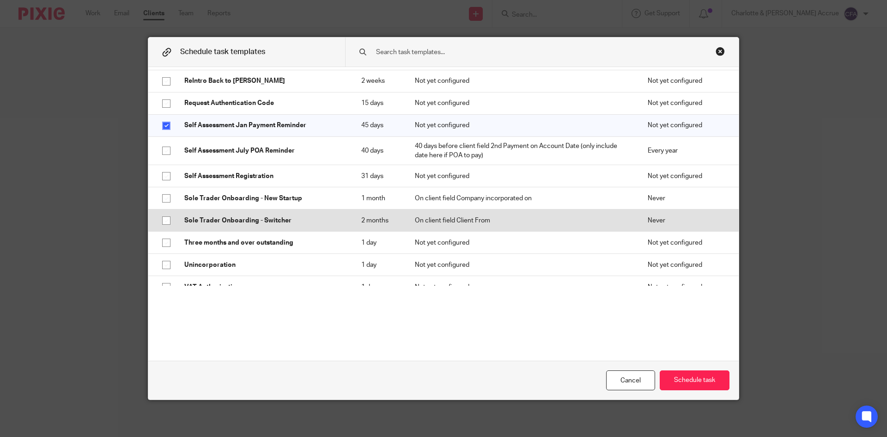
scroll to position [1894, 0]
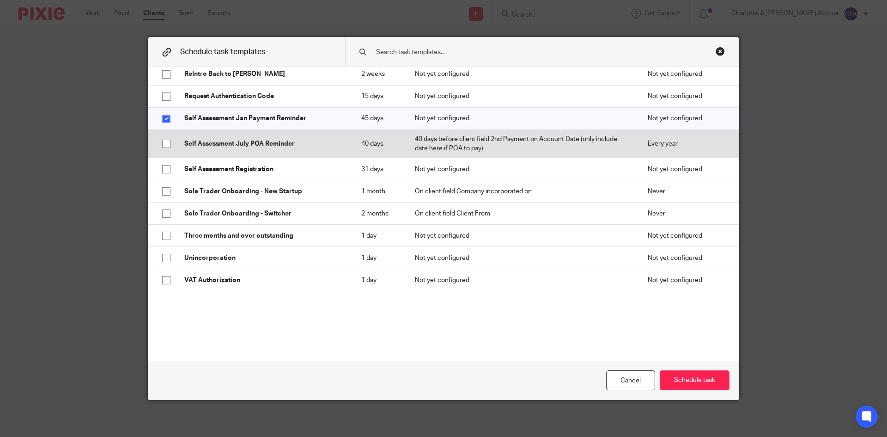
click at [280, 148] on p "Self Assessment July POA Reminder" at bounding box center [263, 143] width 158 height 9
checkbox input "true"
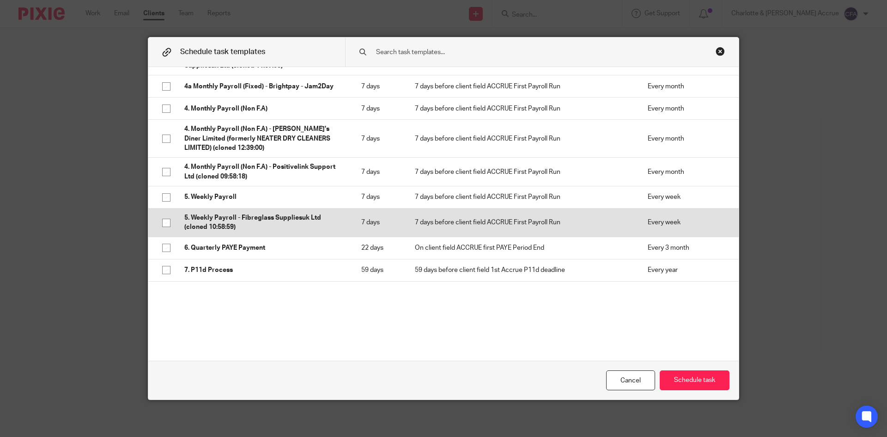
scroll to position [277, 0]
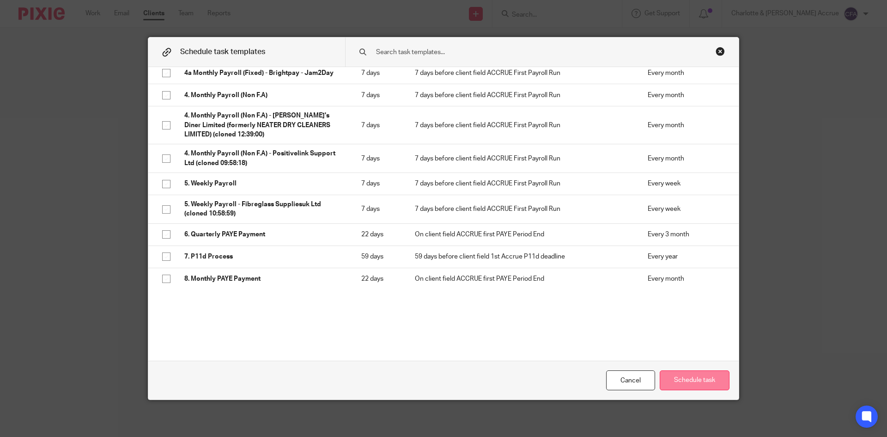
click at [694, 374] on button "Schedule task" at bounding box center [695, 380] width 70 height 20
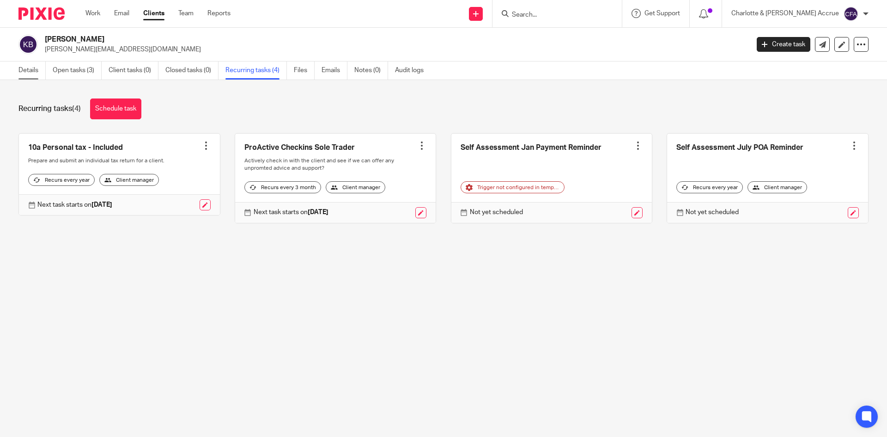
click at [33, 69] on link "Details" at bounding box center [31, 70] width 27 height 18
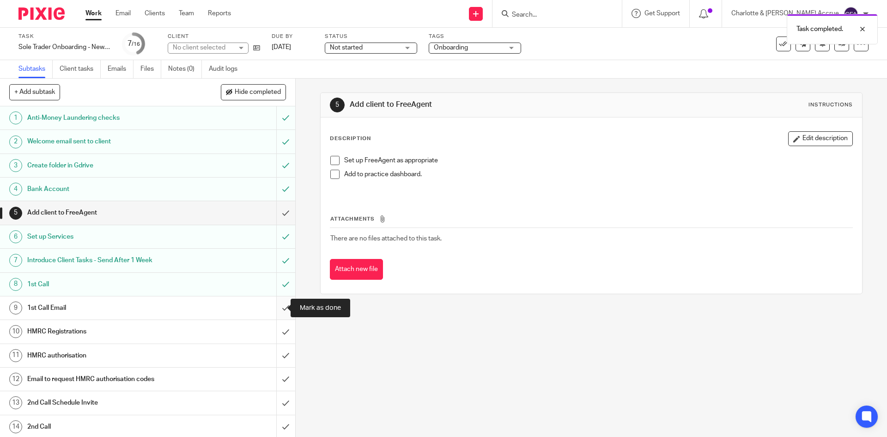
click at [271, 313] on input "submit" at bounding box center [147, 307] width 295 height 23
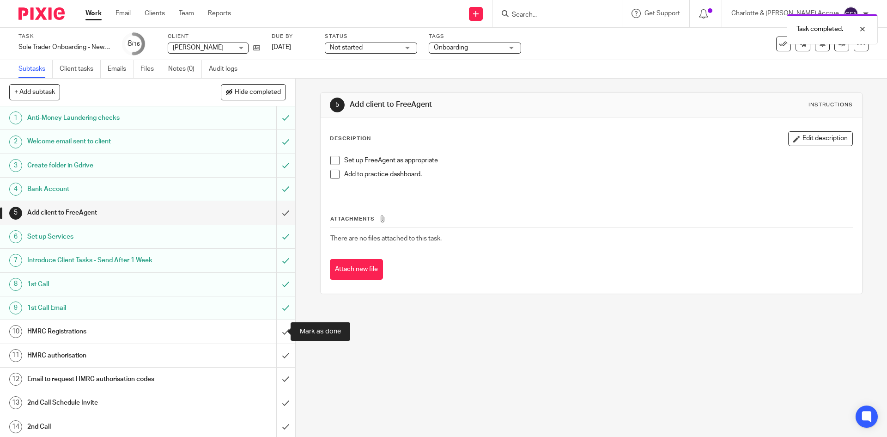
click at [273, 334] on input "submit" at bounding box center [147, 331] width 295 height 23
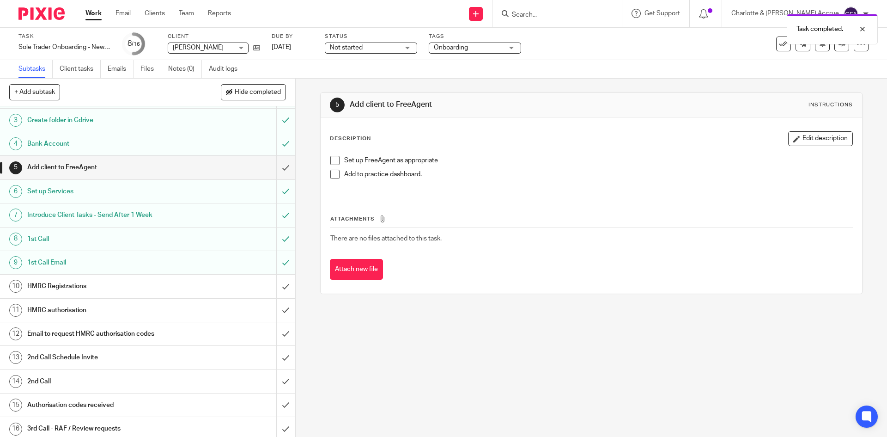
scroll to position [49, 0]
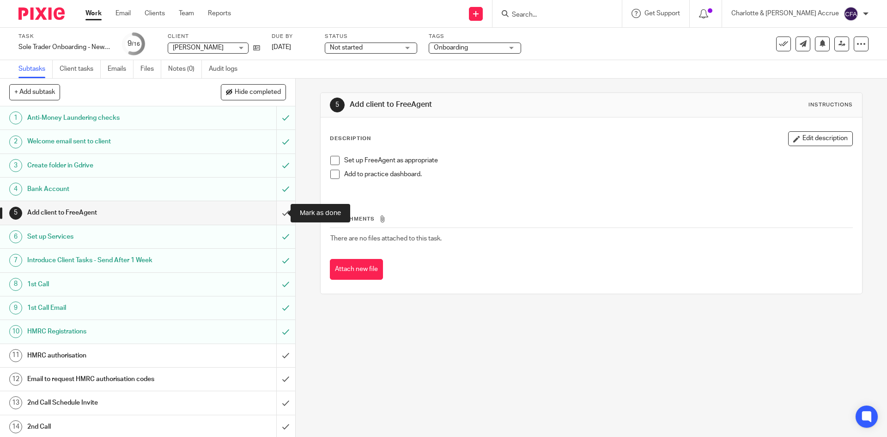
click at [279, 206] on input "submit" at bounding box center [147, 212] width 295 height 23
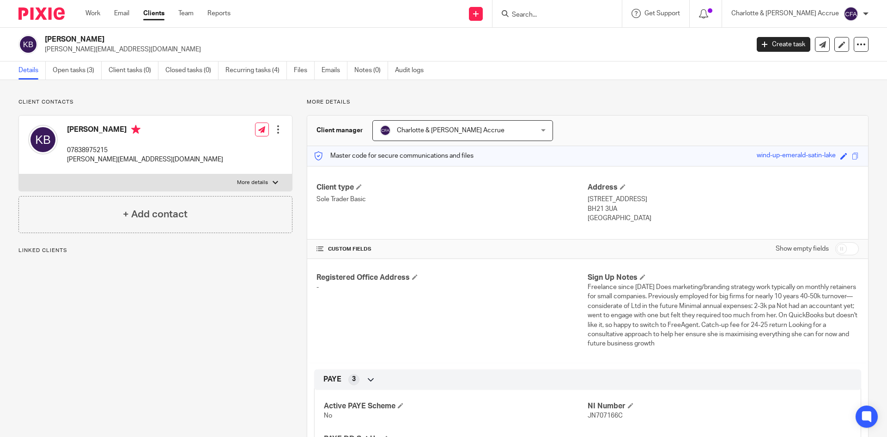
drag, startPoint x: 583, startPoint y: 200, endPoint x: 626, endPoint y: 200, distance: 42.5
click at [626, 200] on p "67 Towers Way, Wimbourne" at bounding box center [723, 198] width 271 height 9
copy p "67 Towers Way"
click at [637, 198] on p "67 Towers Way, Wimbourne" at bounding box center [723, 198] width 271 height 9
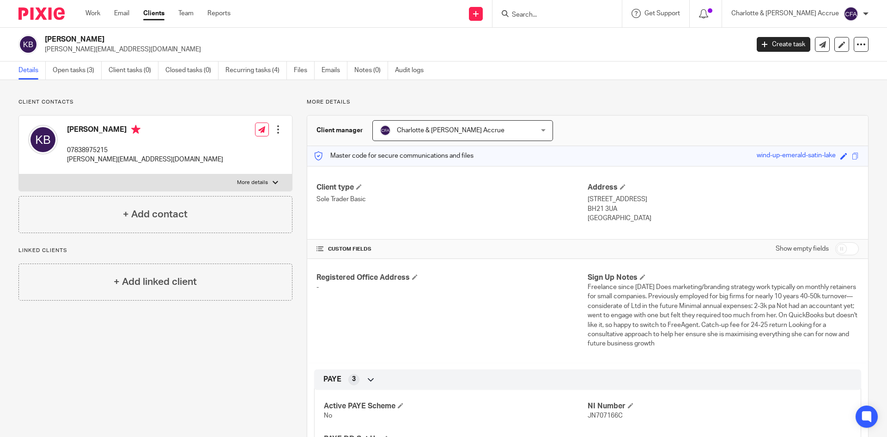
copy p "Wimbourne"
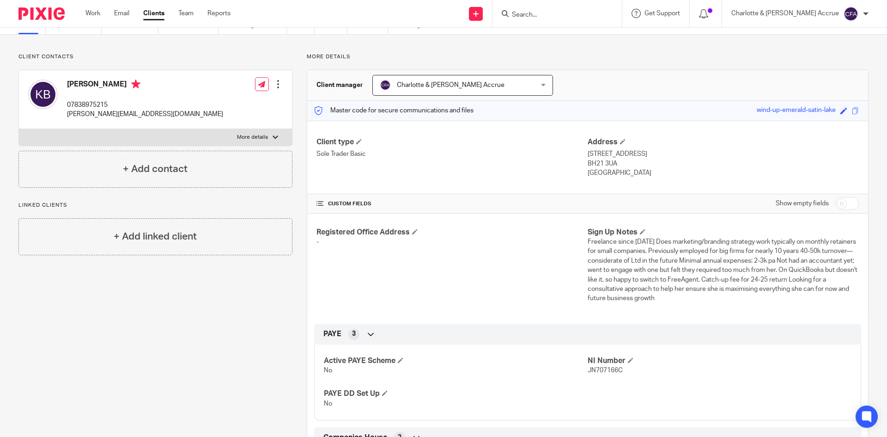
scroll to position [46, 0]
click at [599, 164] on p "BH21 3UA" at bounding box center [723, 162] width 271 height 9
copy div "BH21 3UA"
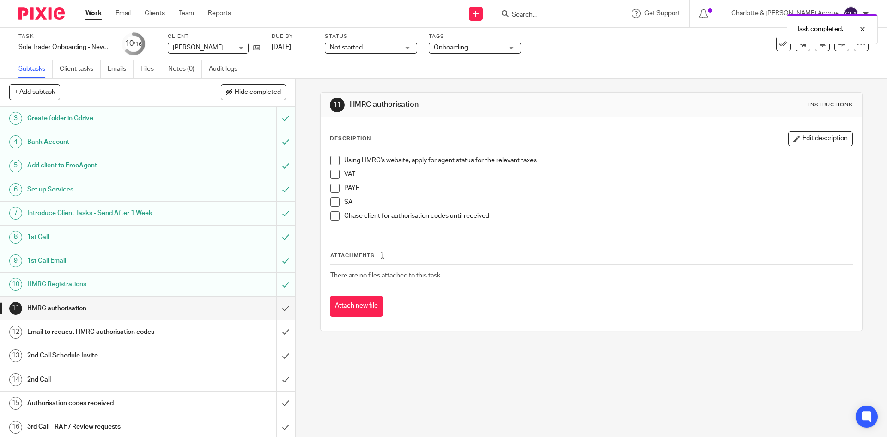
scroll to position [49, 0]
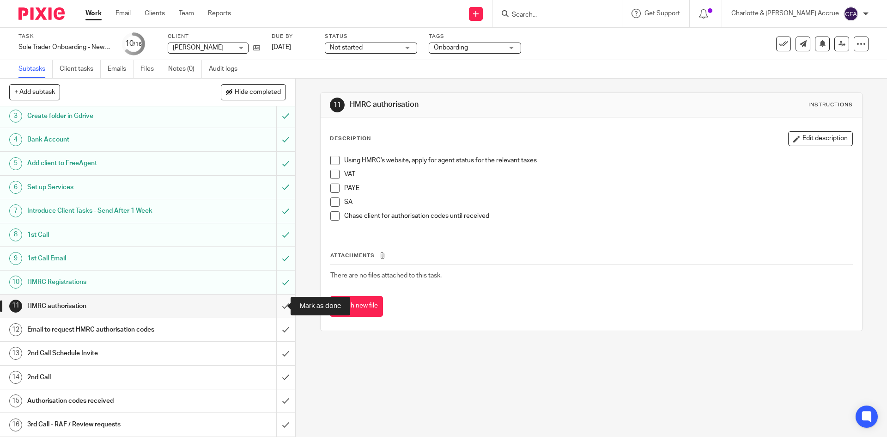
click at [272, 304] on input "submit" at bounding box center [147, 305] width 295 height 23
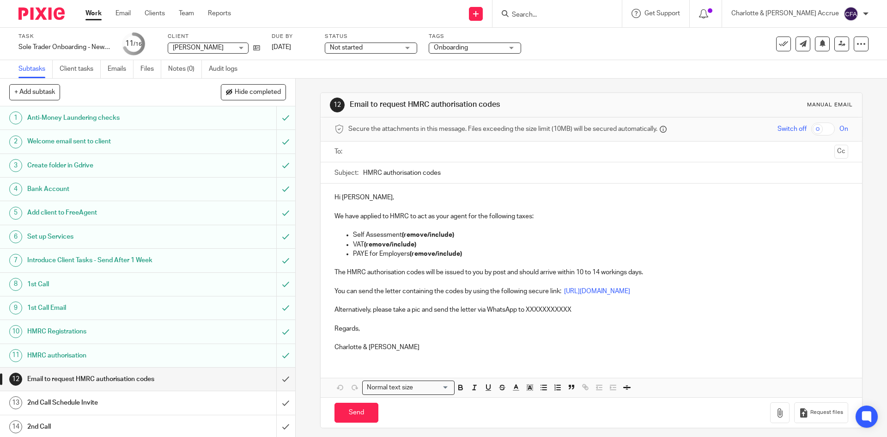
click at [561, 12] on input "Search" at bounding box center [552, 15] width 83 height 8
type input "07386802933"
click at [605, 42] on link at bounding box center [598, 39] width 178 height 21
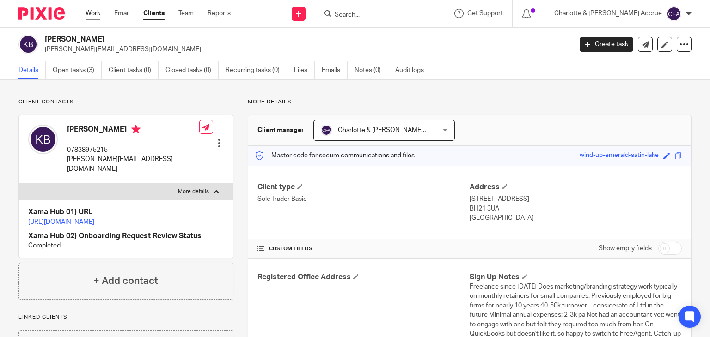
click at [91, 17] on link "Work" at bounding box center [92, 13] width 15 height 9
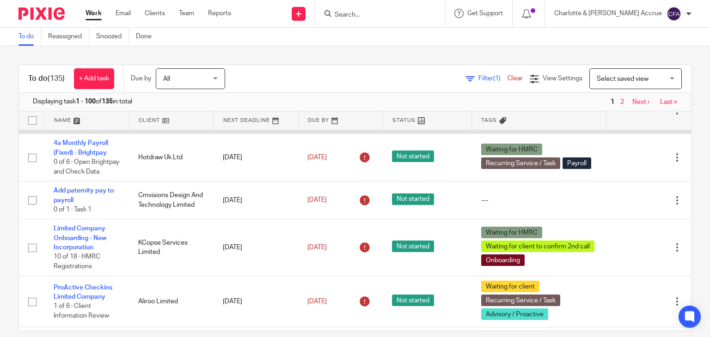
scroll to position [462, 0]
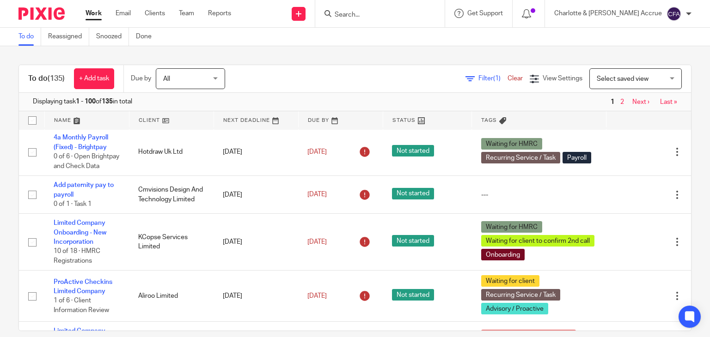
click at [377, 19] on div at bounding box center [379, 13] width 129 height 27
click at [379, 12] on input "Search" at bounding box center [375, 15] width 83 height 8
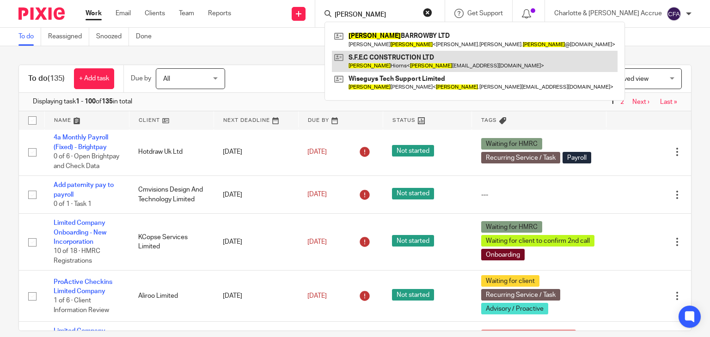
type input "spencer"
click at [407, 62] on link at bounding box center [475, 61] width 286 height 21
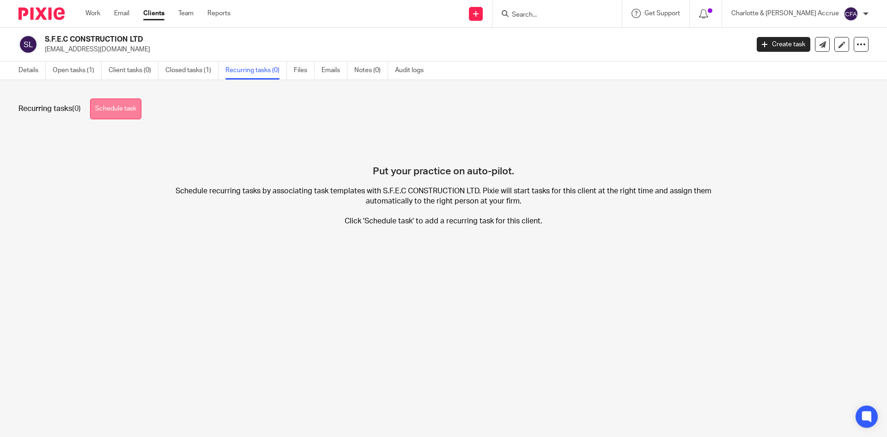
click at [116, 111] on link "Schedule task" at bounding box center [115, 108] width 51 height 21
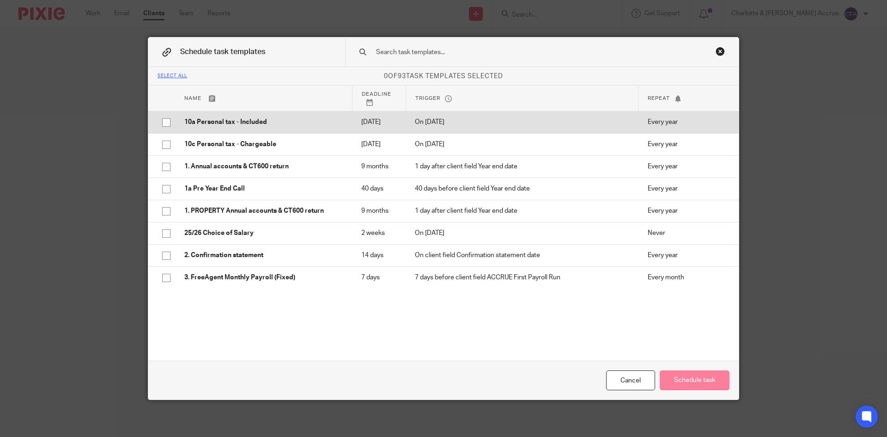
click at [276, 133] on td "10a Personal tax - Included" at bounding box center [263, 122] width 177 height 22
checkbox input "true"
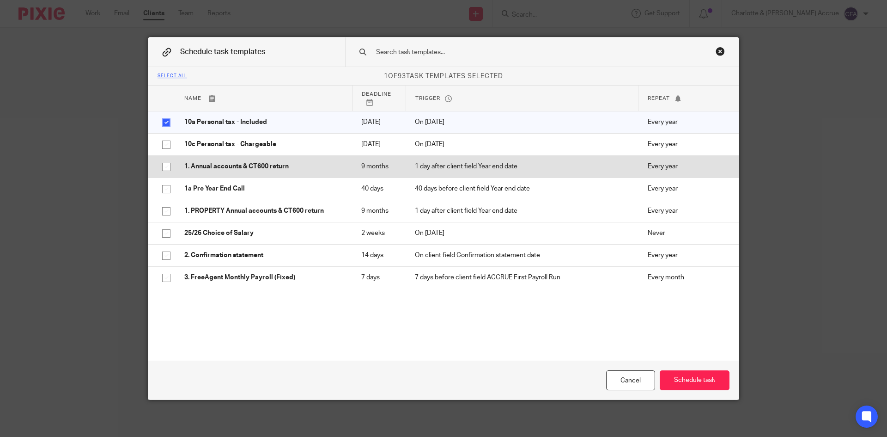
click at [298, 171] on p "1. Annual accounts & CT600 return" at bounding box center [263, 166] width 158 height 9
checkbox input "true"
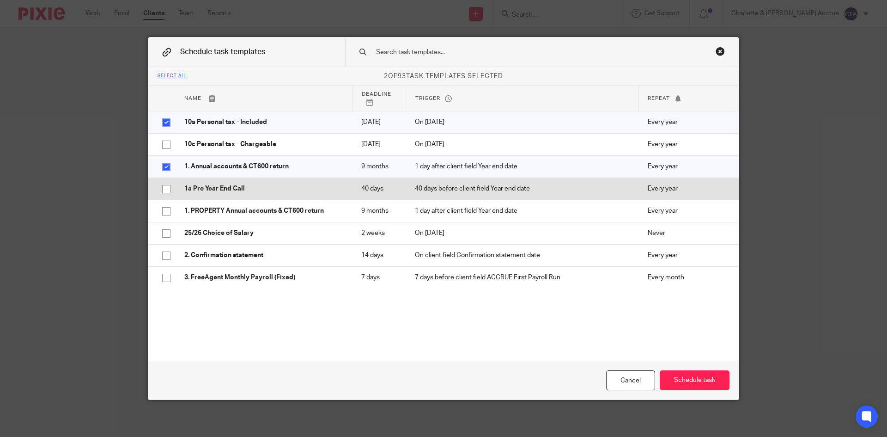
click at [302, 193] on p "1a Pre Year End Call" at bounding box center [263, 188] width 158 height 9
checkbox input "true"
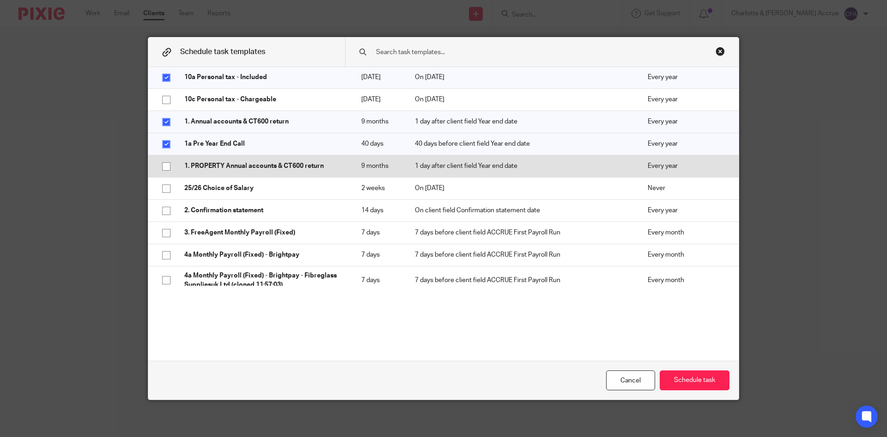
scroll to position [46, 0]
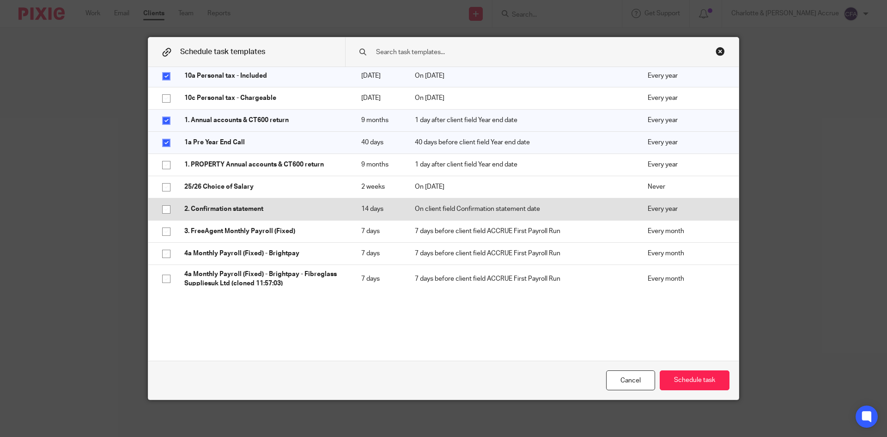
click at [296, 213] on p "2. Confirmation statement" at bounding box center [263, 208] width 158 height 9
checkbox input "true"
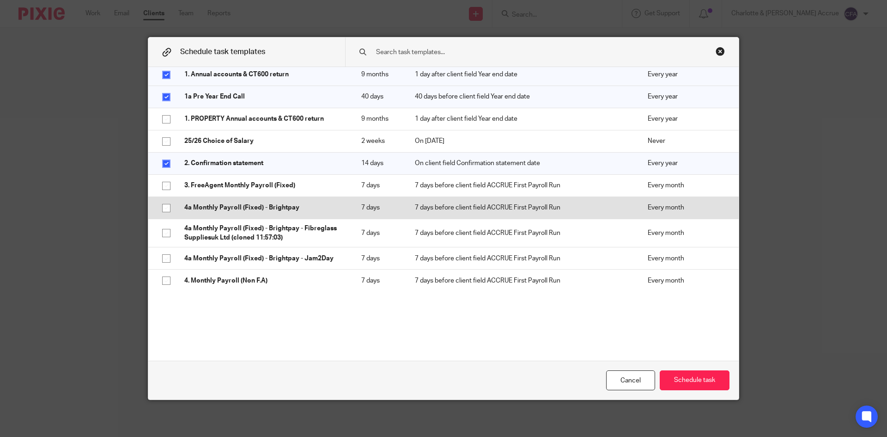
scroll to position [92, 0]
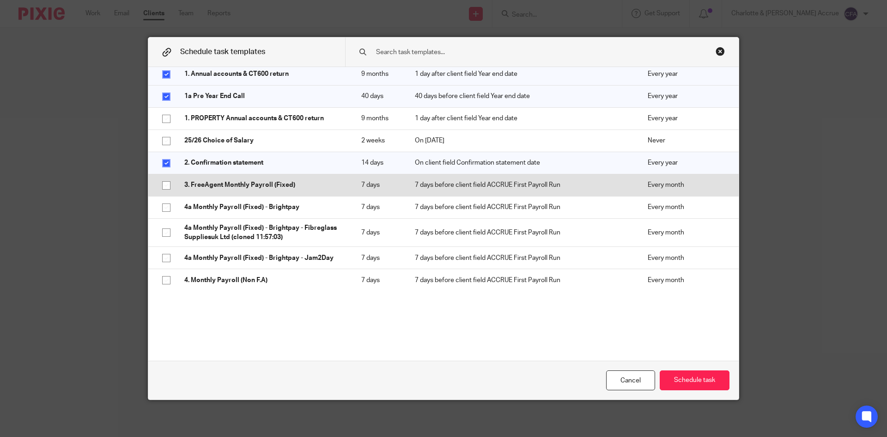
click at [308, 189] on p "3. FreeAgent Monthly Payroll (Fixed)" at bounding box center [263, 184] width 158 height 9
checkbox input "true"
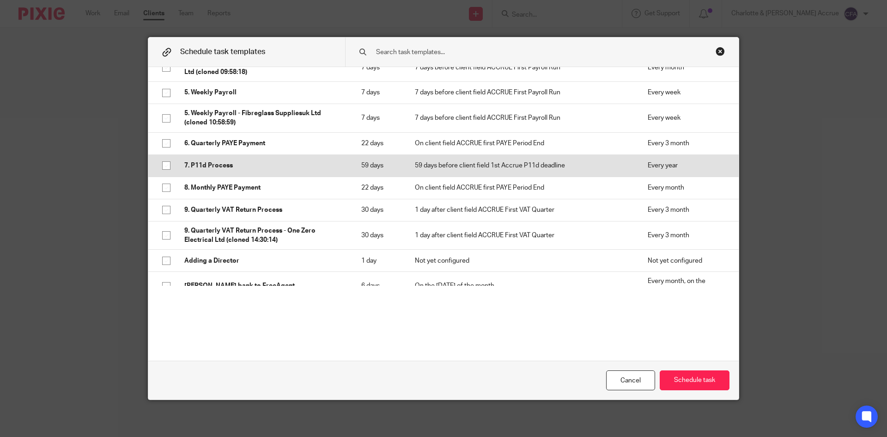
scroll to position [370, 0]
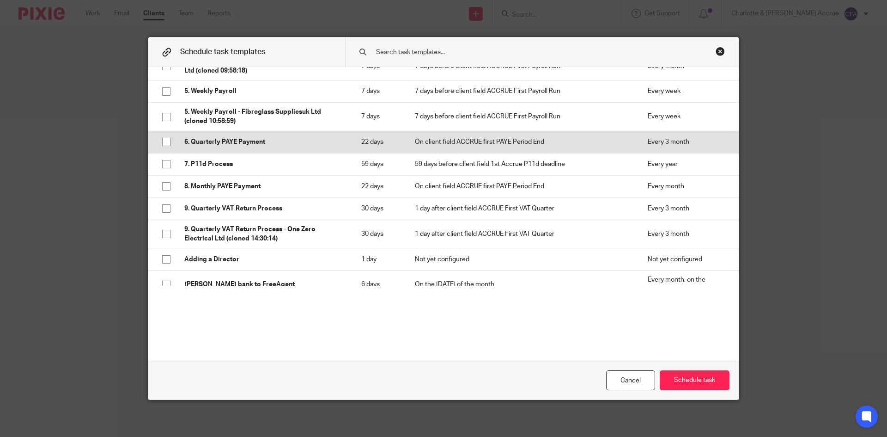
click at [322, 146] on p "6. Quarterly PAYE Payment" at bounding box center [263, 141] width 158 height 9
checkbox input "true"
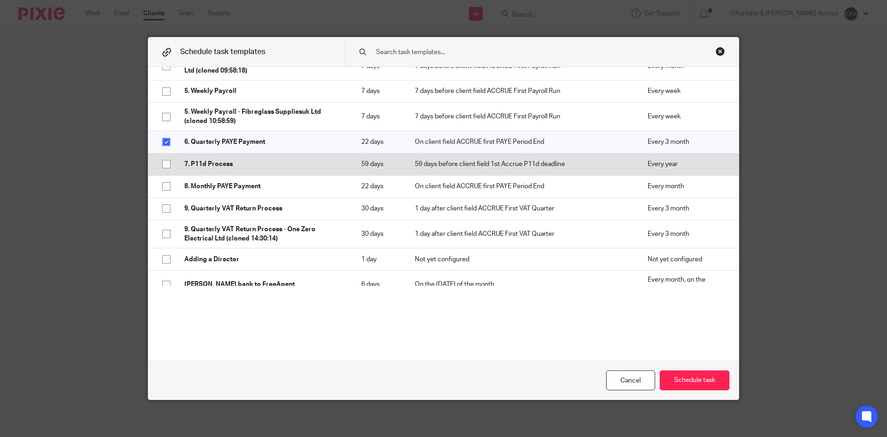
click at [324, 169] on p "7. P11d Process" at bounding box center [263, 163] width 158 height 9
checkbox input "true"
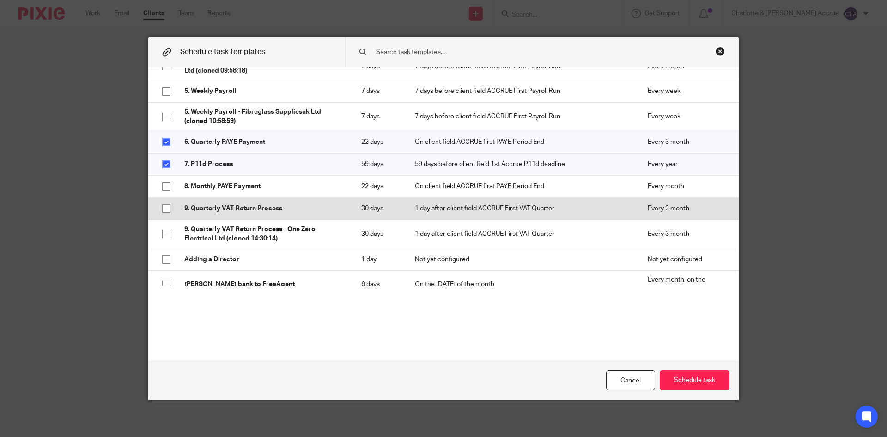
click at [313, 213] on p "9. Quarterly VAT Return Process" at bounding box center [263, 208] width 158 height 9
checkbox input "true"
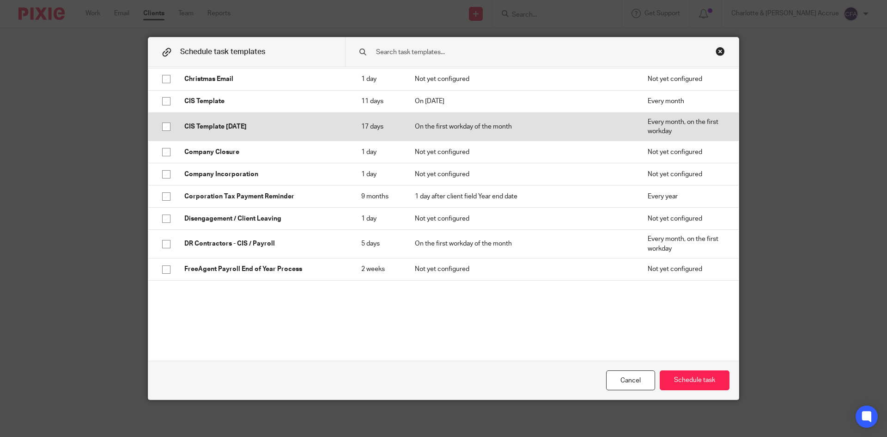
scroll to position [1016, 0]
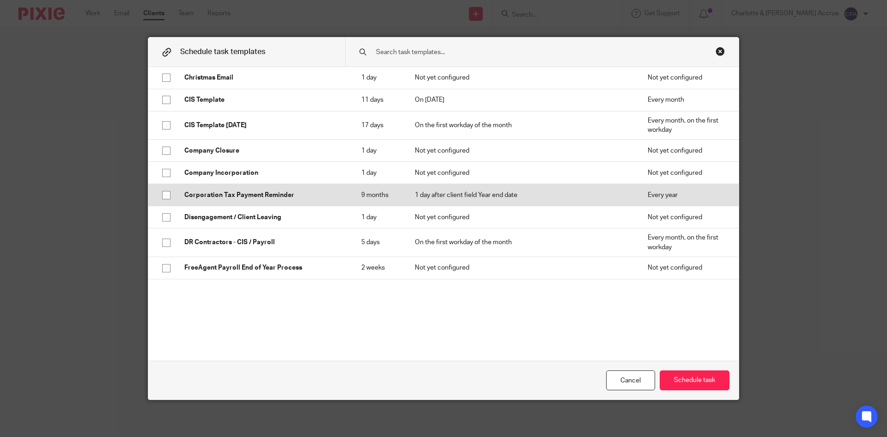
click at [321, 200] on p "Corporation Tax Payment Reminder" at bounding box center [263, 194] width 158 height 9
checkbox input "true"
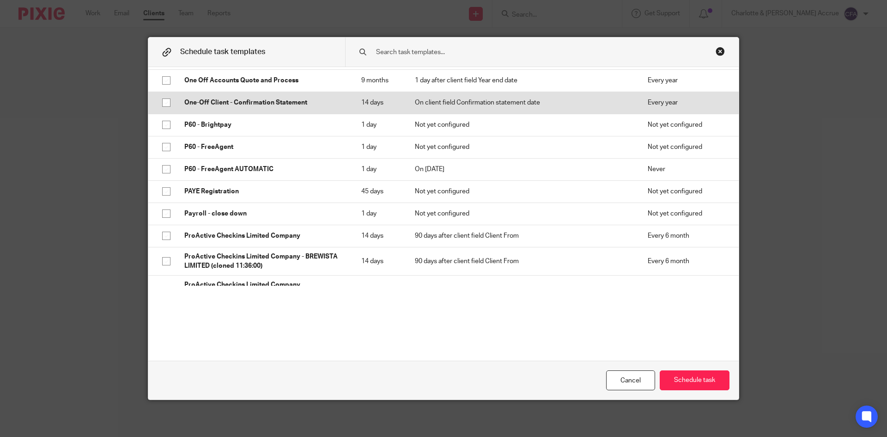
scroll to position [1525, 0]
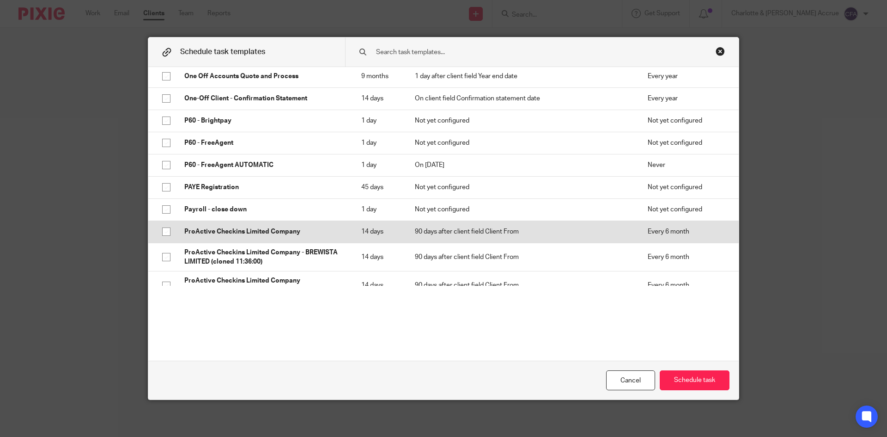
click at [324, 230] on td "ProActive Checkins Limited Company" at bounding box center [263, 231] width 177 height 22
checkbox input "true"
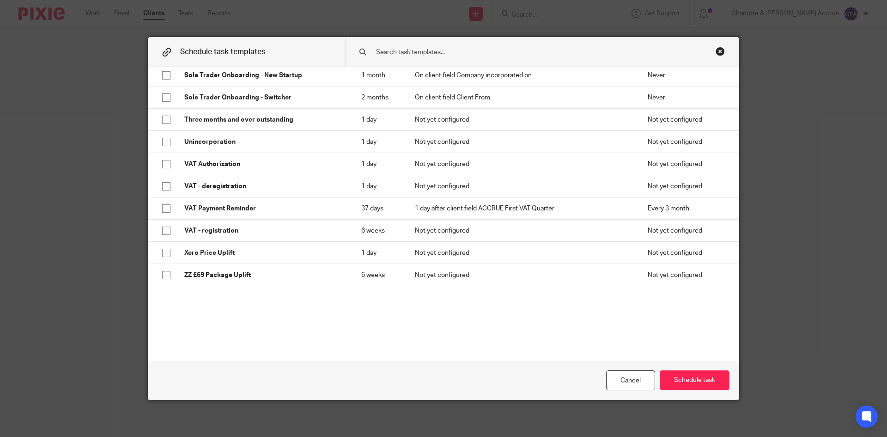
scroll to position [2017, 0]
click at [697, 383] on button "Schedule task" at bounding box center [695, 380] width 70 height 20
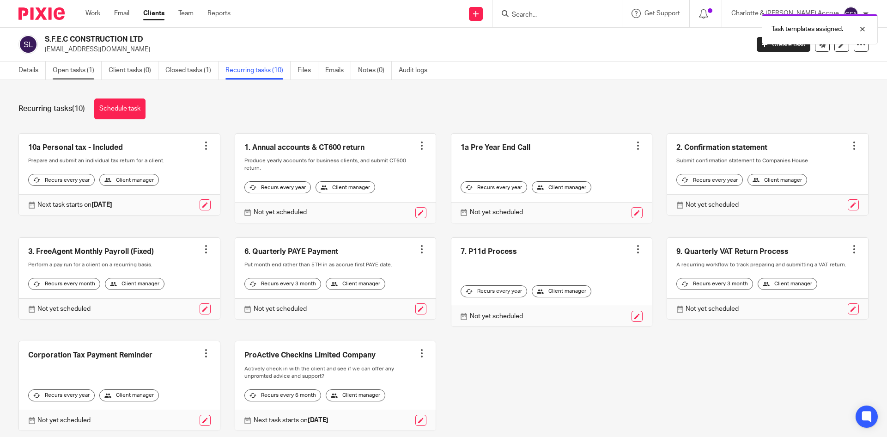
click at [57, 63] on link "Open tasks (1)" at bounding box center [77, 70] width 49 height 18
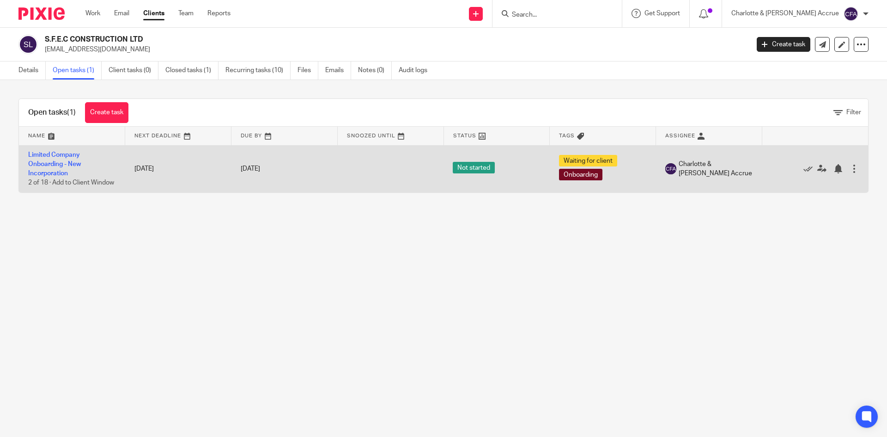
click at [61, 165] on link "Limited Company Onboarding - New Incorporation" at bounding box center [54, 164] width 53 height 25
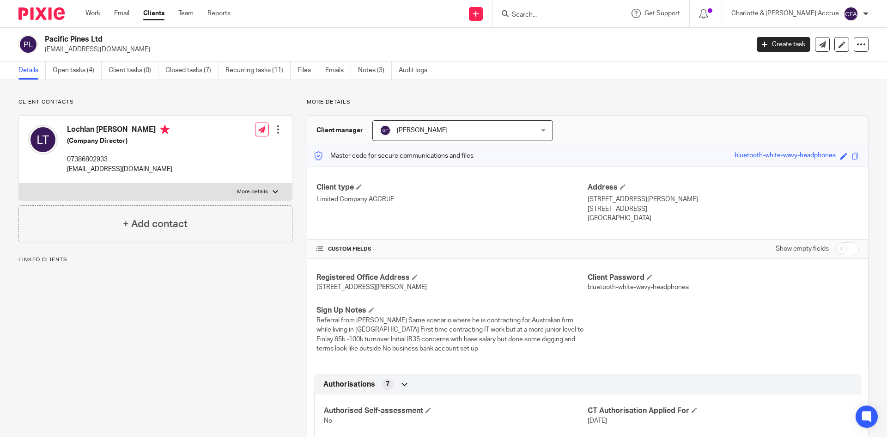
click at [558, 14] on input "Search" at bounding box center [552, 15] width 83 height 8
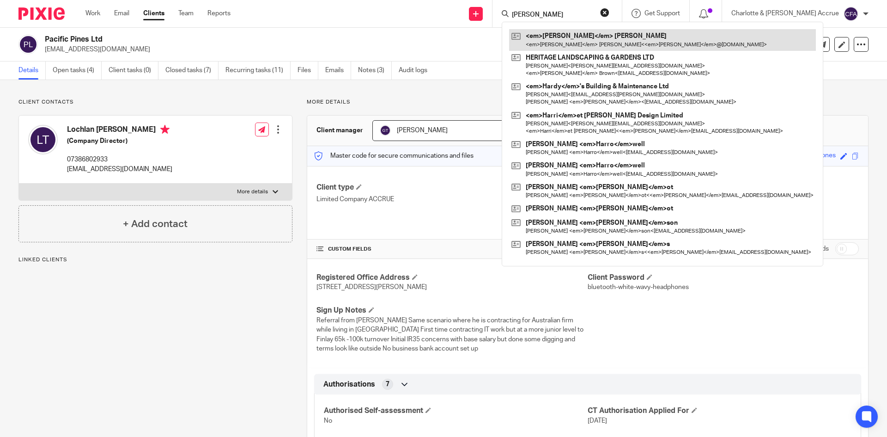
type input "[PERSON_NAME]"
click at [590, 32] on link at bounding box center [662, 39] width 307 height 21
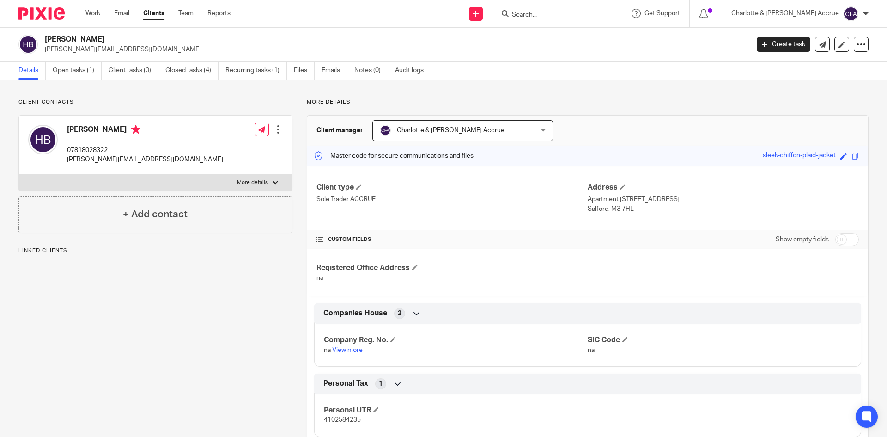
click at [79, 159] on p "[PERSON_NAME][EMAIL_ADDRESS][DOMAIN_NAME]" at bounding box center [145, 159] width 156 height 9
click at [78, 159] on p "[PERSON_NAME][EMAIL_ADDRESS][DOMAIN_NAME]" at bounding box center [145, 159] width 156 height 9
copy div "[PERSON_NAME][EMAIL_ADDRESS][DOMAIN_NAME]"
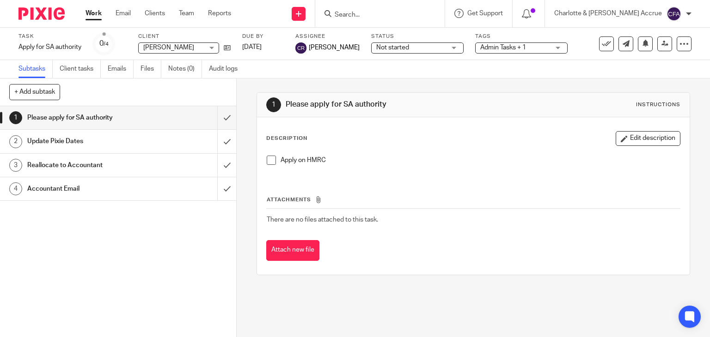
click at [417, 12] on input "Search" at bounding box center [375, 15] width 83 height 8
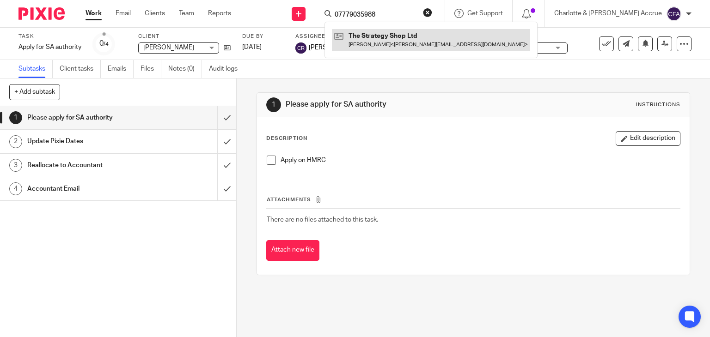
type input "07779035988"
click at [434, 47] on link at bounding box center [431, 39] width 198 height 21
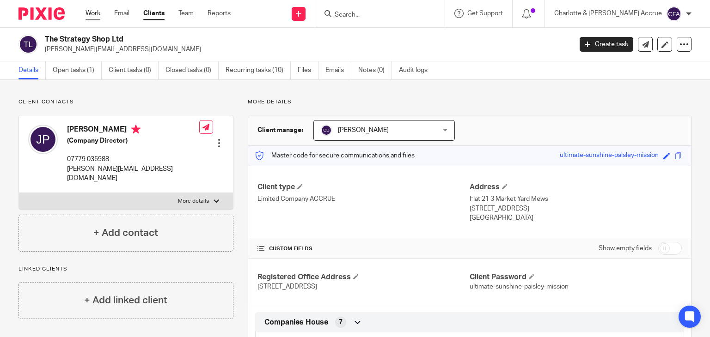
click at [90, 15] on link "Work" at bounding box center [92, 13] width 15 height 9
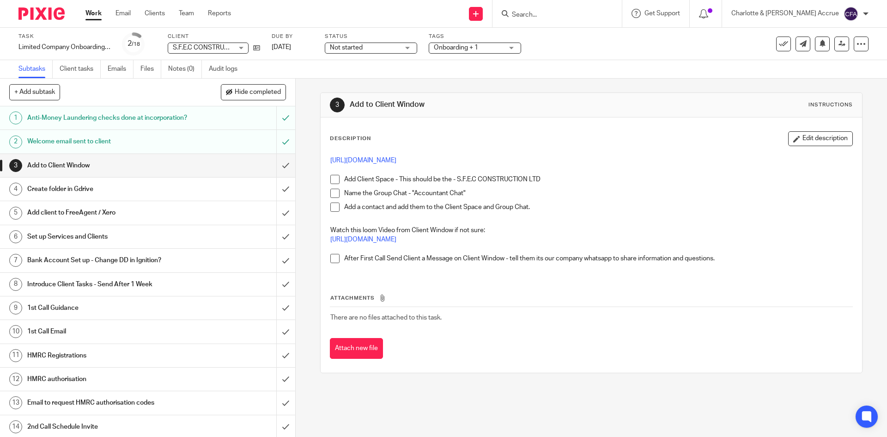
click at [581, 18] on input "Search" at bounding box center [552, 15] width 83 height 8
click at [577, 11] on input "Search" at bounding box center [552, 15] width 83 height 8
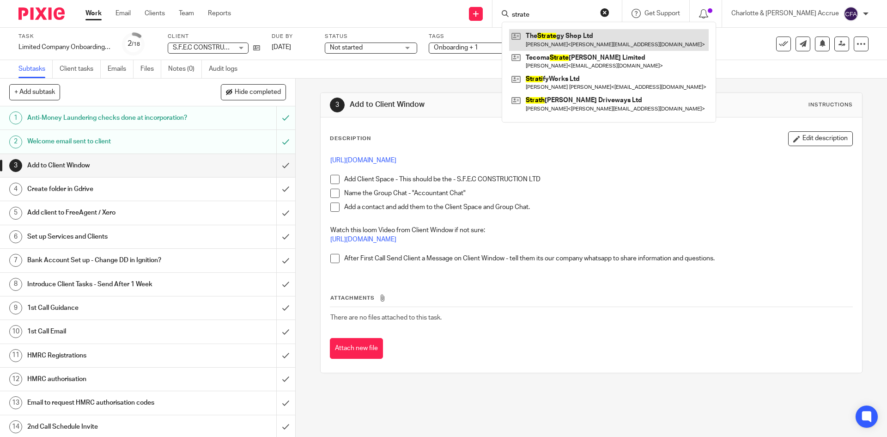
type input "strate"
click at [609, 36] on link at bounding box center [609, 39] width 200 height 21
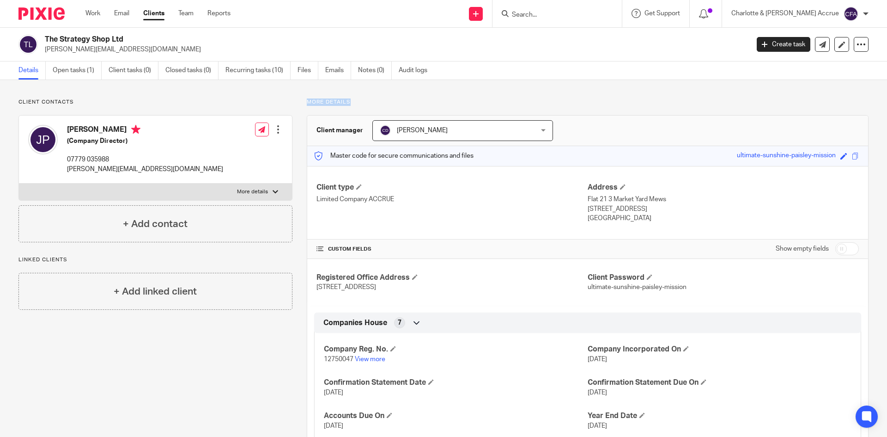
drag, startPoint x: 295, startPoint y: 101, endPoint x: 353, endPoint y: 102, distance: 57.8
click at [353, 102] on p "More details" at bounding box center [588, 101] width 562 height 7
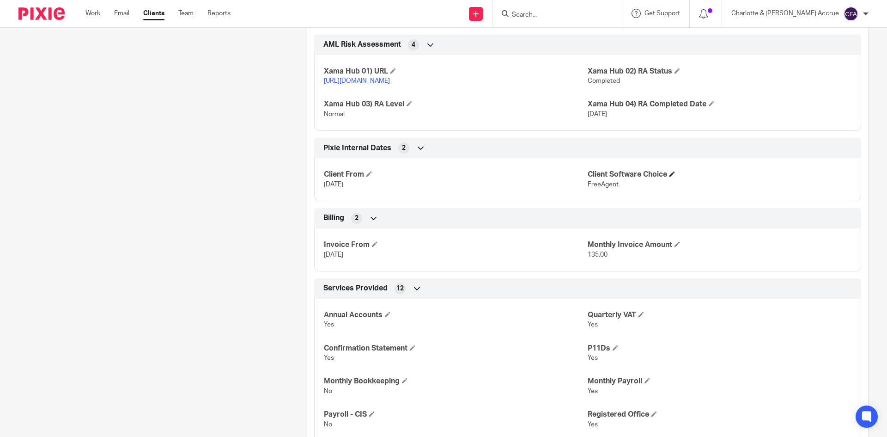
scroll to position [462, 0]
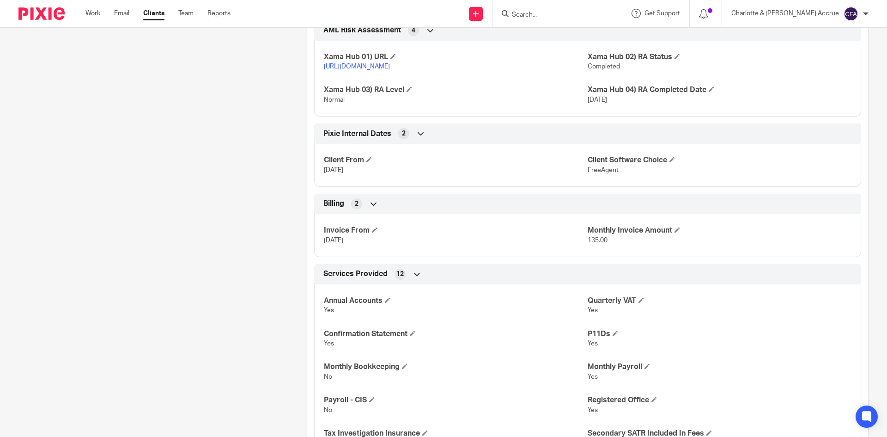
click at [594, 15] on input "Search" at bounding box center [552, 15] width 83 height 8
type input "07779035988"
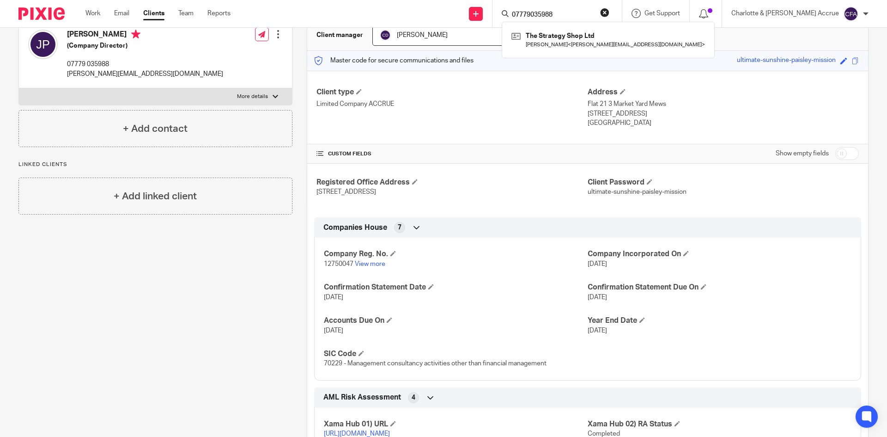
scroll to position [92, 0]
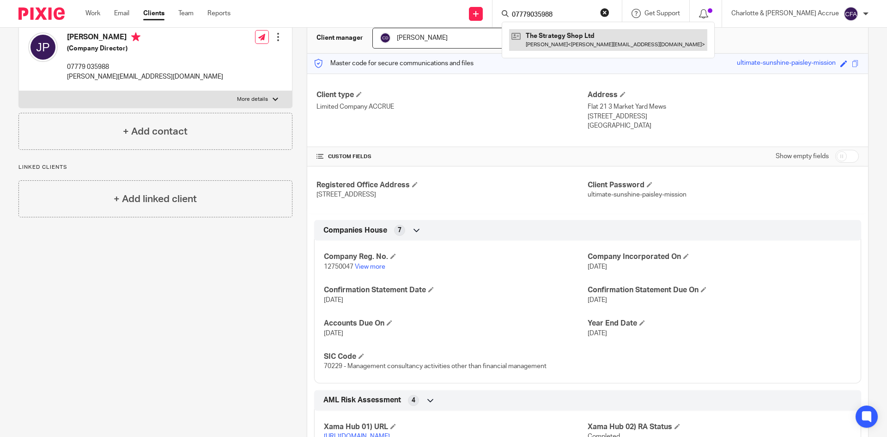
click at [592, 38] on link at bounding box center [608, 39] width 198 height 21
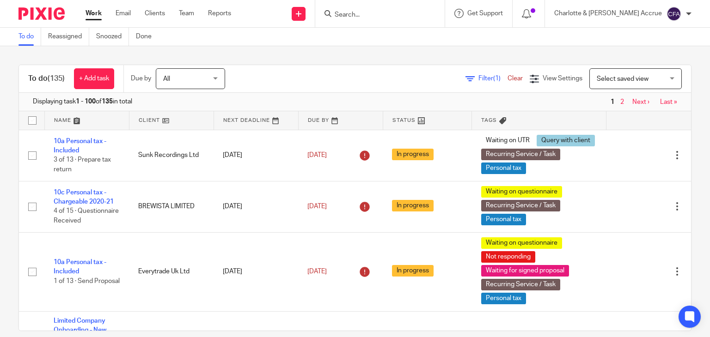
click at [392, 9] on form at bounding box center [383, 14] width 98 height 12
drag, startPoint x: 395, startPoint y: 27, endPoint x: 390, endPoint y: 19, distance: 9.4
click at [393, 23] on div "Work Email Clients Team Reports Work Email Clients Team Reports Settings Send n…" at bounding box center [355, 14] width 710 height 28
click at [390, 19] on div at bounding box center [379, 13] width 129 height 27
click at [386, 16] on input "Search" at bounding box center [375, 15] width 83 height 8
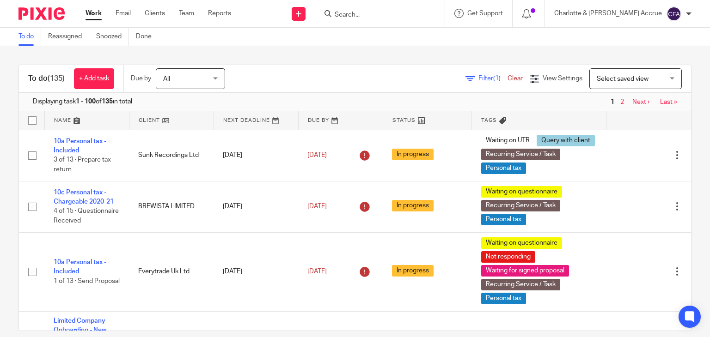
click at [54, 81] on span "(135)" at bounding box center [56, 78] width 17 height 7
click at [42, 81] on h1 "To do (135)" at bounding box center [46, 79] width 36 height 10
drag, startPoint x: 40, startPoint y: 79, endPoint x: 65, endPoint y: 81, distance: 25.5
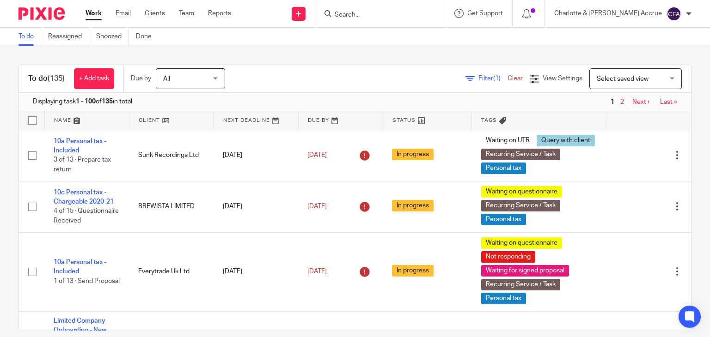
click at [67, 83] on div "To do (135) + Add task" at bounding box center [71, 78] width 104 height 27
click at [65, 81] on div "+ Add task" at bounding box center [89, 78] width 49 height 21
drag, startPoint x: 65, startPoint y: 81, endPoint x: 32, endPoint y: 79, distance: 33.3
click at [32, 79] on div "To do (135) + Add task" at bounding box center [71, 78] width 104 height 27
click at [32, 79] on h1 "To do (135)" at bounding box center [46, 79] width 36 height 10
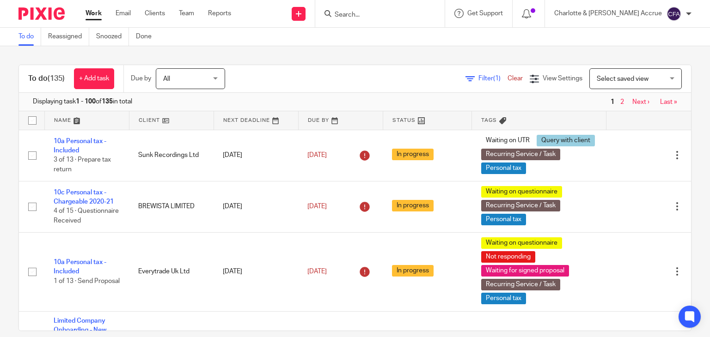
drag, startPoint x: 35, startPoint y: 78, endPoint x: 68, endPoint y: 79, distance: 32.9
click at [68, 79] on div "To do (135) + Add task" at bounding box center [71, 78] width 104 height 27
click at [49, 82] on h1 "To do (135)" at bounding box center [46, 79] width 36 height 10
click at [43, 82] on h1 "To do (135)" at bounding box center [46, 79] width 36 height 10
click at [58, 80] on span "(135)" at bounding box center [56, 78] width 17 height 7
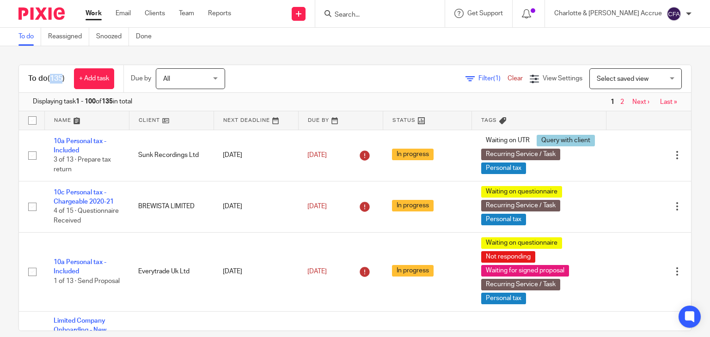
click at [58, 80] on span "(135)" at bounding box center [56, 78] width 17 height 7
click at [61, 83] on h1 "To do (135)" at bounding box center [46, 79] width 36 height 10
click at [55, 69] on div "To do (135) + Add task" at bounding box center [71, 78] width 104 height 27
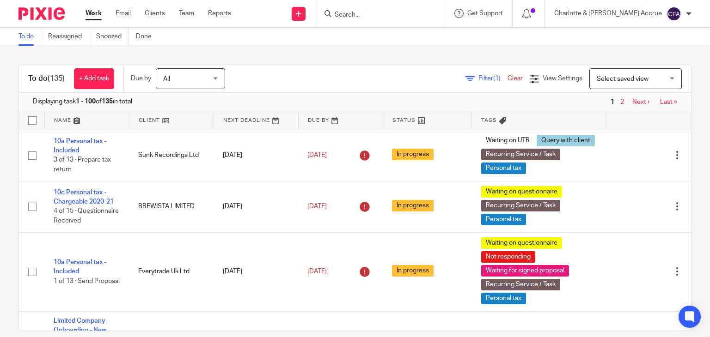
click at [56, 79] on span "(135)" at bounding box center [56, 78] width 17 height 7
click at [54, 76] on span "(135)" at bounding box center [56, 78] width 17 height 7
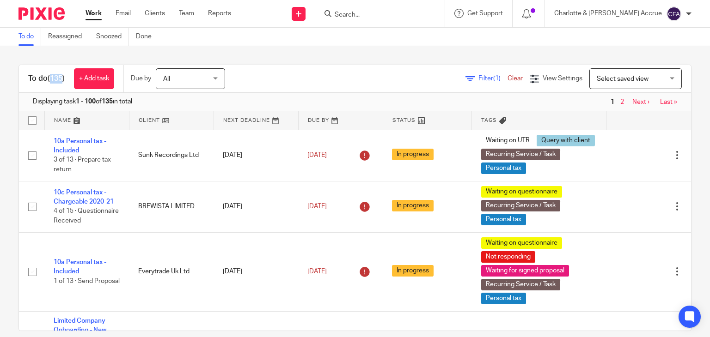
click at [54, 76] on span "(135)" at bounding box center [56, 78] width 17 height 7
click at [53, 74] on h1 "To do (135)" at bounding box center [46, 79] width 36 height 10
drag, startPoint x: 41, startPoint y: 76, endPoint x: 57, endPoint y: 82, distance: 16.7
click at [57, 82] on h1 "To do (135)" at bounding box center [46, 79] width 36 height 10
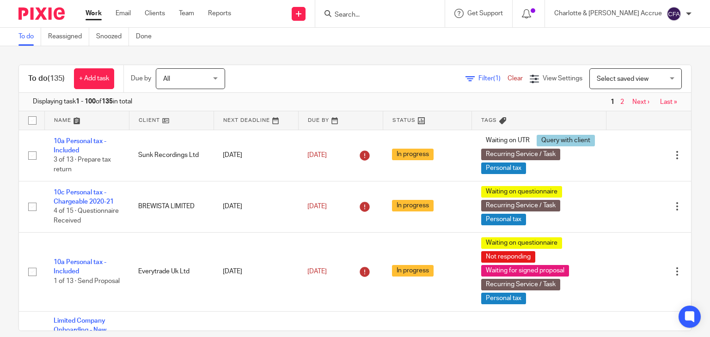
click at [58, 83] on h1 "To do (135)" at bounding box center [46, 79] width 36 height 10
drag, startPoint x: 63, startPoint y: 81, endPoint x: 53, endPoint y: 81, distance: 10.2
click at [53, 81] on span "(135)" at bounding box center [56, 78] width 17 height 7
drag, startPoint x: 52, startPoint y: 79, endPoint x: 62, endPoint y: 79, distance: 10.6
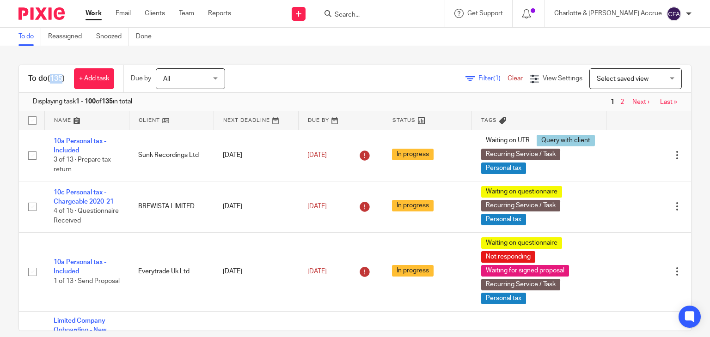
click at [62, 79] on span "(135)" at bounding box center [56, 78] width 17 height 7
click at [61, 80] on span "(135)" at bounding box center [56, 78] width 17 height 7
drag, startPoint x: 65, startPoint y: 80, endPoint x: 19, endPoint y: 73, distance: 45.9
click at [19, 73] on div "To do (135) + Add task" at bounding box center [71, 78] width 104 height 27
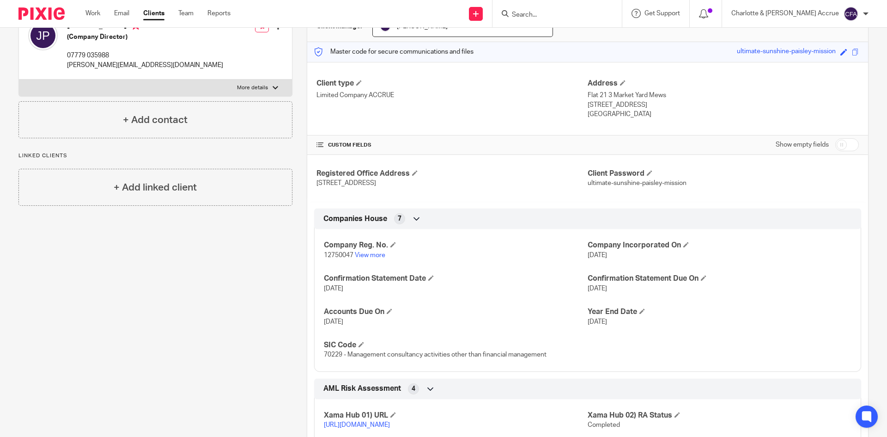
scroll to position [91, 0]
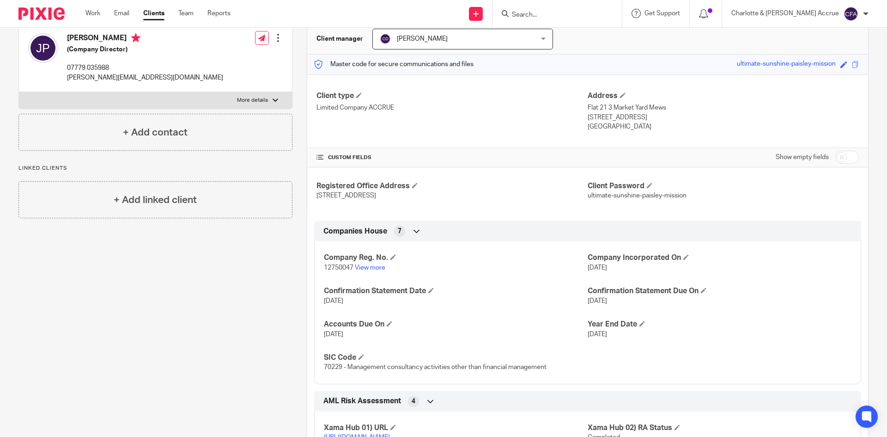
click at [273, 95] on label "More details" at bounding box center [155, 100] width 273 height 17
click at [19, 92] on input "More details" at bounding box center [18, 91] width 0 height 0
checkbox input "true"
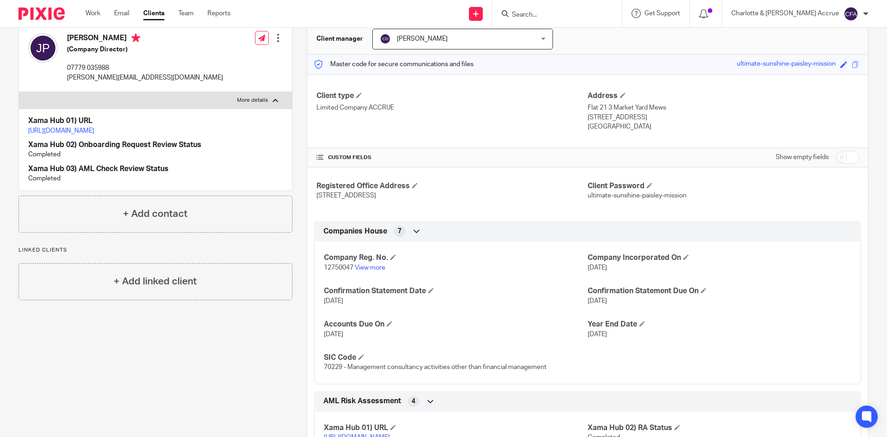
drag, startPoint x: 395, startPoint y: 195, endPoint x: 420, endPoint y: 199, distance: 25.2
click at [376, 199] on span "[STREET_ADDRESS]" at bounding box center [346, 195] width 60 height 6
click at [376, 198] on span "[STREET_ADDRESS]" at bounding box center [346, 195] width 60 height 6
drag, startPoint x: 421, startPoint y: 198, endPoint x: 394, endPoint y: 194, distance: 27.5
click at [376, 194] on span "[STREET_ADDRESS]" at bounding box center [346, 195] width 60 height 6
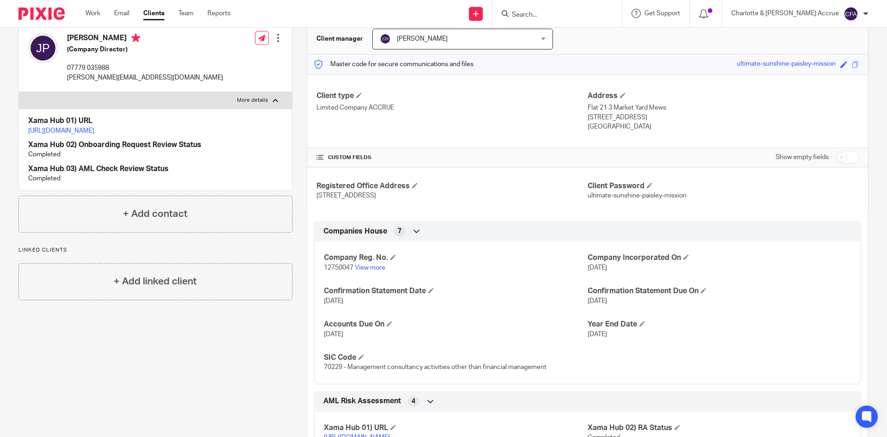
click at [376, 194] on span "[STREET_ADDRESS]" at bounding box center [346, 195] width 60 height 6
drag, startPoint x: 396, startPoint y: 194, endPoint x: 422, endPoint y: 197, distance: 26.5
click at [376, 197] on span "[STREET_ADDRESS]" at bounding box center [346, 195] width 60 height 6
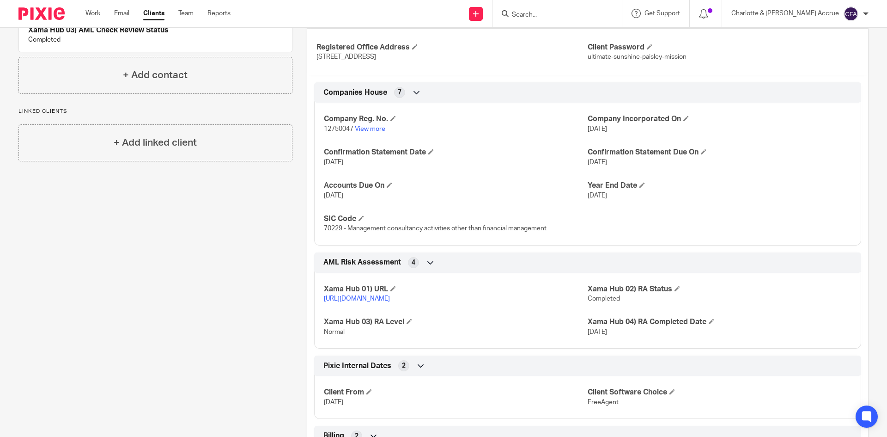
scroll to position [0, 0]
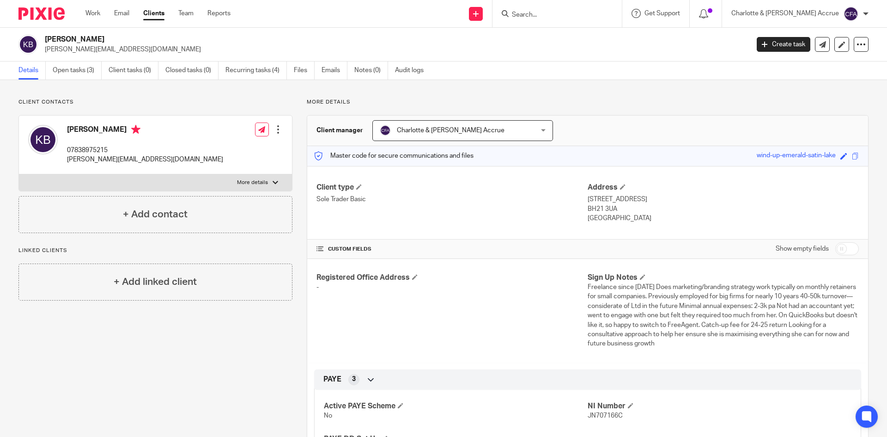
click at [565, 15] on input "Search" at bounding box center [552, 15] width 83 height 8
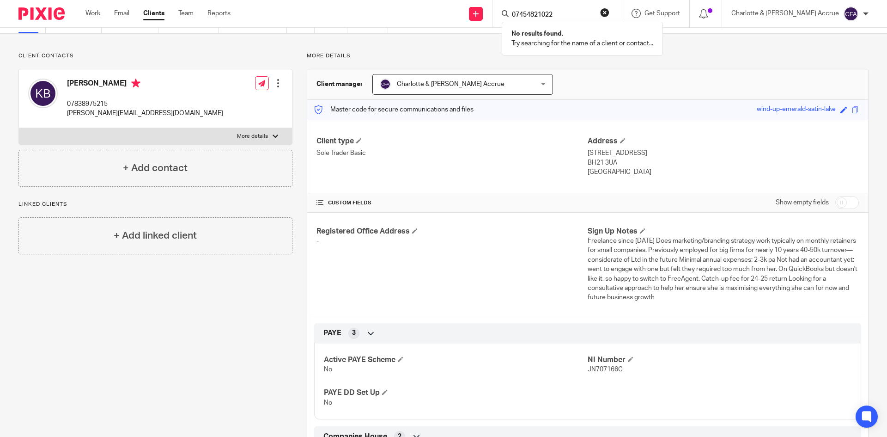
type input "07454821022"
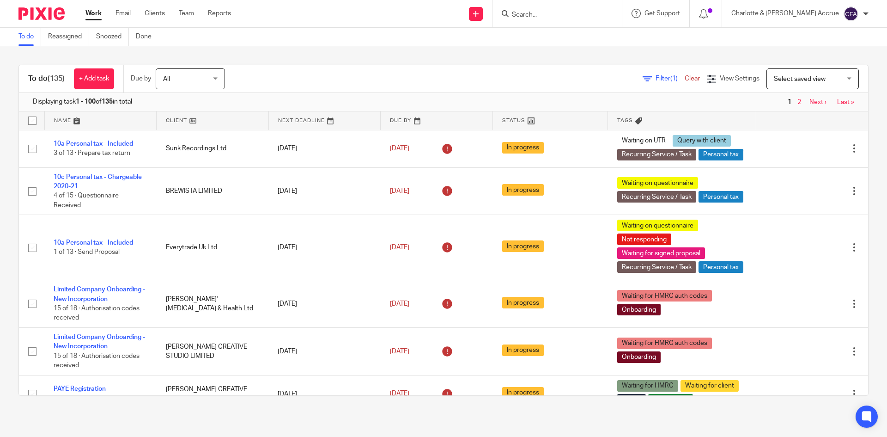
click at [562, 8] on form at bounding box center [560, 14] width 98 height 12
click at [567, 15] on input "Search" at bounding box center [552, 15] width 83 height 8
type input "[PERSON_NAME]"
click at [581, 13] on input "jessica par" at bounding box center [552, 15] width 83 height 8
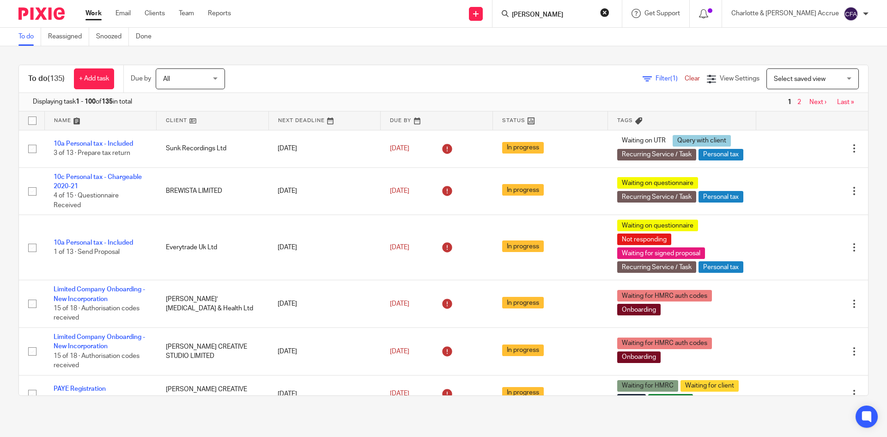
click at [581, 13] on input "jessica par" at bounding box center [552, 15] width 83 height 8
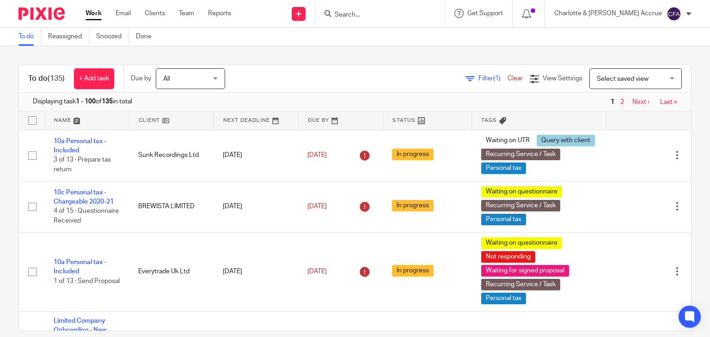
click at [417, 15] on input "Search" at bounding box center [375, 15] width 83 height 8
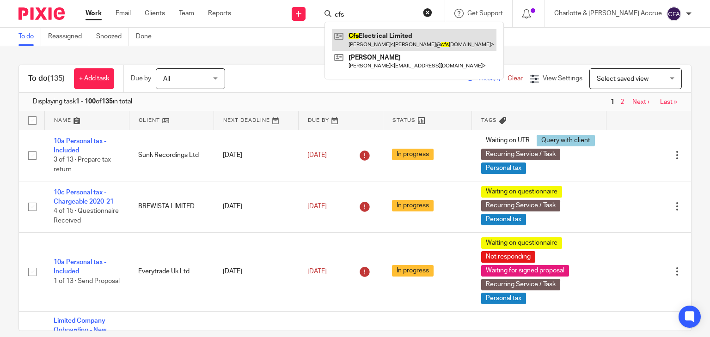
type input "cfs"
click at [445, 32] on link at bounding box center [414, 39] width 164 height 21
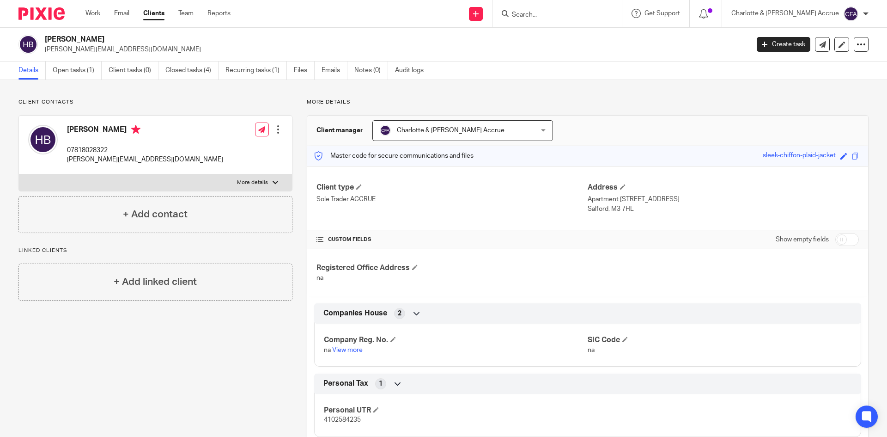
click at [594, 13] on input "Search" at bounding box center [552, 15] width 83 height 8
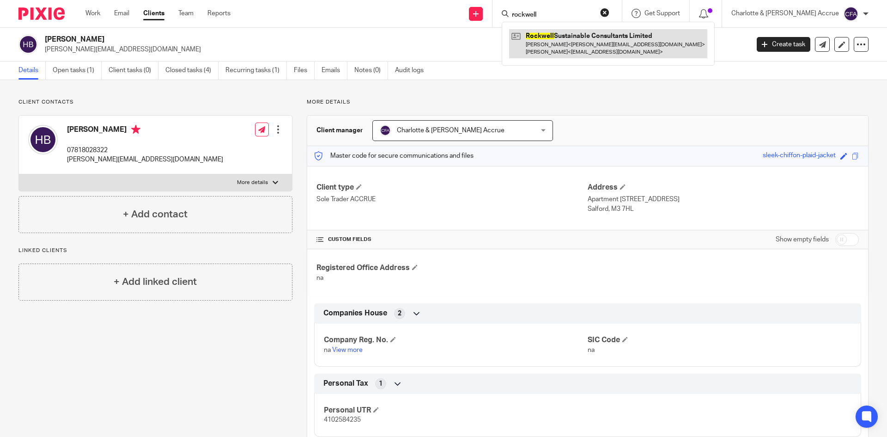
type input "rockwell"
click at [602, 30] on link at bounding box center [608, 43] width 198 height 29
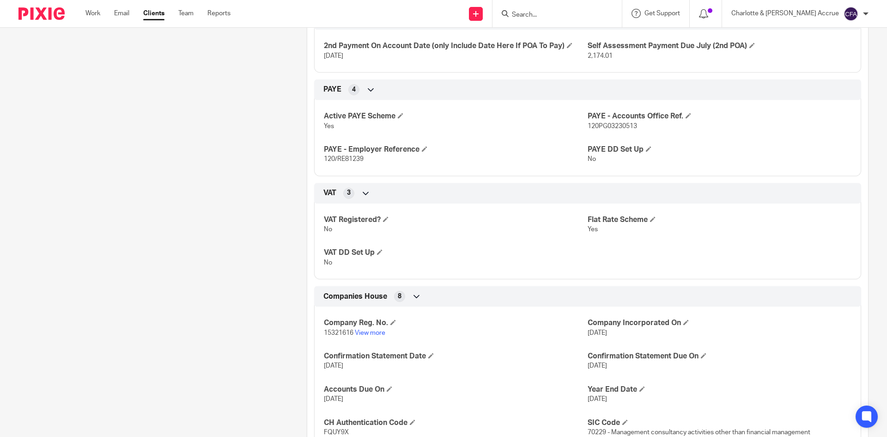
scroll to position [554, 0]
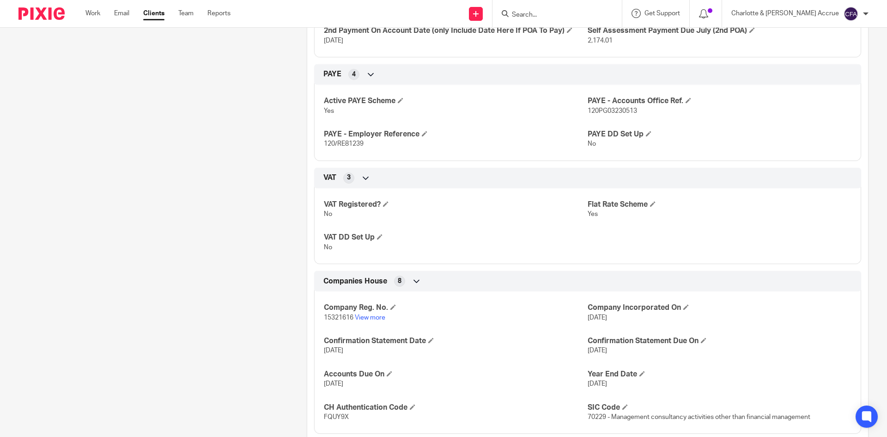
click at [331, 321] on span "15321616" at bounding box center [339, 317] width 30 height 6
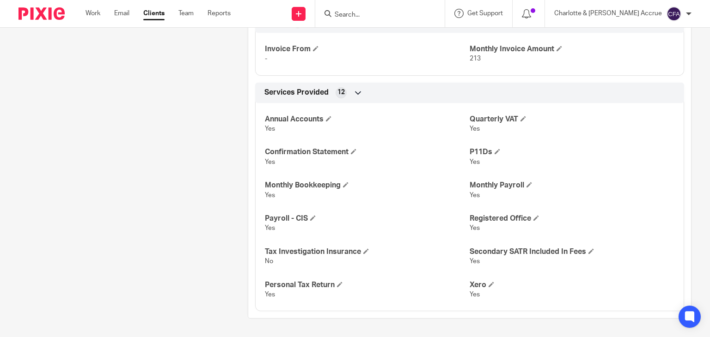
scroll to position [1560, 0]
click at [420, 10] on form at bounding box center [383, 14] width 98 height 12
click at [417, 13] on input "Search" at bounding box center [375, 15] width 83 height 8
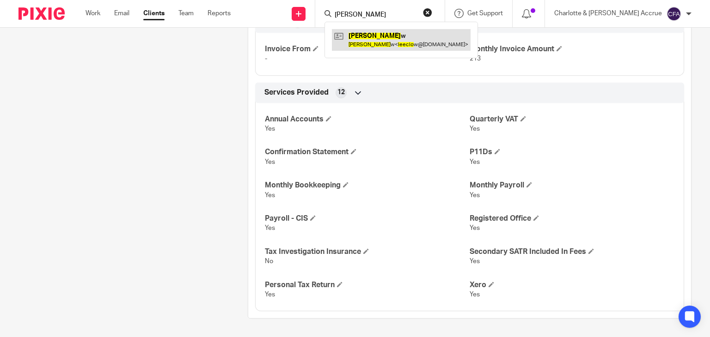
type input "[PERSON_NAME]"
click at [453, 39] on link at bounding box center [401, 39] width 139 height 21
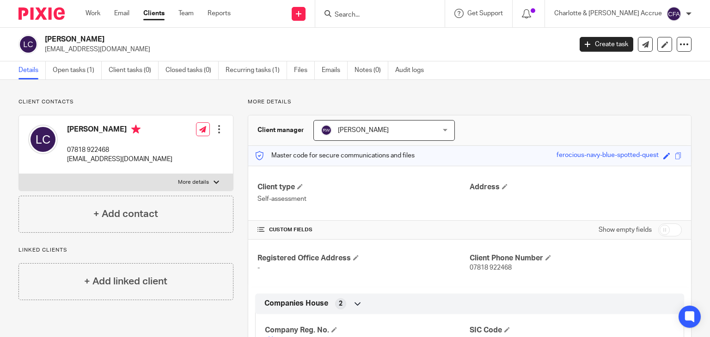
drag, startPoint x: 412, startPoint y: 5, endPoint x: 410, endPoint y: 17, distance: 12.2
click at [410, 10] on div at bounding box center [379, 13] width 129 height 27
click at [410, 17] on input "Search" at bounding box center [375, 15] width 83 height 8
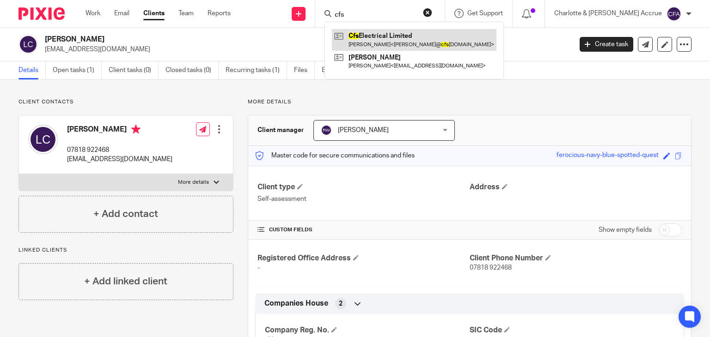
type input "cfs"
click at [390, 45] on link at bounding box center [414, 39] width 164 height 21
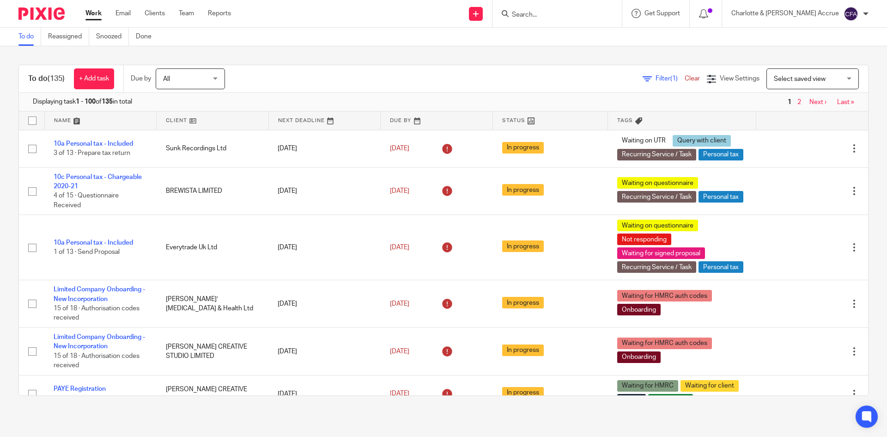
click at [564, 13] on input "Search" at bounding box center [552, 15] width 83 height 8
type input "[PERSON_NAME]"
click at [599, 37] on link at bounding box center [576, 39] width 134 height 21
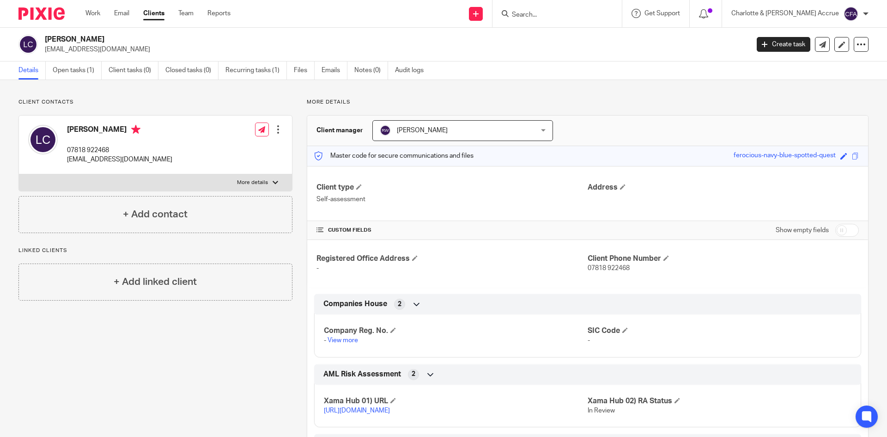
click at [263, 191] on div "[PERSON_NAME] 07818 922468 [EMAIL_ADDRESS][DOMAIN_NAME] Edit contact Create cli…" at bounding box center [155, 155] width 274 height 81
click at [263, 189] on label "More details" at bounding box center [155, 182] width 273 height 17
click at [19, 174] on input "More details" at bounding box center [18, 174] width 0 height 0
checkbox input "true"
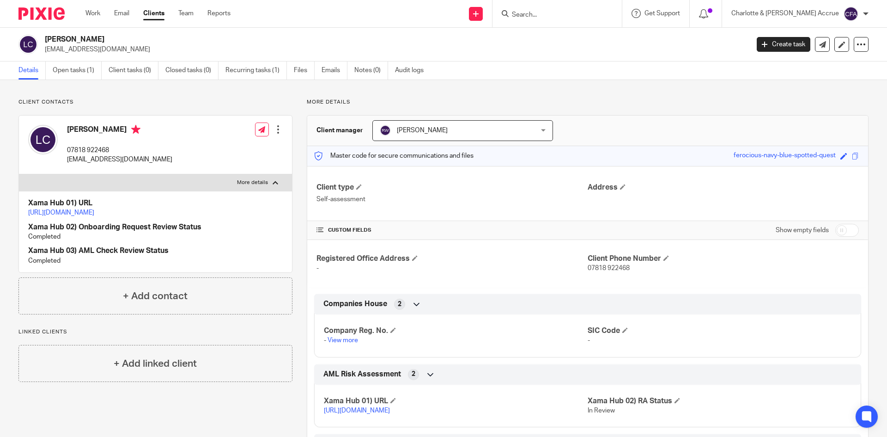
click at [94, 215] on link "[URL][DOMAIN_NAME]" at bounding box center [61, 212] width 66 height 6
click at [94, 12] on link "Work" at bounding box center [92, 13] width 15 height 9
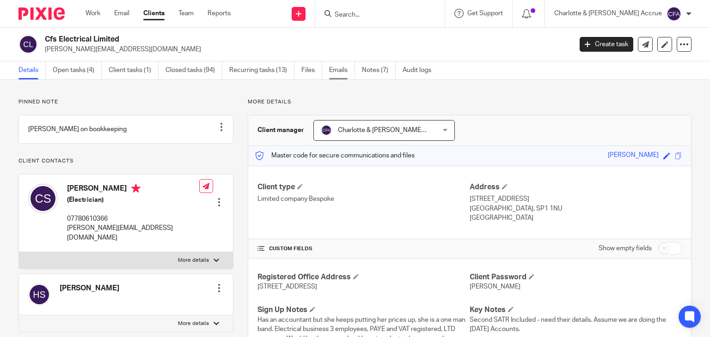
click at [333, 65] on link "Emails" at bounding box center [342, 70] width 26 height 18
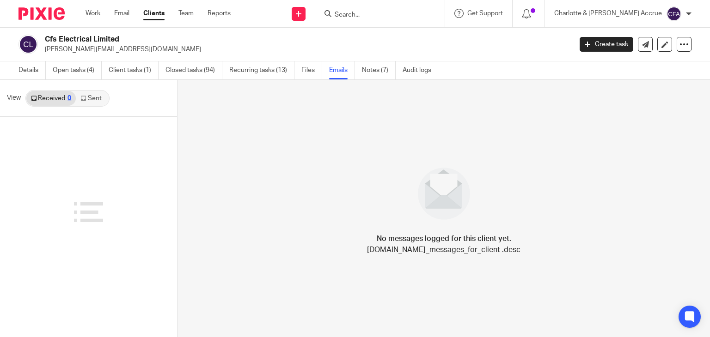
click at [301, 70] on ul "Details Open tasks (4) Client tasks (1) Closed tasks (94) Recurring tasks (13) …" at bounding box center [231, 70] width 426 height 18
click at [303, 70] on link "Files" at bounding box center [311, 70] width 21 height 18
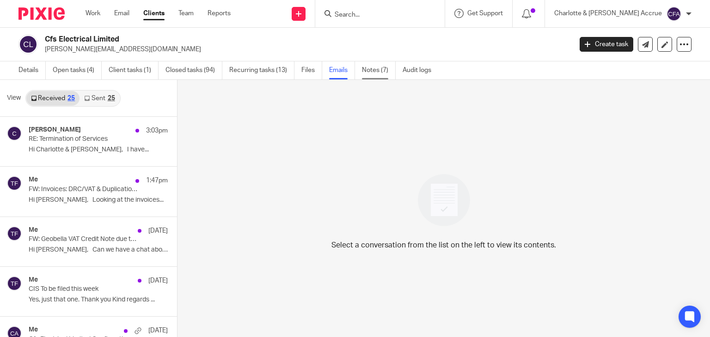
click at [384, 71] on link "Notes (7)" at bounding box center [379, 70] width 34 height 18
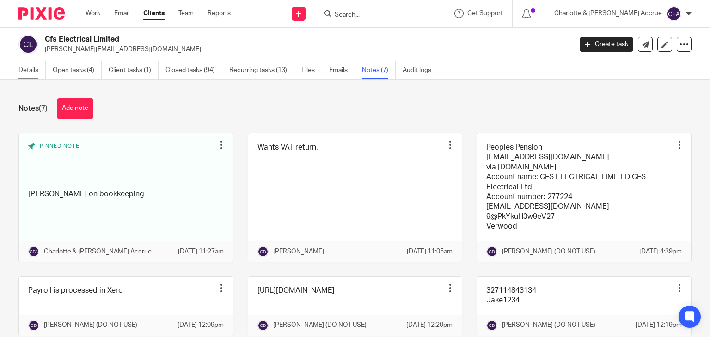
click at [30, 61] on link "Details" at bounding box center [31, 70] width 27 height 18
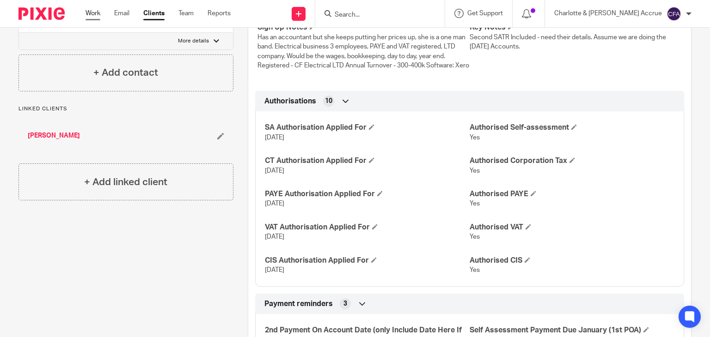
scroll to position [185, 0]
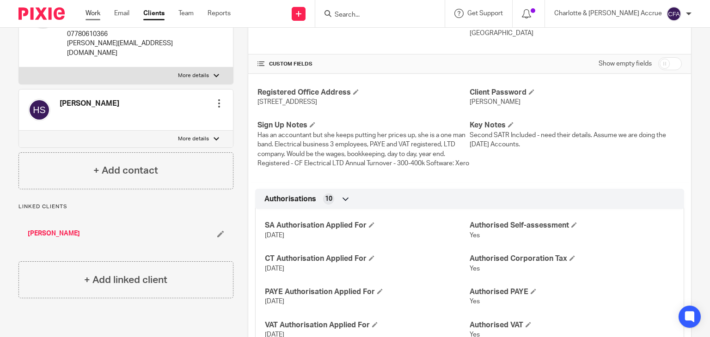
click at [96, 12] on link "Work" at bounding box center [92, 13] width 15 height 9
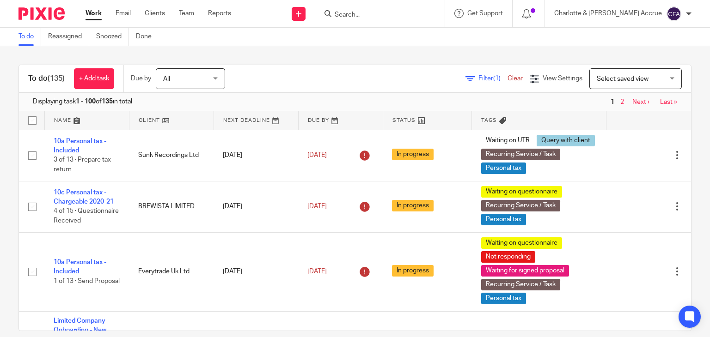
click at [417, 12] on input "Search" at bounding box center [375, 15] width 83 height 8
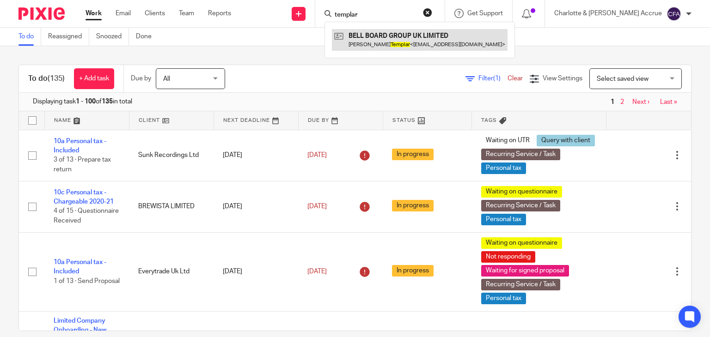
type input "templar"
click at [441, 35] on link at bounding box center [420, 39] width 176 height 21
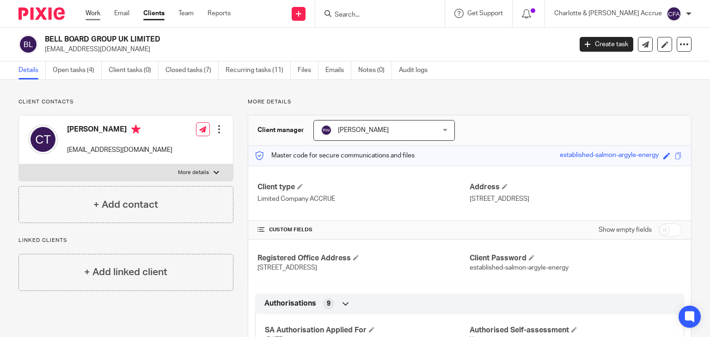
click at [97, 15] on link "Work" at bounding box center [92, 13] width 15 height 9
